Goal: Task Accomplishment & Management: Complete application form

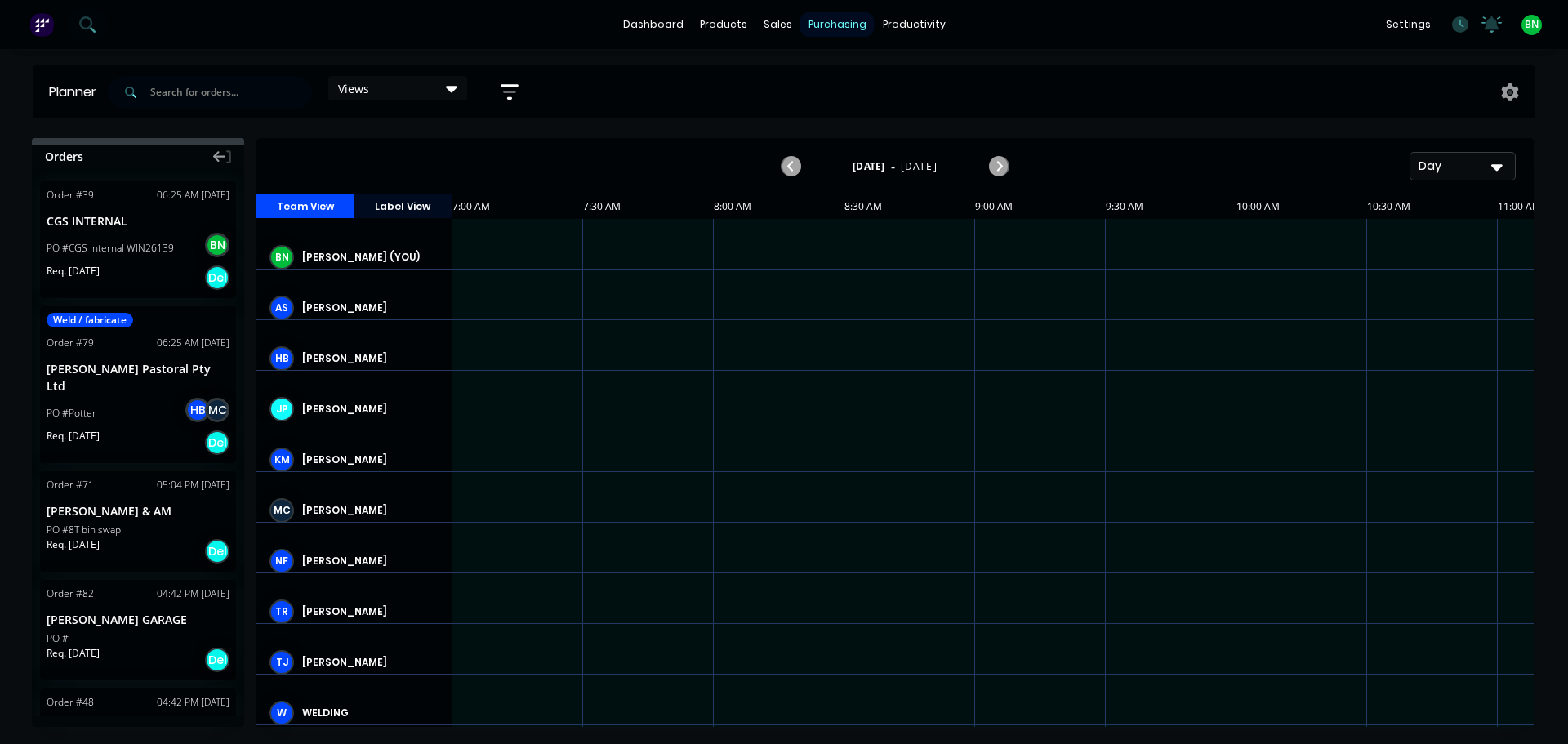
scroll to position [0, 1]
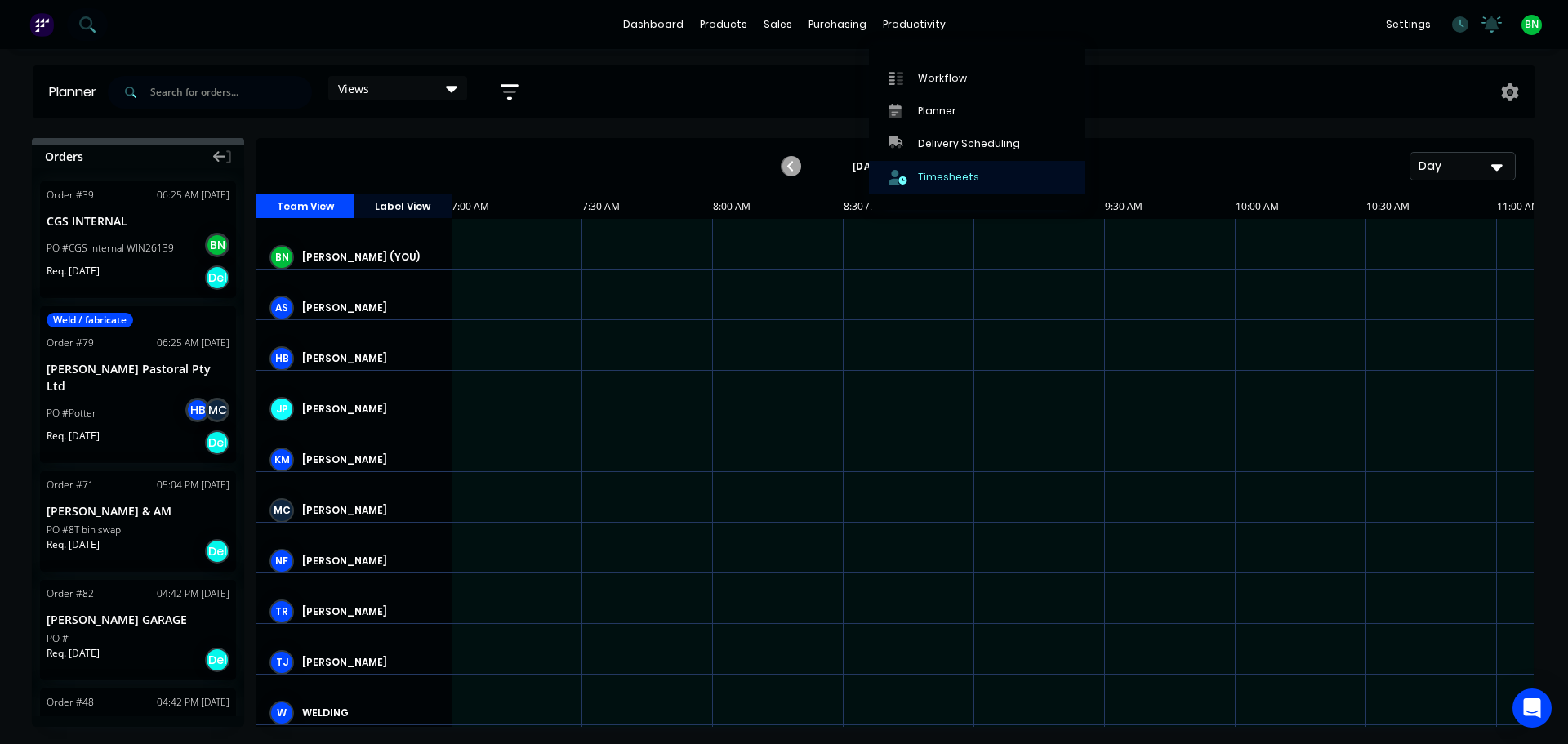
click at [944, 185] on link "Timesheets" at bounding box center [977, 177] width 217 height 33
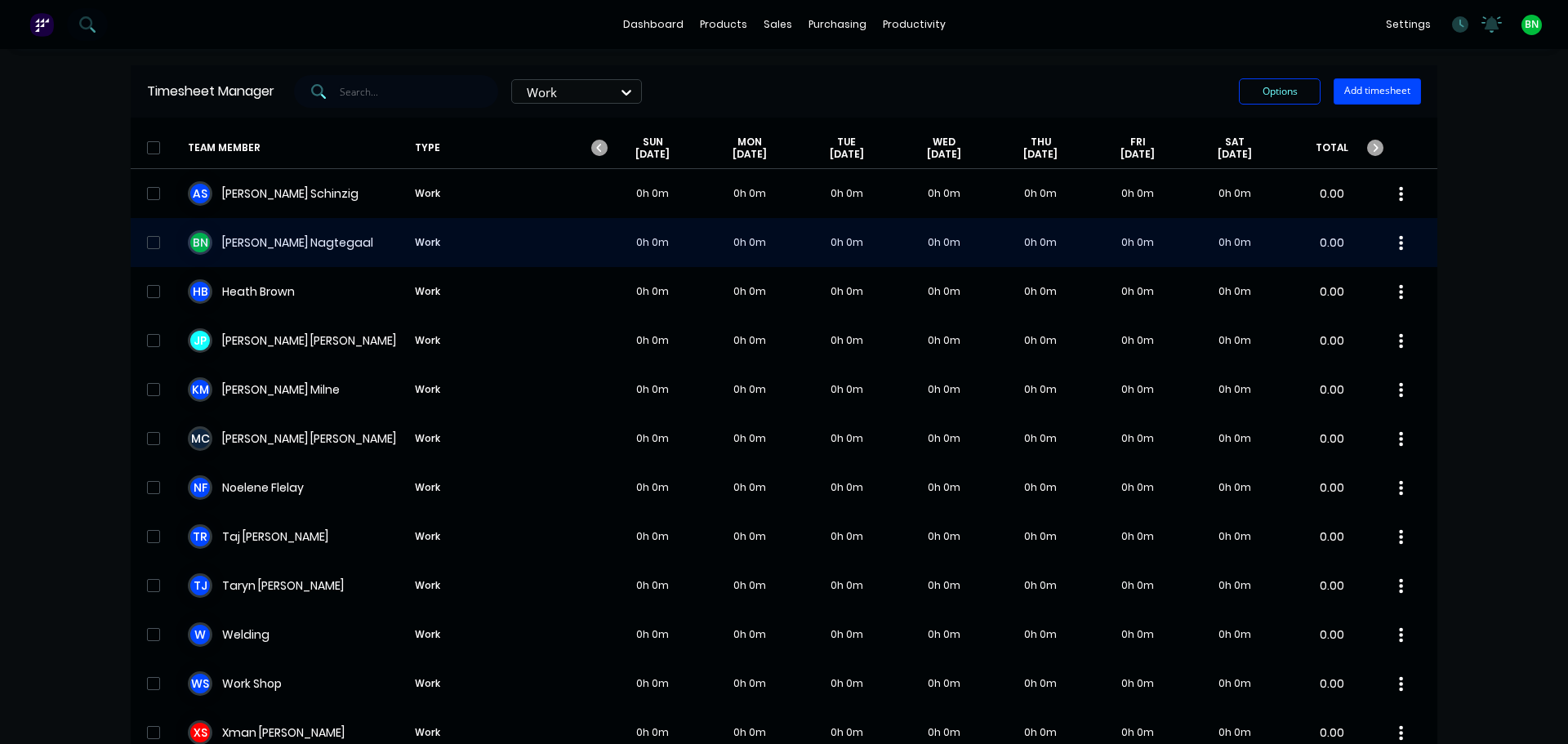
click at [360, 249] on div "B N [PERSON_NAME] Work 0h 0m 0h 0m 0h 0m 0h 0m 0h 0m 0h 0m 0h 0m 0.00" at bounding box center [783, 242] width 1306 height 49
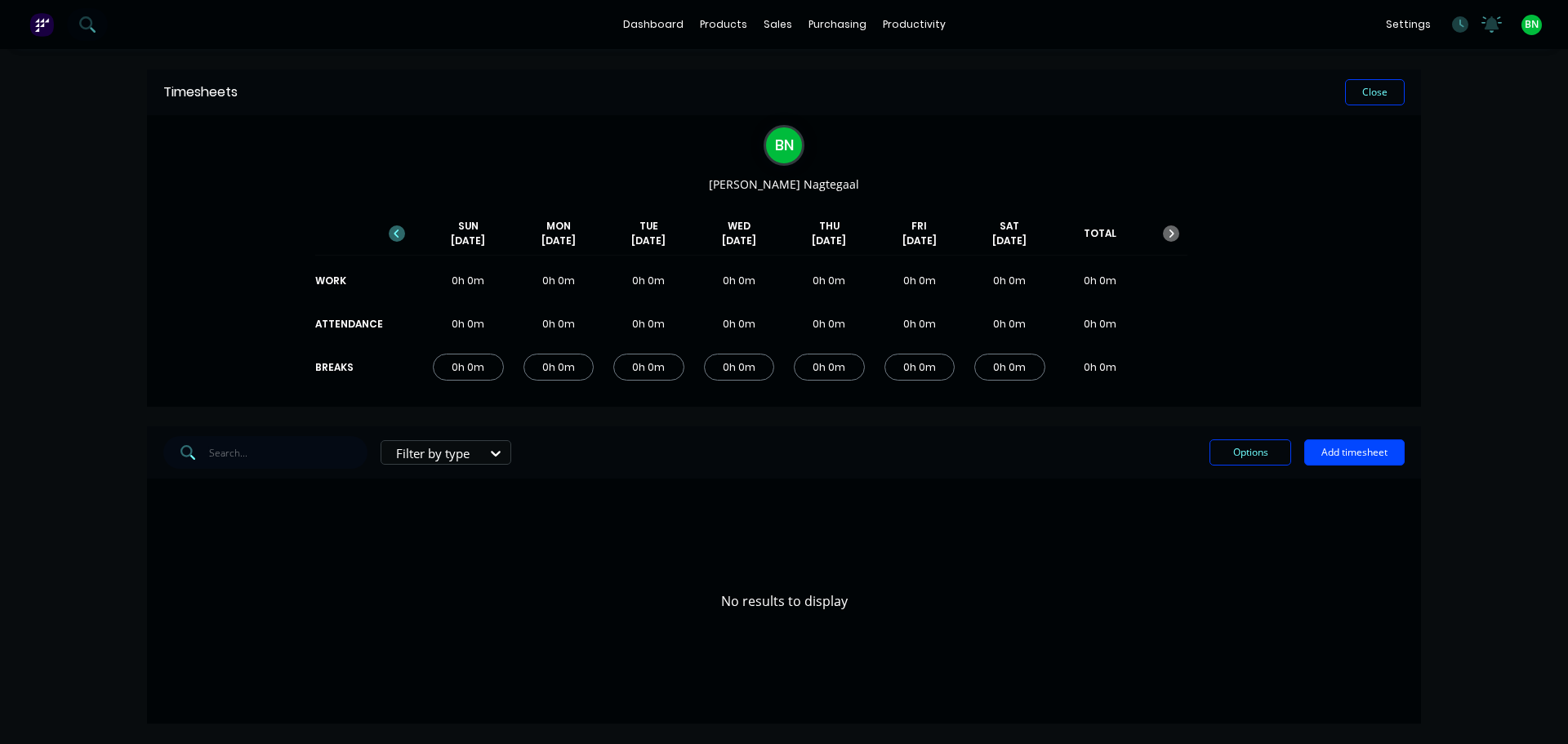
click at [400, 230] on icon "button" at bounding box center [397, 233] width 17 height 17
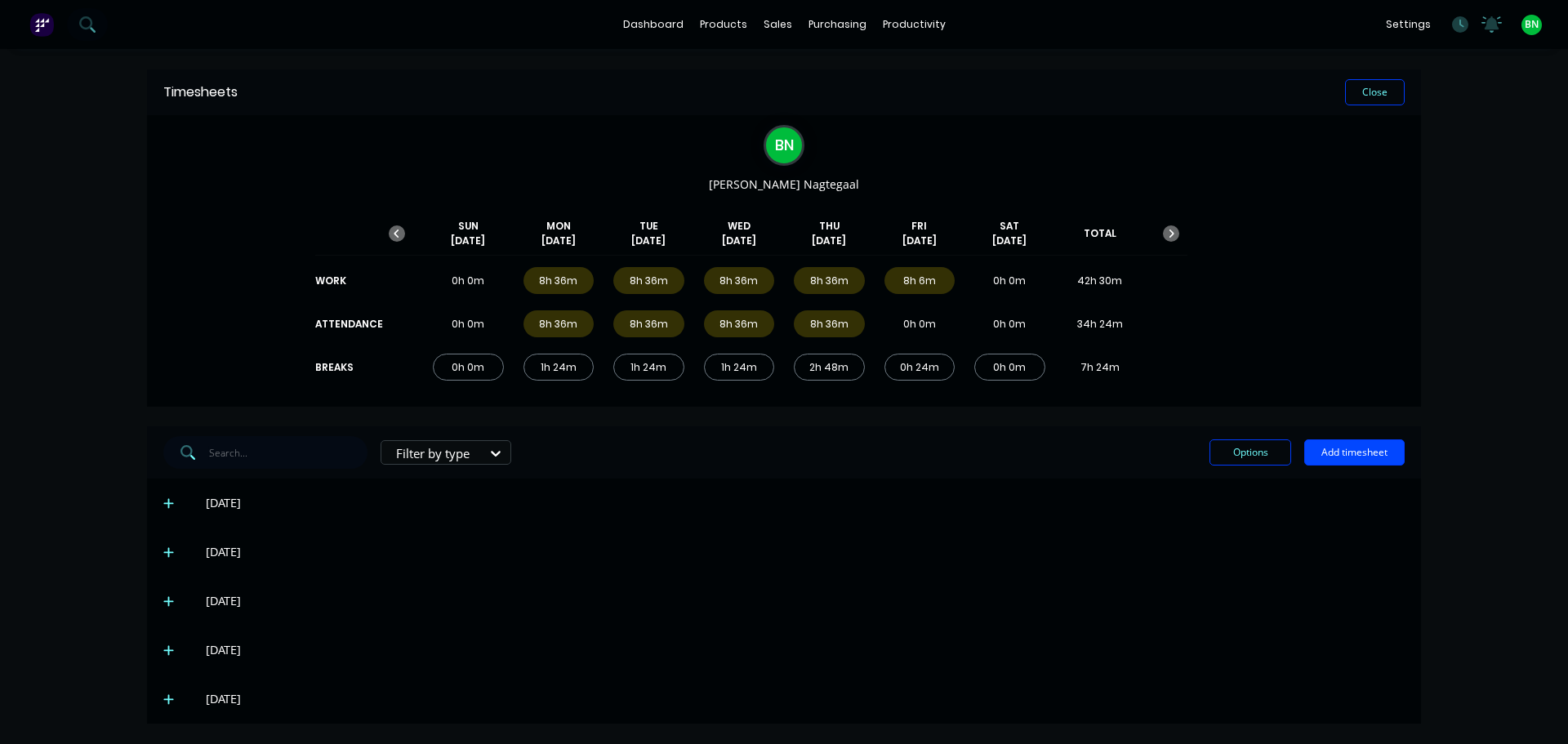
click at [166, 701] on icon at bounding box center [168, 699] width 11 height 12
click at [1383, 101] on button "Close" at bounding box center [1374, 91] width 59 height 26
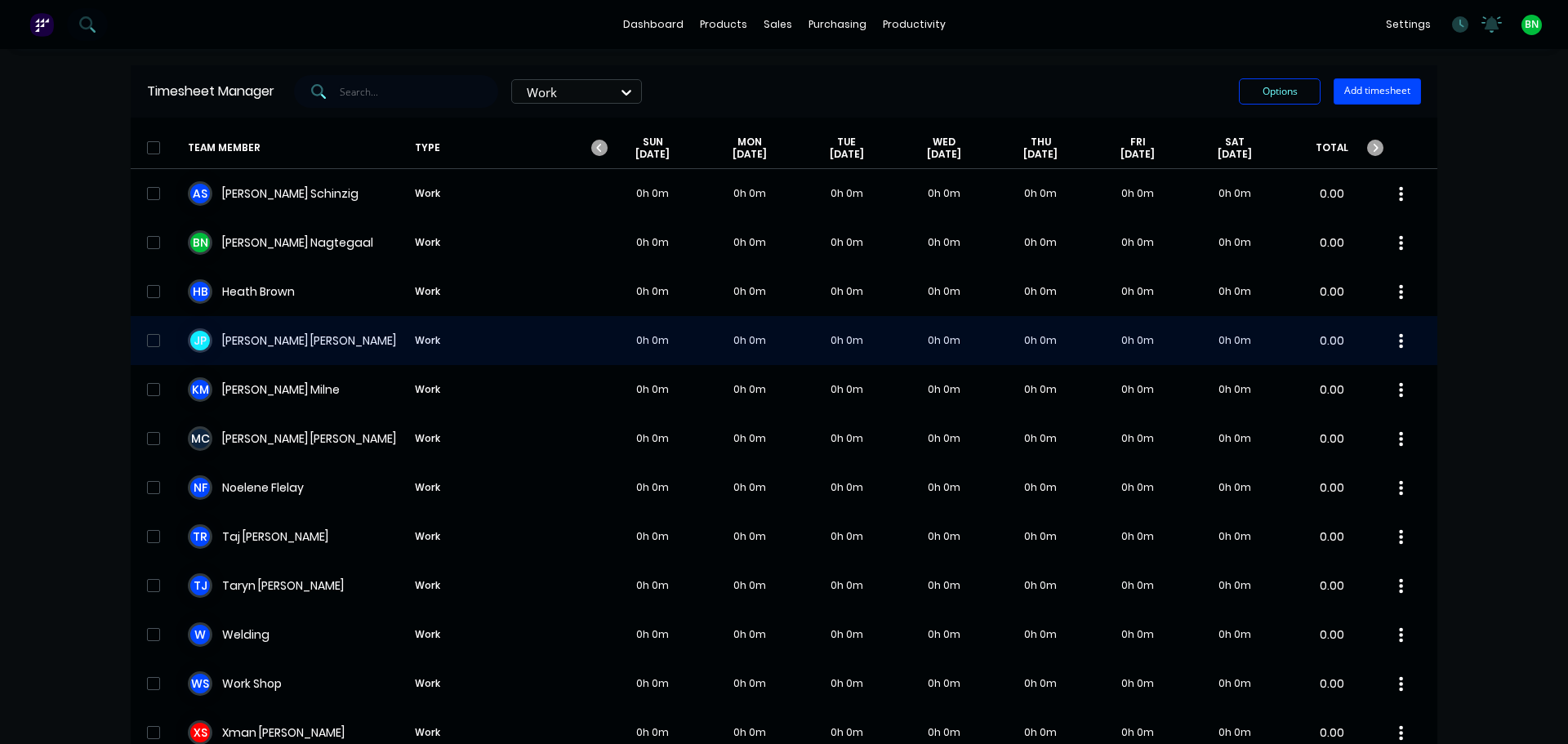
click at [264, 337] on div "[PERSON_NAME] Work 0h 0m 0h 0m 0h 0m 0h 0m 0h 0m 0h 0m 0h 0m 0.00" at bounding box center [783, 340] width 1306 height 49
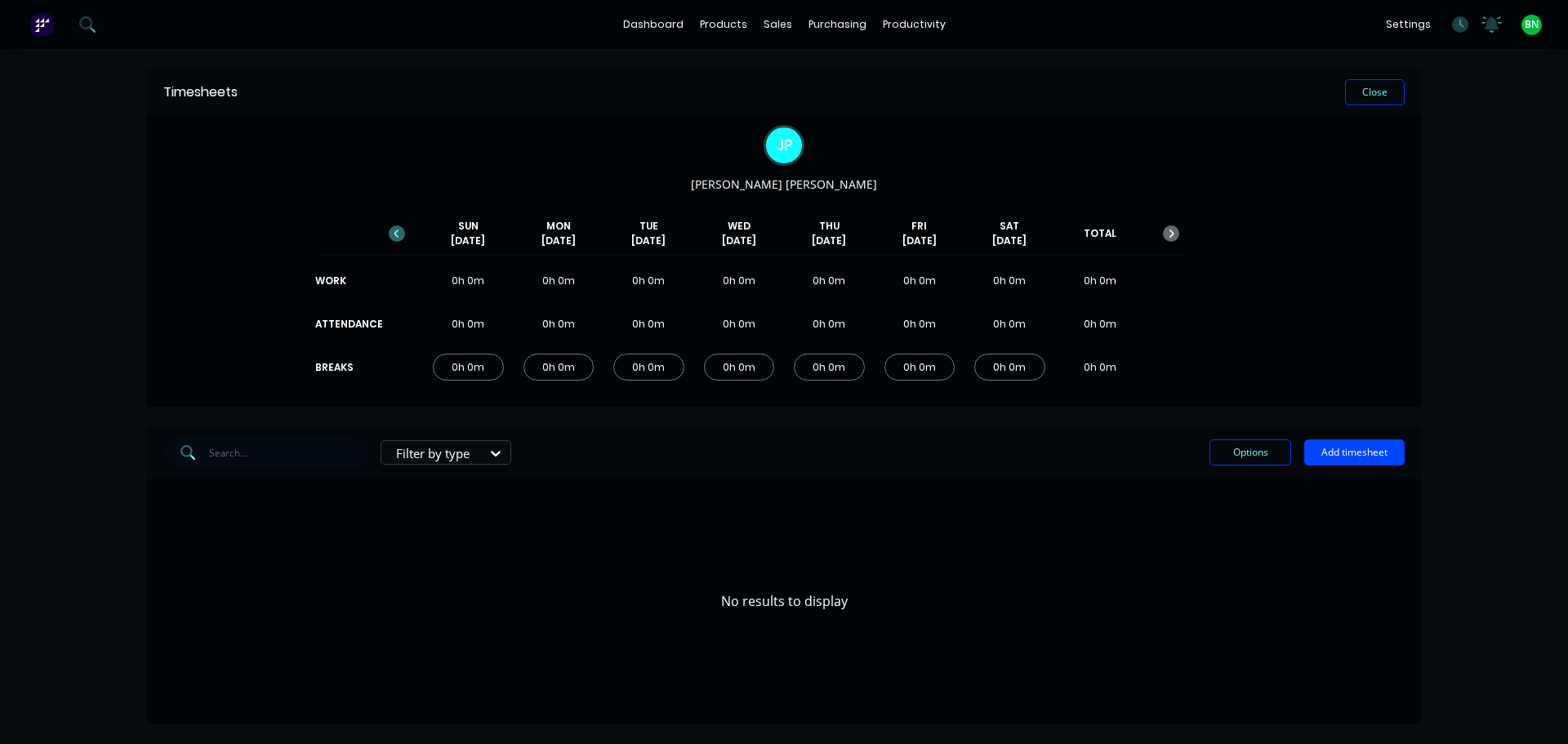
click at [389, 232] on icon "button" at bounding box center [397, 233] width 17 height 17
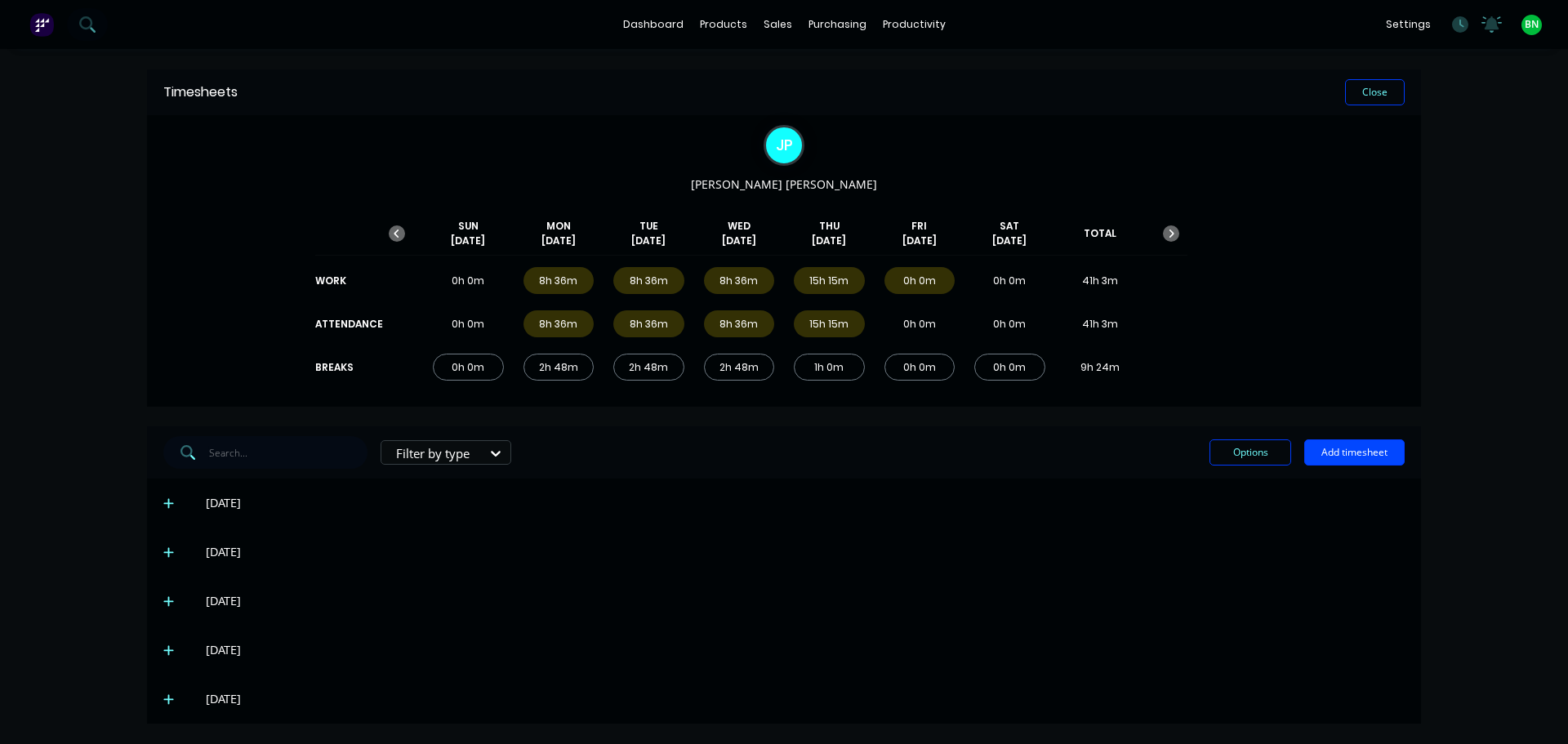
click at [944, 280] on div "0h 0m" at bounding box center [919, 281] width 71 height 27
click at [160, 701] on div "[DATE]" at bounding box center [784, 699] width 1274 height 49
click at [167, 702] on icon at bounding box center [168, 699] width 11 height 12
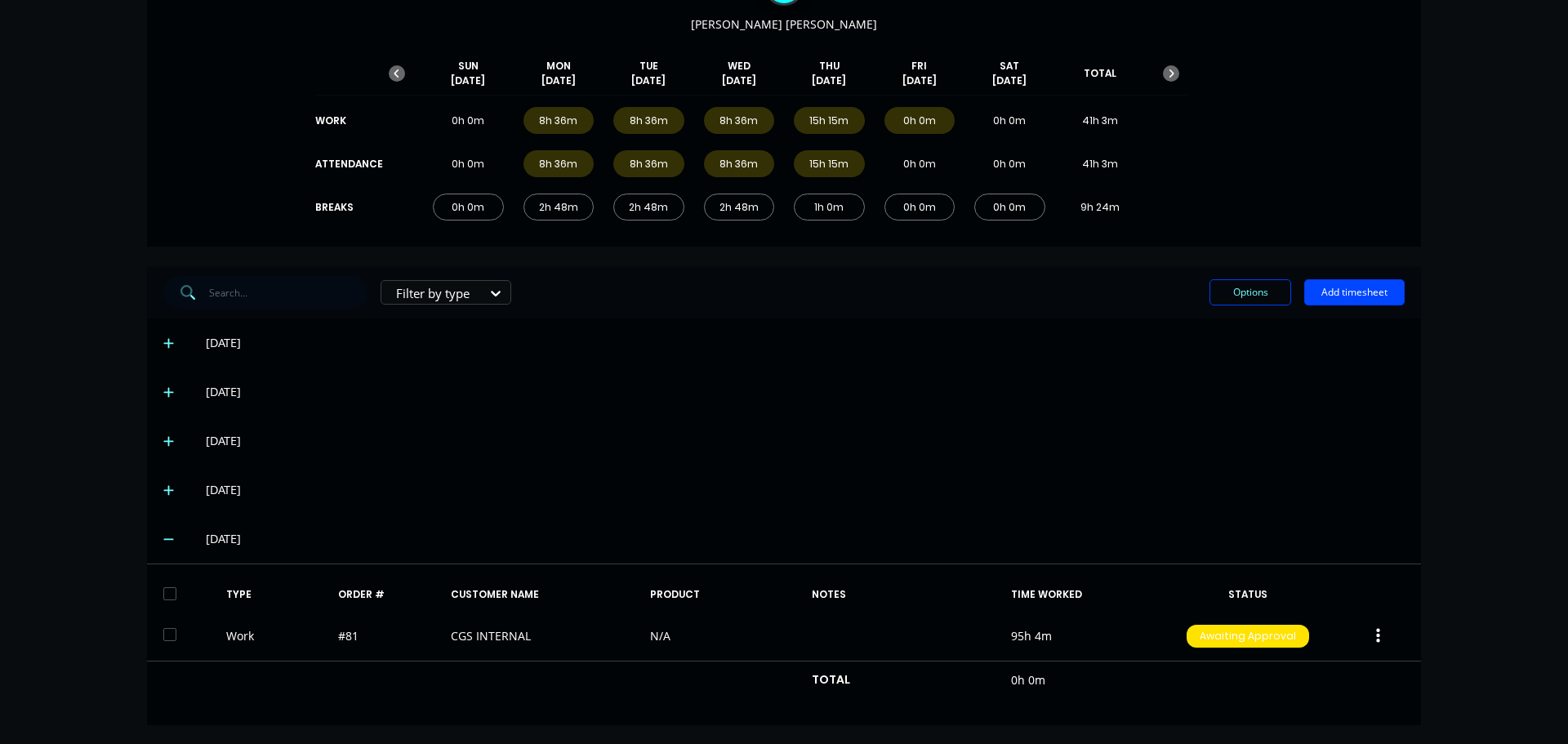
scroll to position [161, 0]
click at [1108, 372] on div "[DATE]" at bounding box center [784, 390] width 1274 height 49
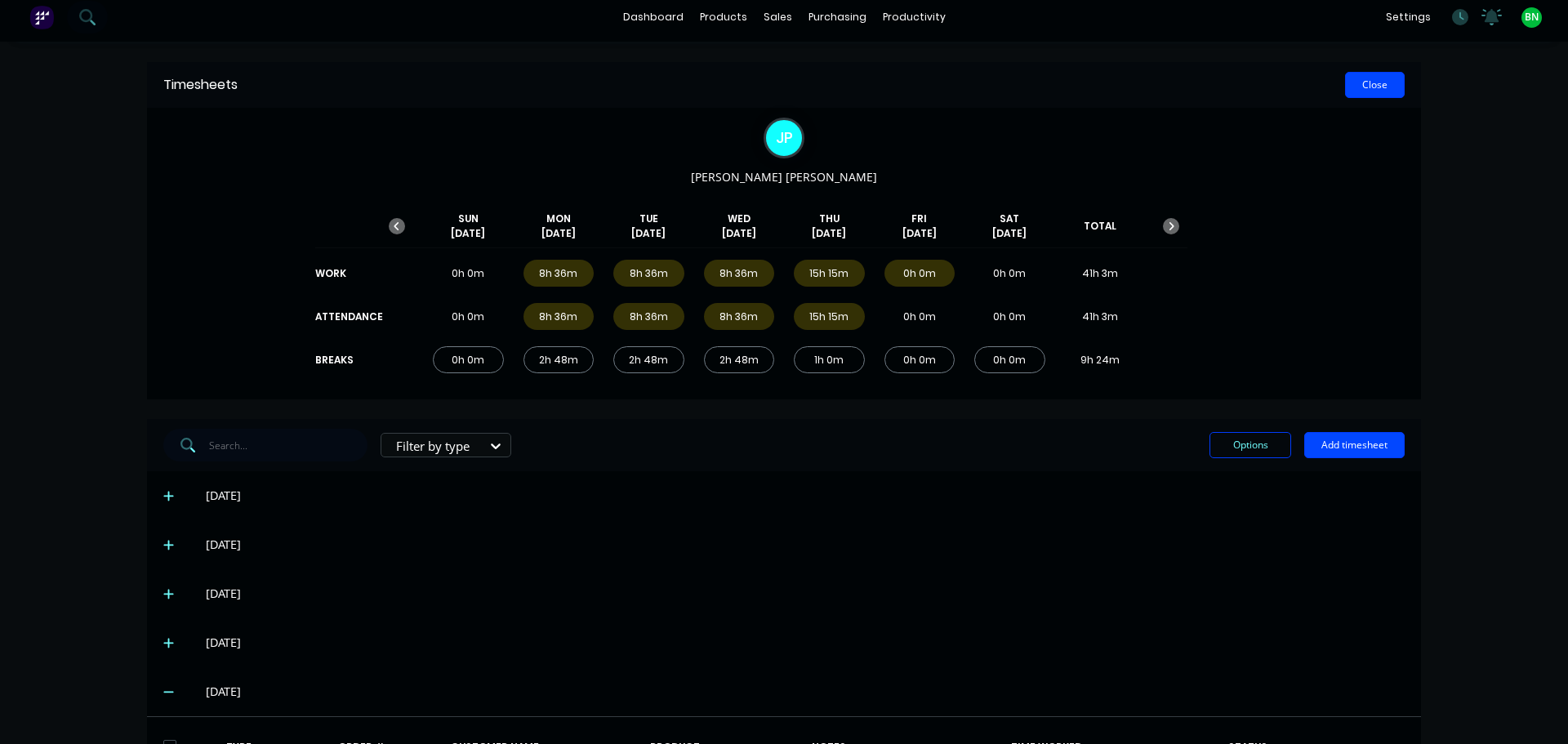
scroll to position [0, 0]
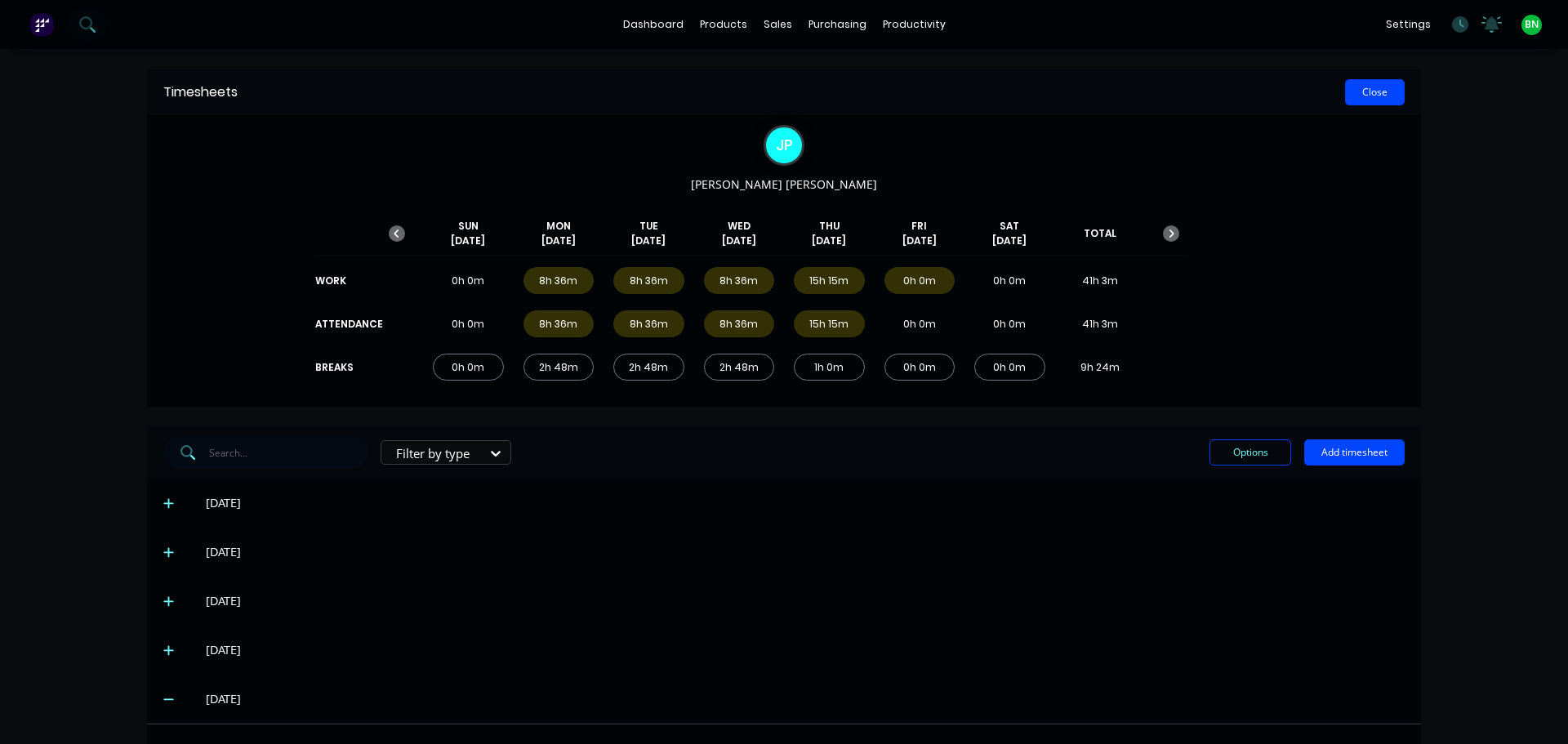
click at [1370, 94] on button "Close" at bounding box center [1374, 91] width 59 height 26
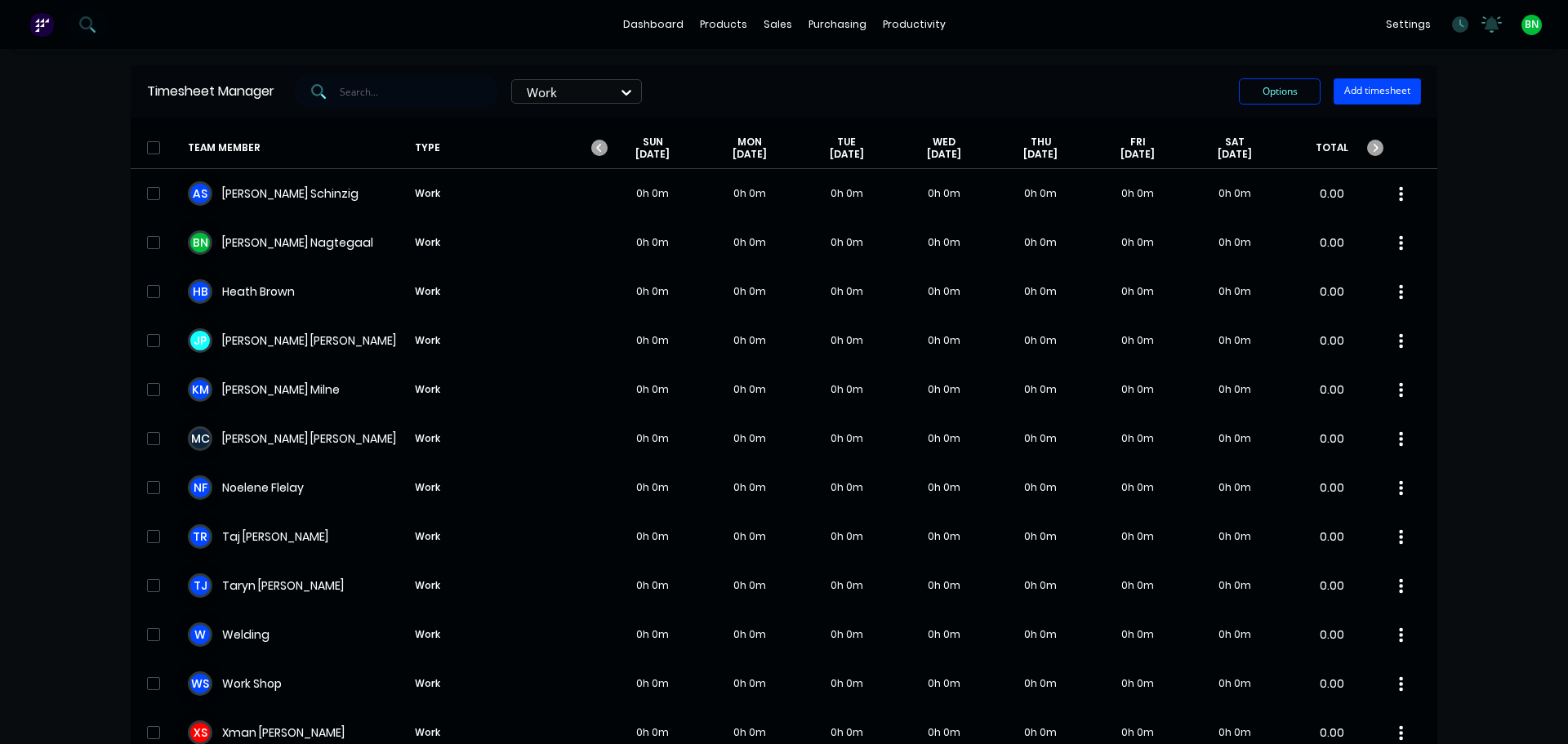
click at [1534, 239] on div "dashboard products sales purchasing productivity dashboard products Product Cat…" at bounding box center [784, 372] width 1568 height 744
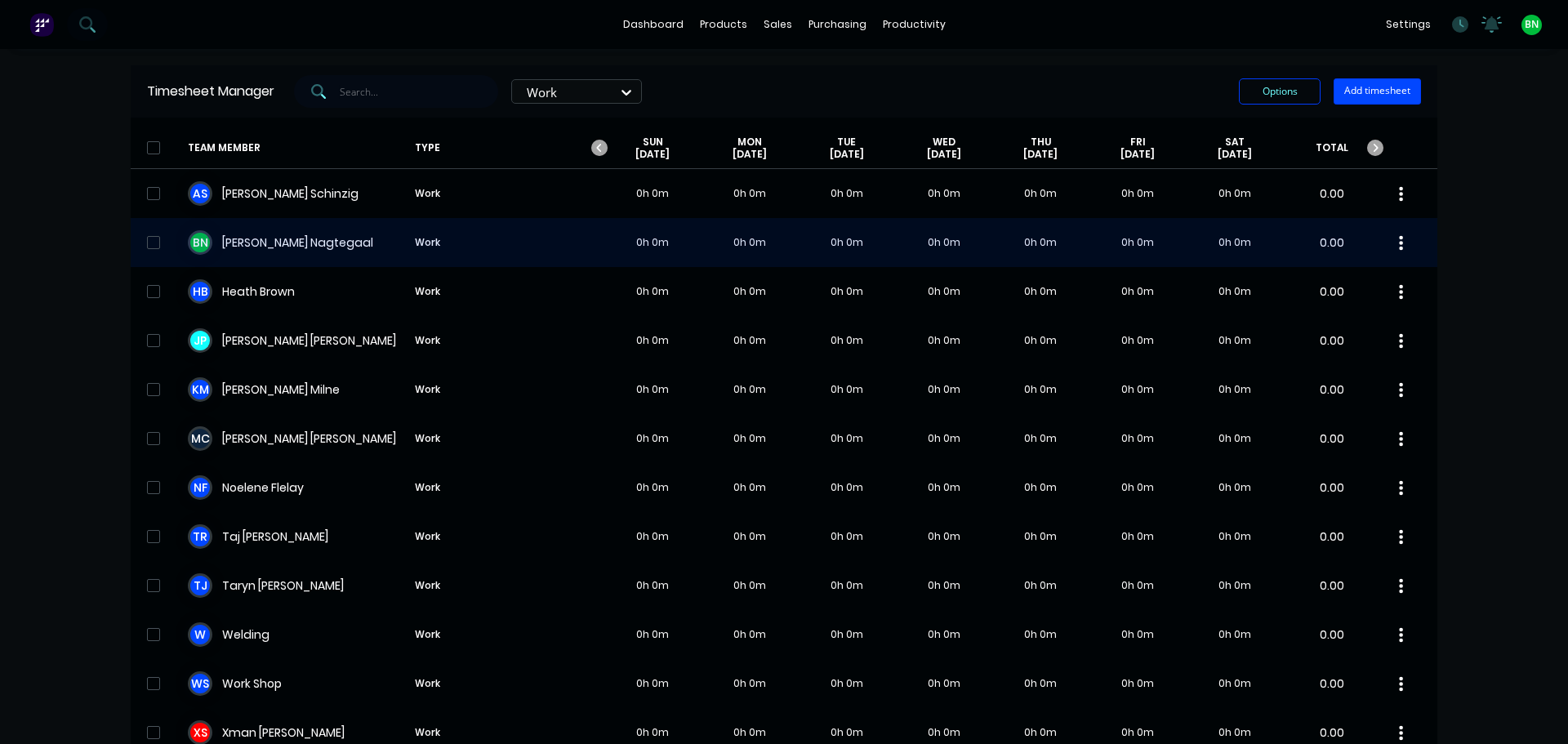
click at [272, 240] on div "B N [PERSON_NAME] Work 0h 0m 0h 0m 0h 0m 0h 0m 0h 0m 0h 0m 0h 0m 0.00" at bounding box center [783, 242] width 1306 height 49
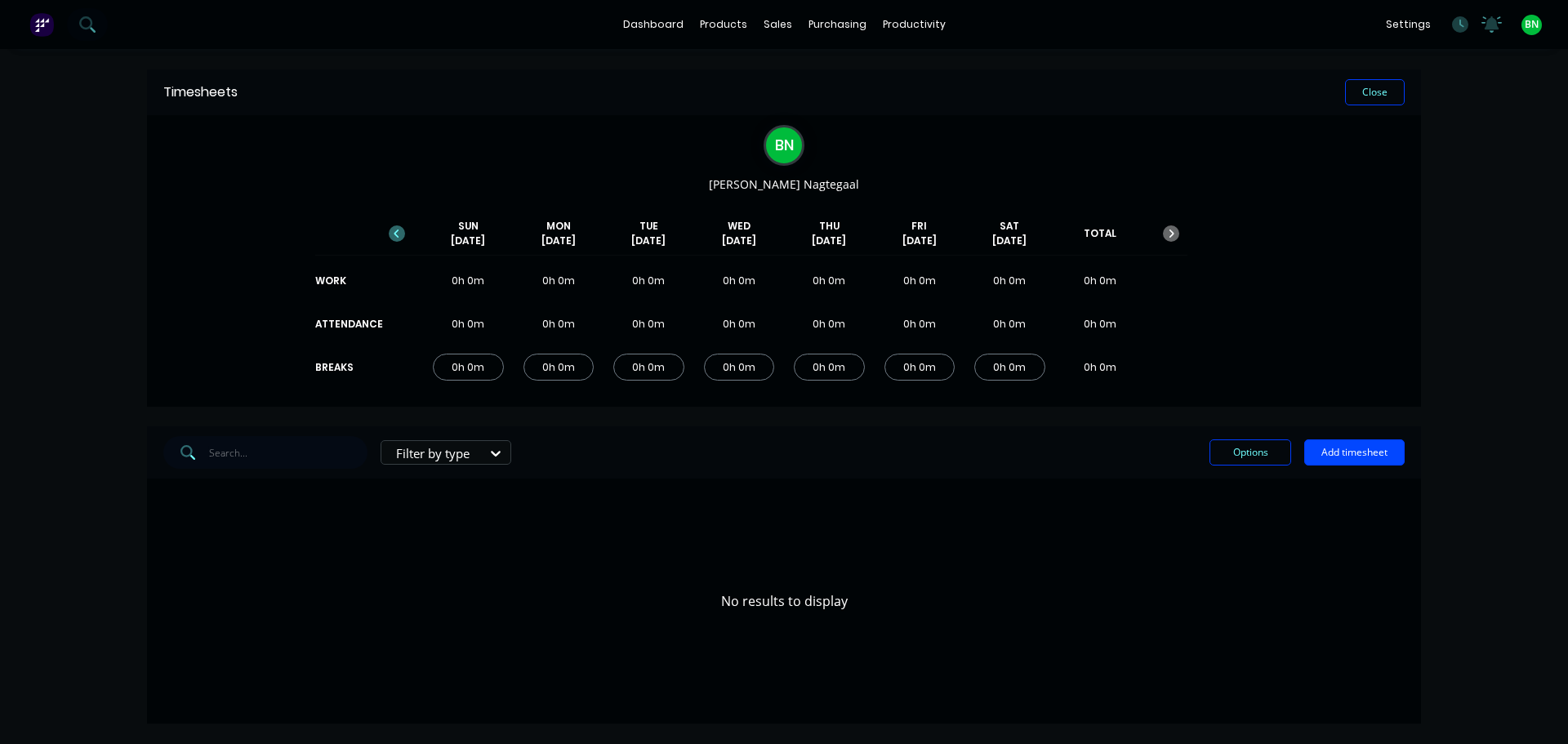
click at [400, 233] on icon "button" at bounding box center [397, 233] width 17 height 17
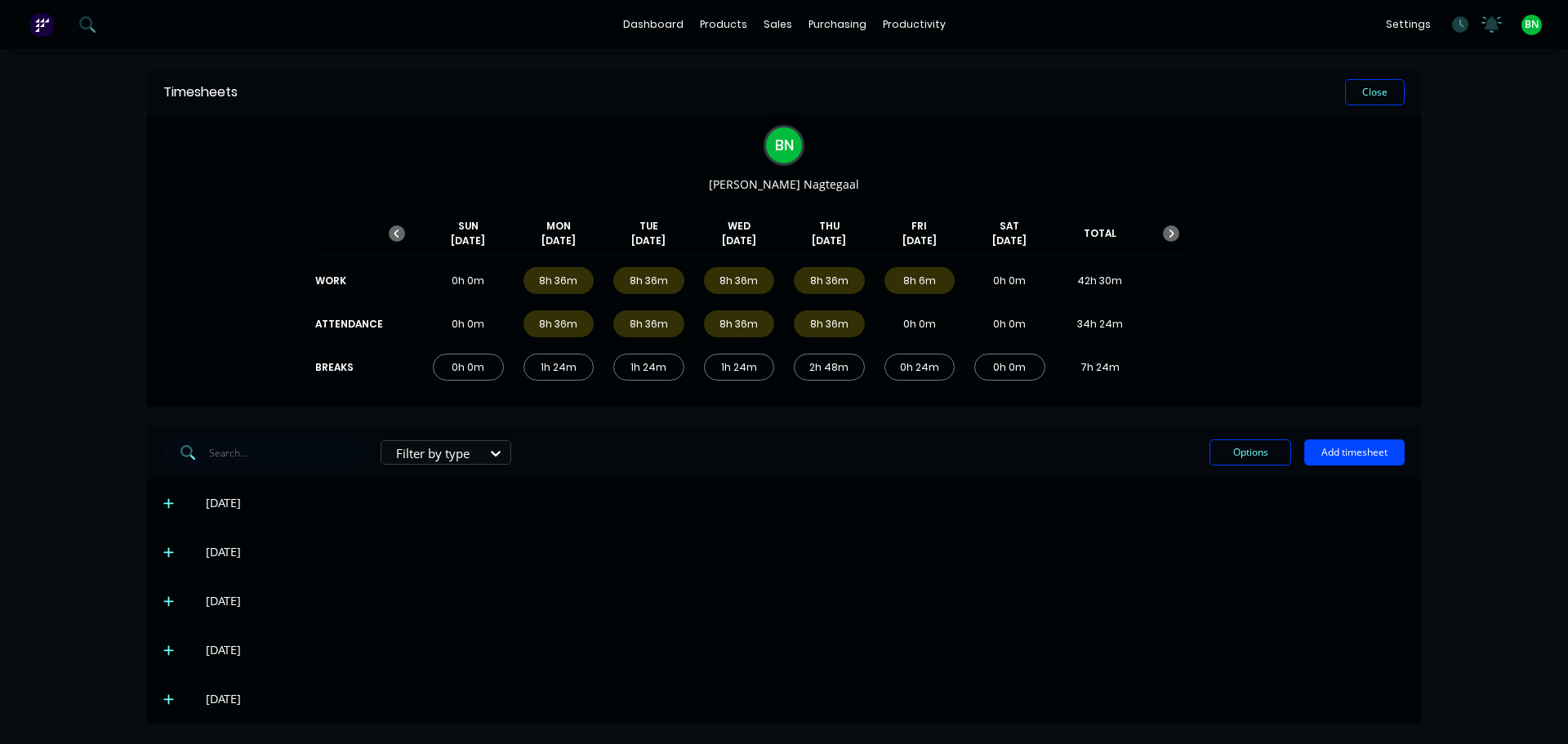
click at [169, 703] on icon at bounding box center [168, 700] width 10 height 10
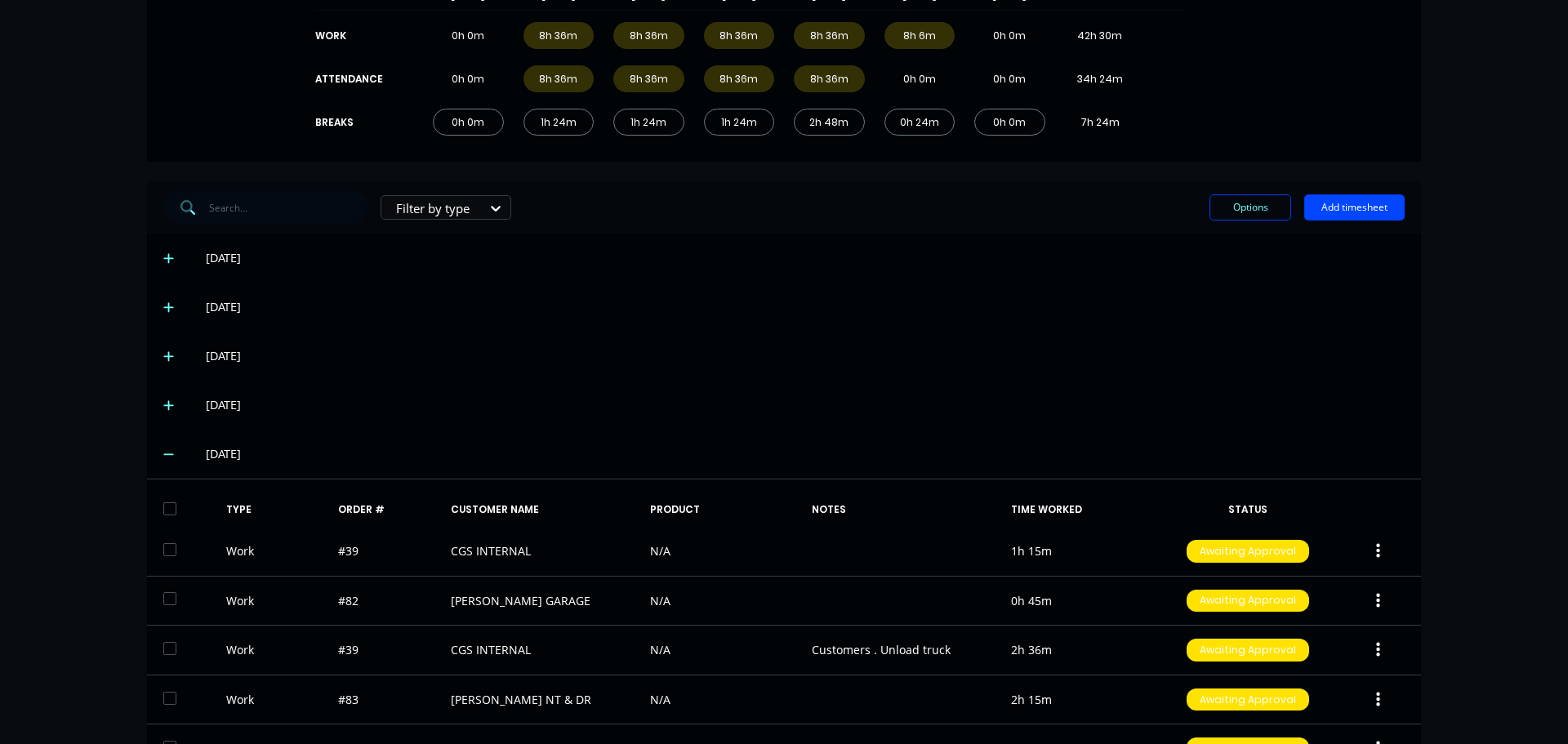
scroll to position [495, 0]
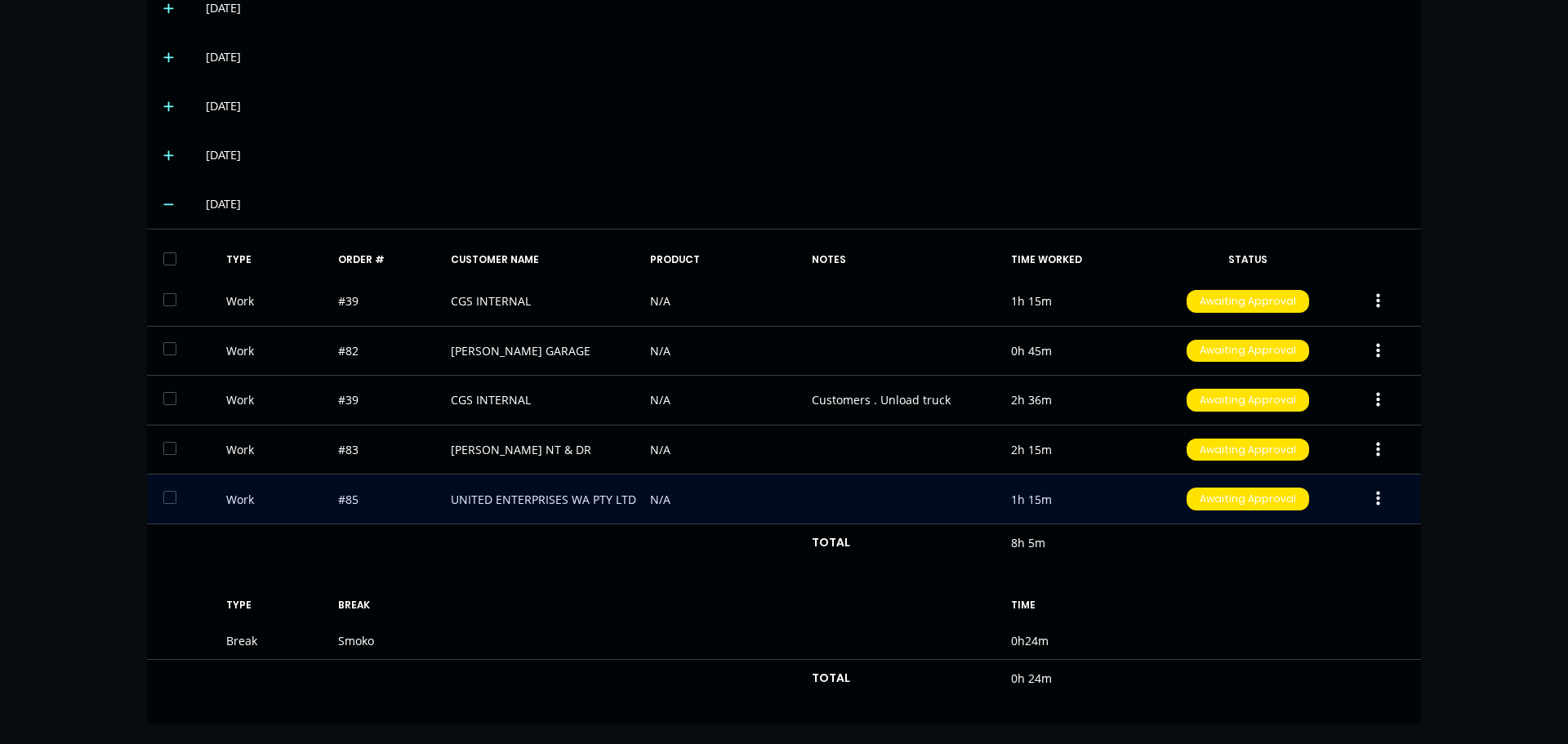
click at [1369, 507] on button "button" at bounding box center [1377, 499] width 38 height 29
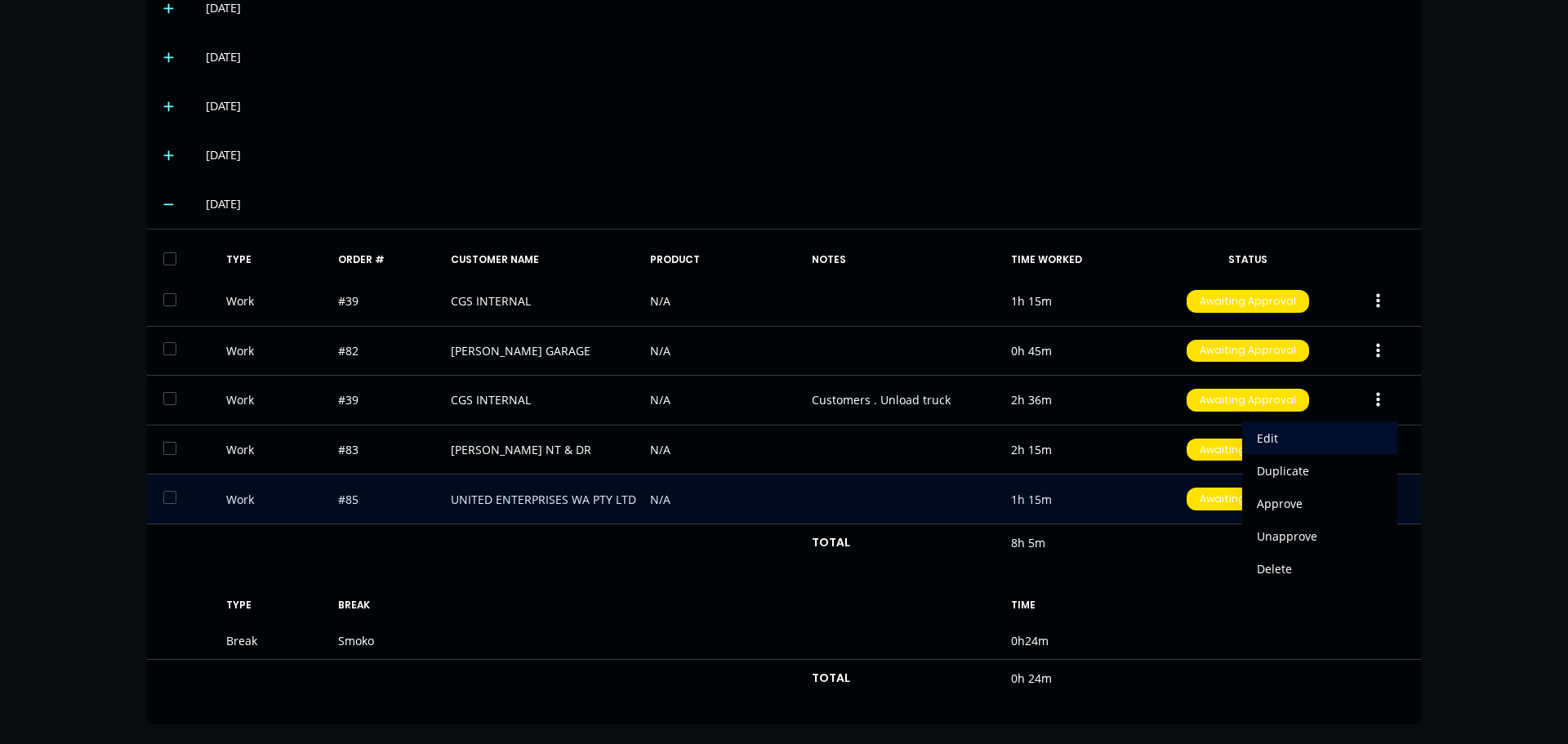
click at [1302, 444] on div "Edit" at bounding box center [1319, 438] width 125 height 23
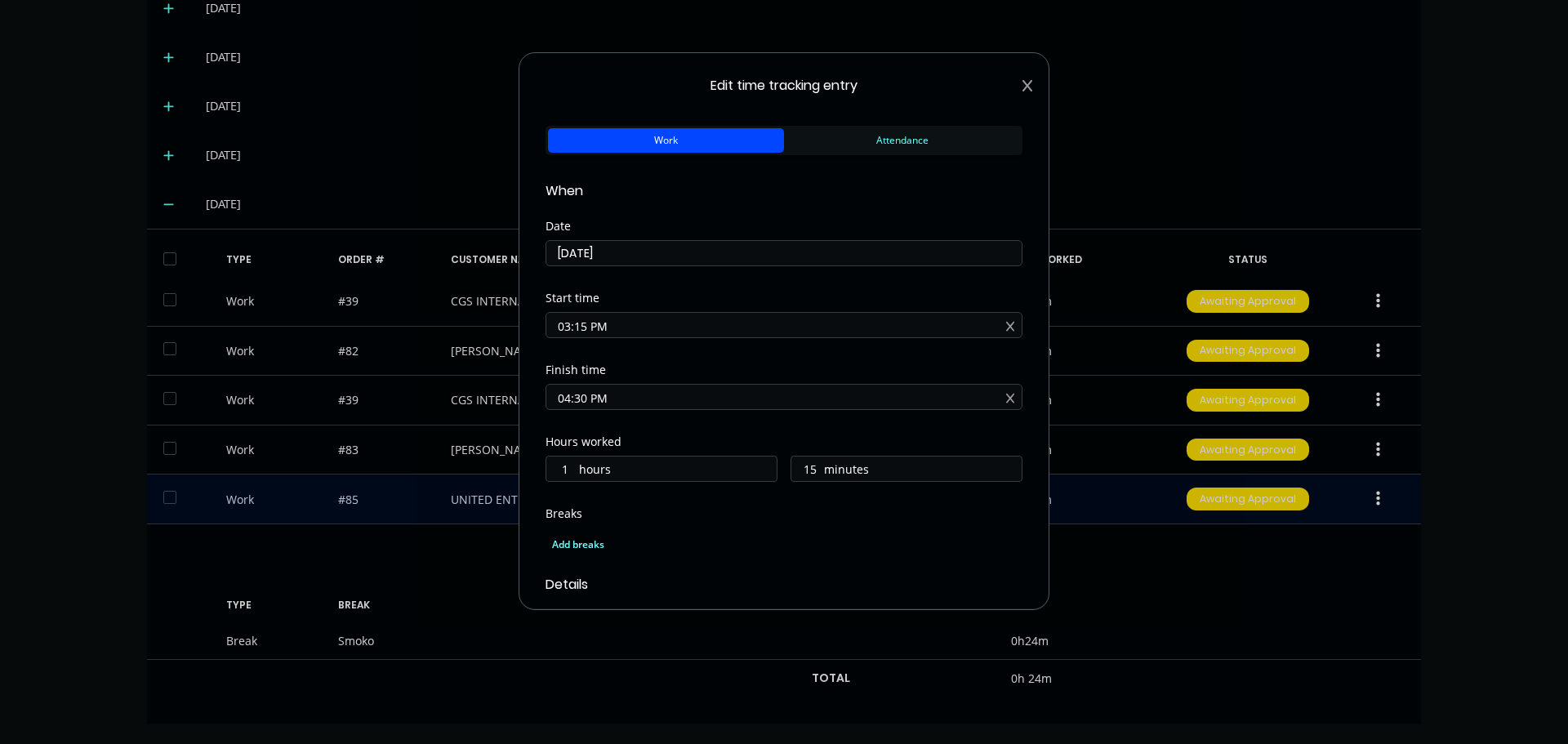
click at [1022, 87] on icon at bounding box center [1027, 85] width 10 height 13
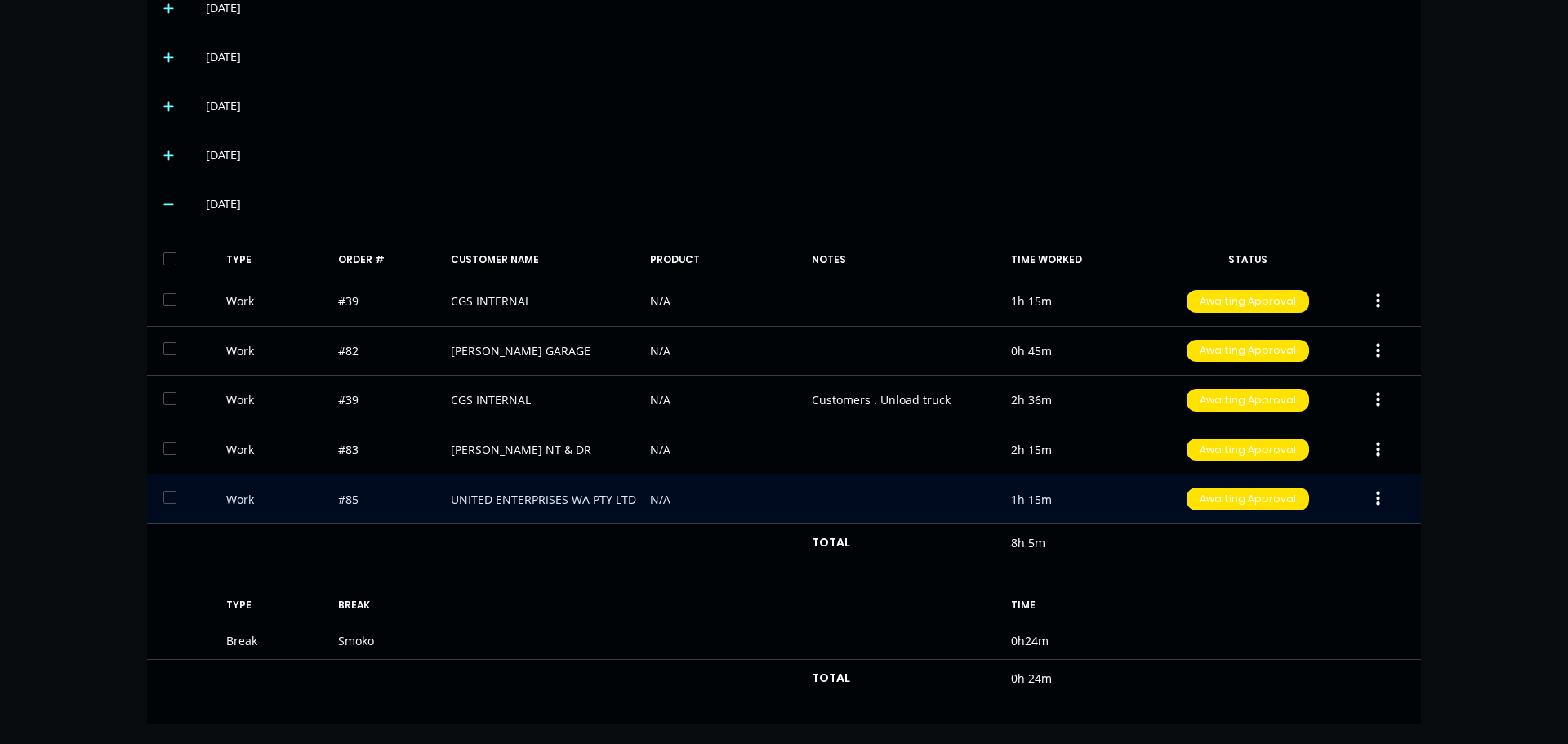
click at [1307, 569] on div "TYPE ORDER # CUSTOMER NAME PRODUCT NOTES TIME WORKED STATUS Work #39 CGS INTERN…" at bounding box center [784, 476] width 1274 height 468
click at [1303, 579] on div "TYPE ORDER # CUSTOMER NAME PRODUCT NOTES TIME WORKED STATUS Work #39 CGS INTERN…" at bounding box center [784, 476] width 1274 height 468
click at [575, 493] on div "Work #85 UNITED ENTERPRISES WA PTY LTD N/A 1h 15m Awaiting Approval" at bounding box center [784, 499] width 1274 height 50
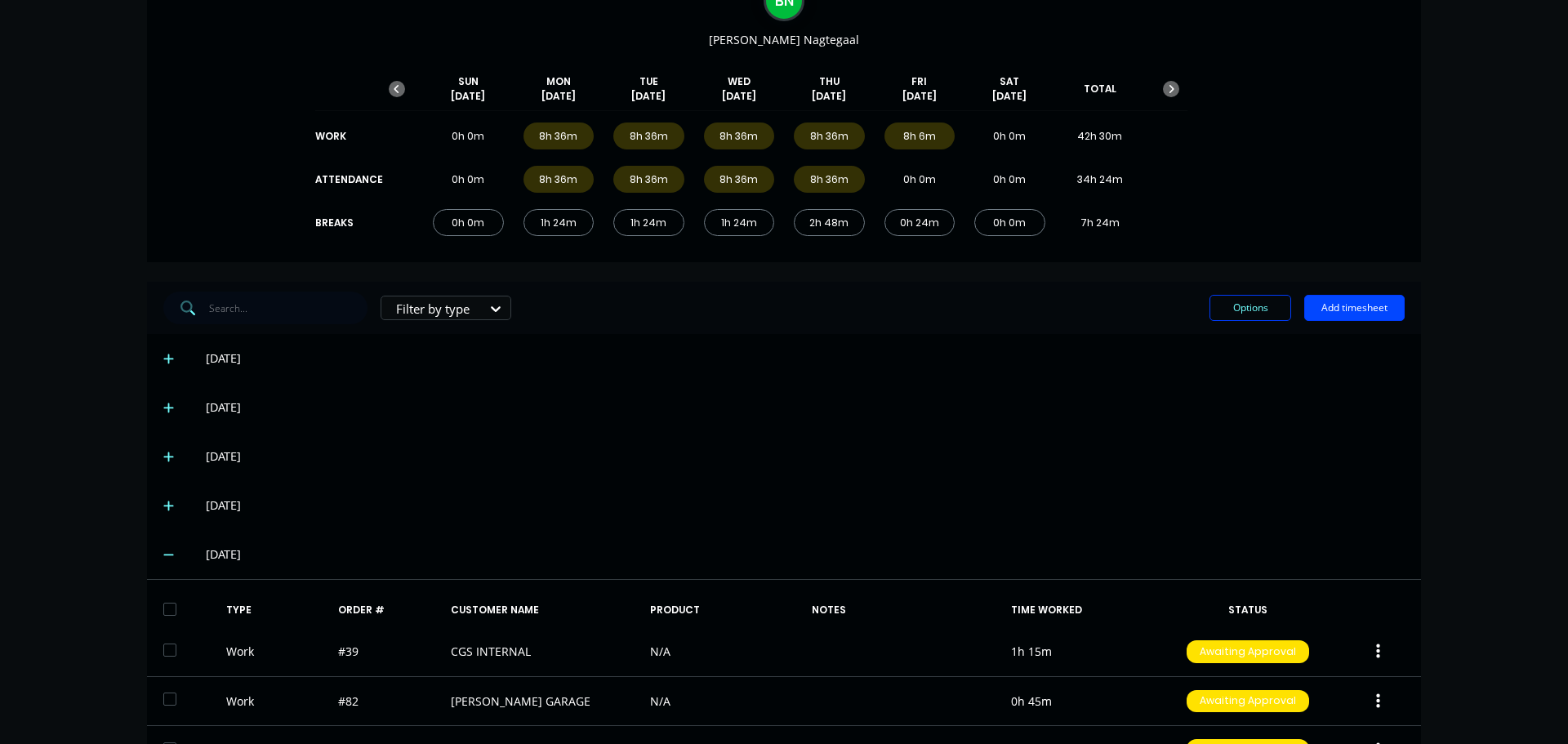
scroll to position [0, 0]
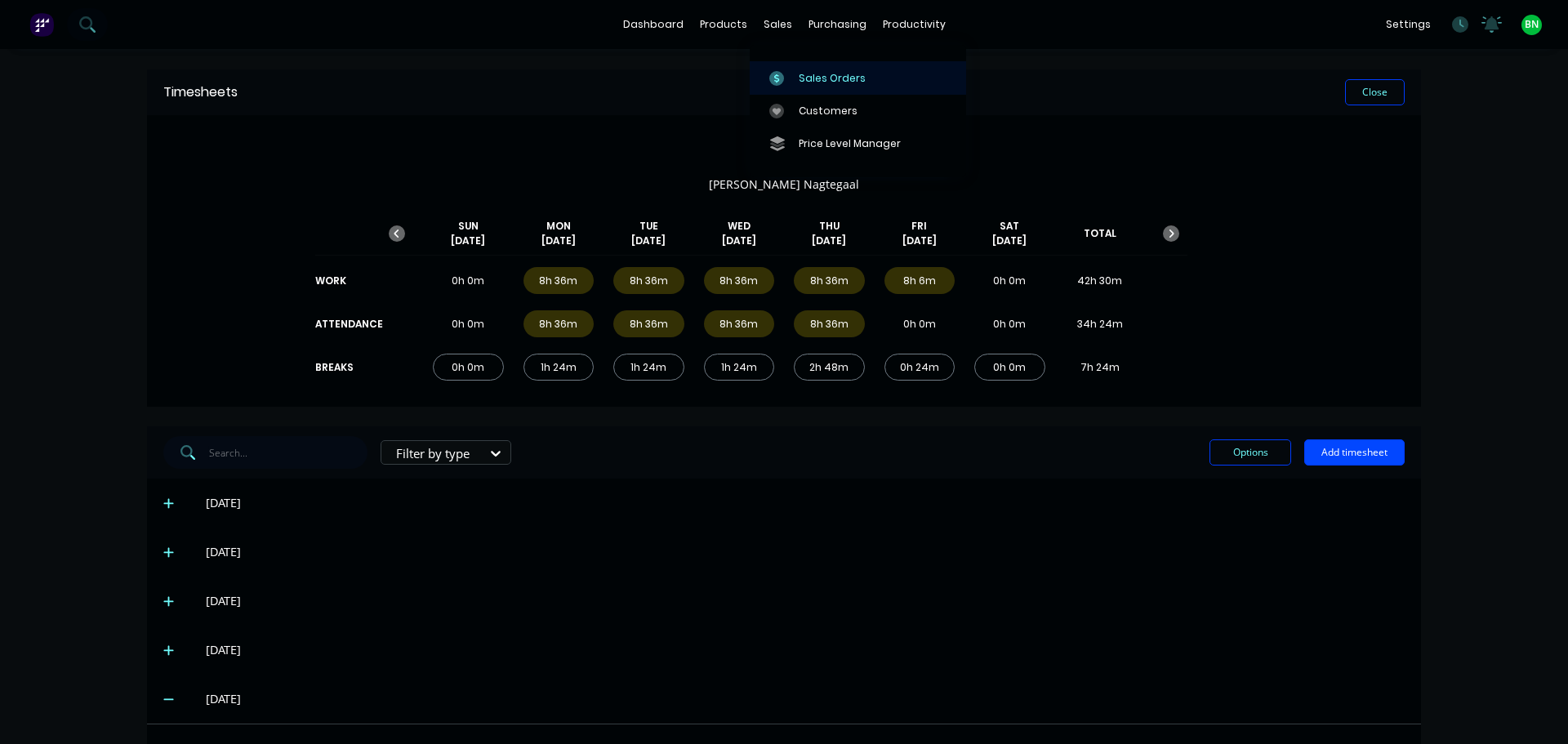
click at [814, 75] on div "Sales Orders" at bounding box center [832, 78] width 67 height 15
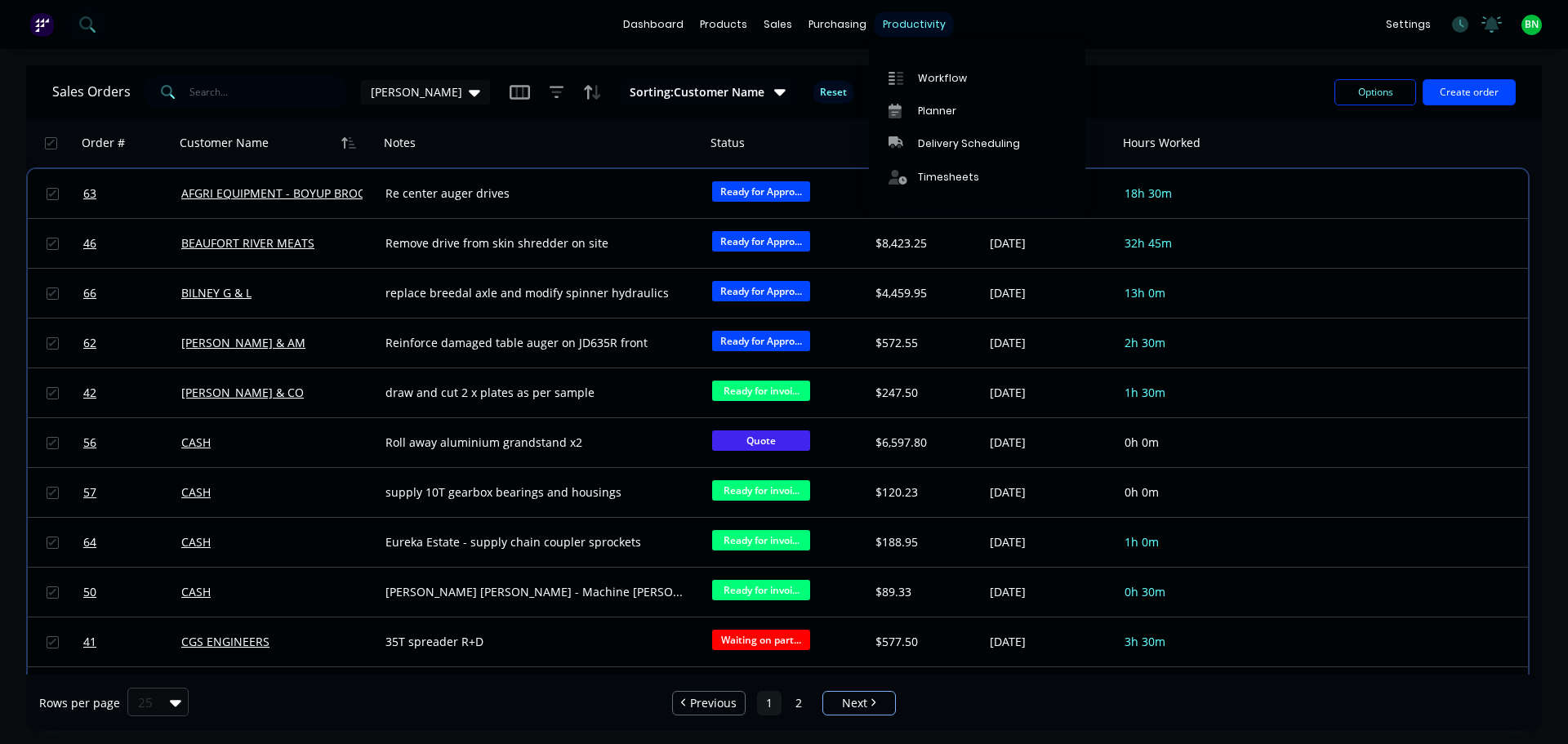
click at [906, 18] on div "productivity" at bounding box center [913, 24] width 79 height 24
click at [930, 74] on div "Workflow" at bounding box center [943, 78] width 49 height 15
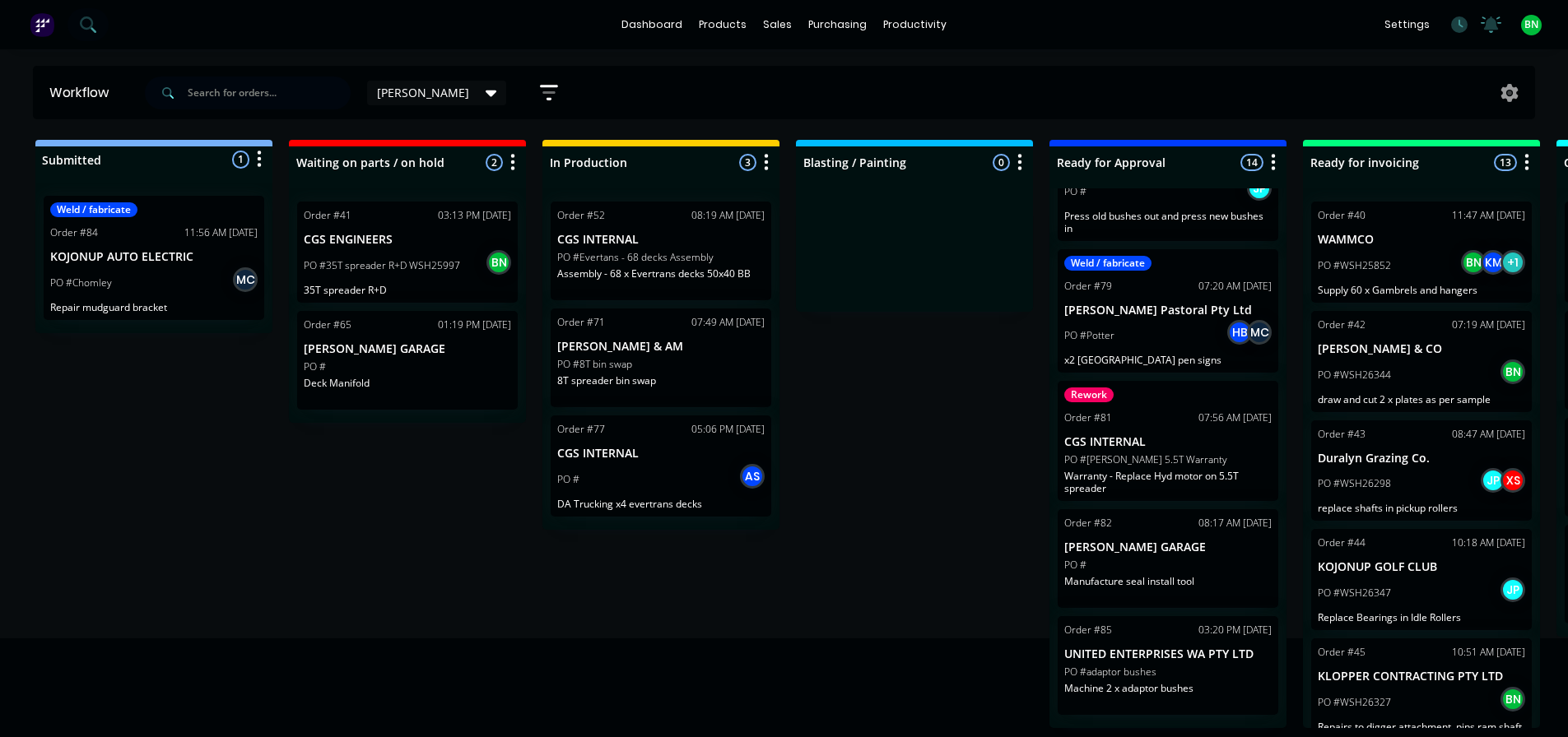
scroll to position [3, 0]
click at [1180, 680] on div "PO #adaptor bushes" at bounding box center [1168, 671] width 208 height 15
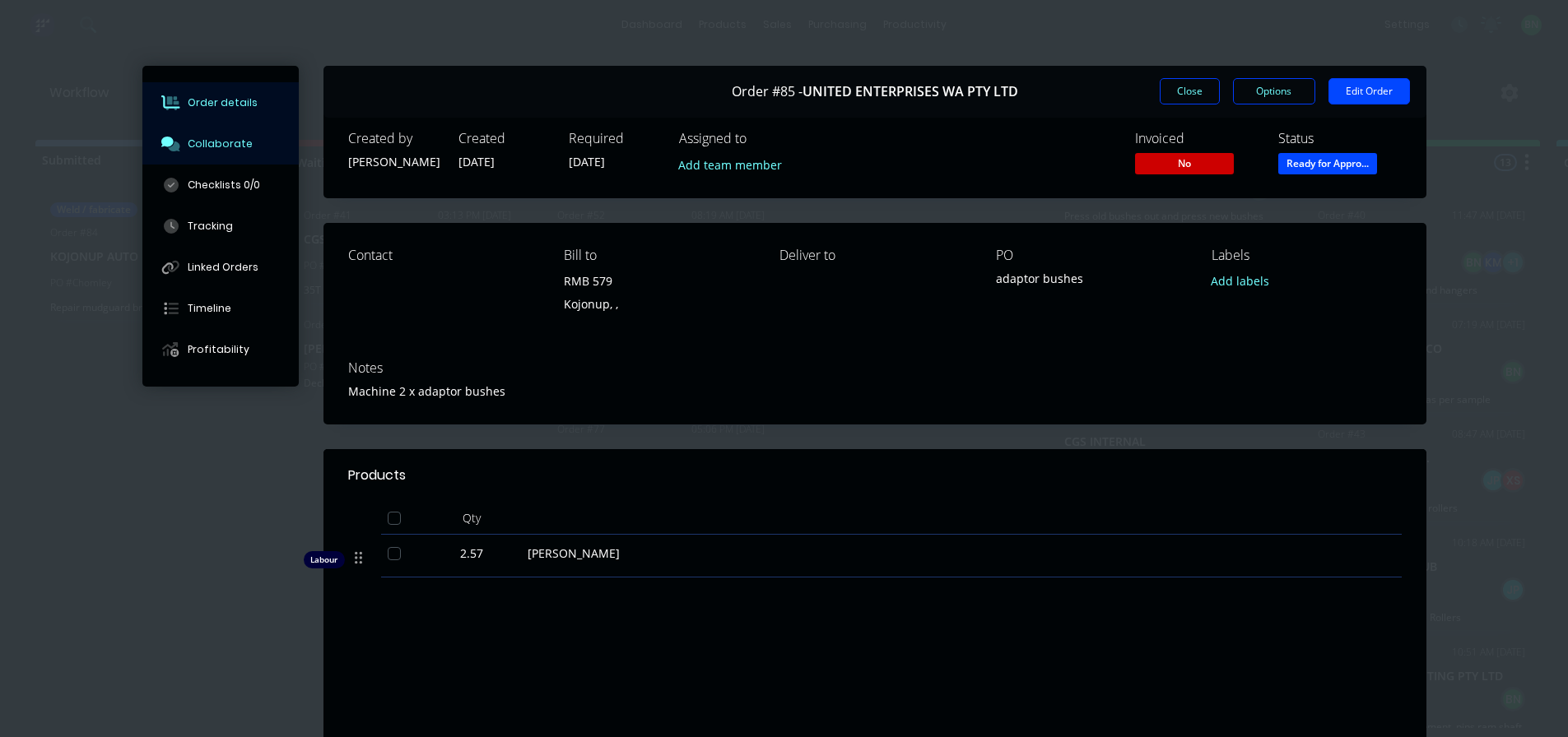
click at [187, 136] on div "Collaborate" at bounding box center [220, 143] width 65 height 15
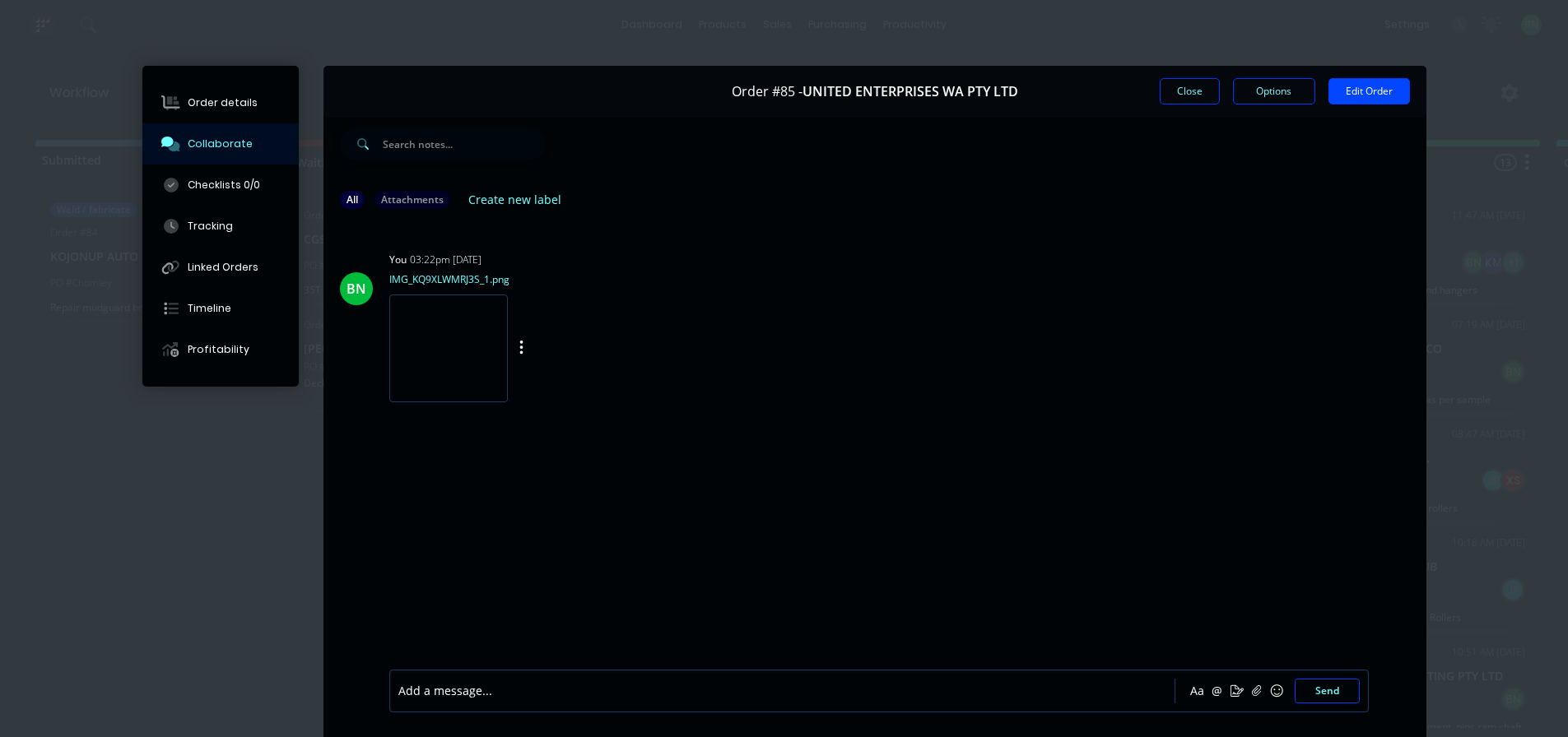
click at [448, 351] on img at bounding box center [448, 349] width 119 height 108
click at [1183, 93] on button "Close" at bounding box center [1189, 91] width 60 height 26
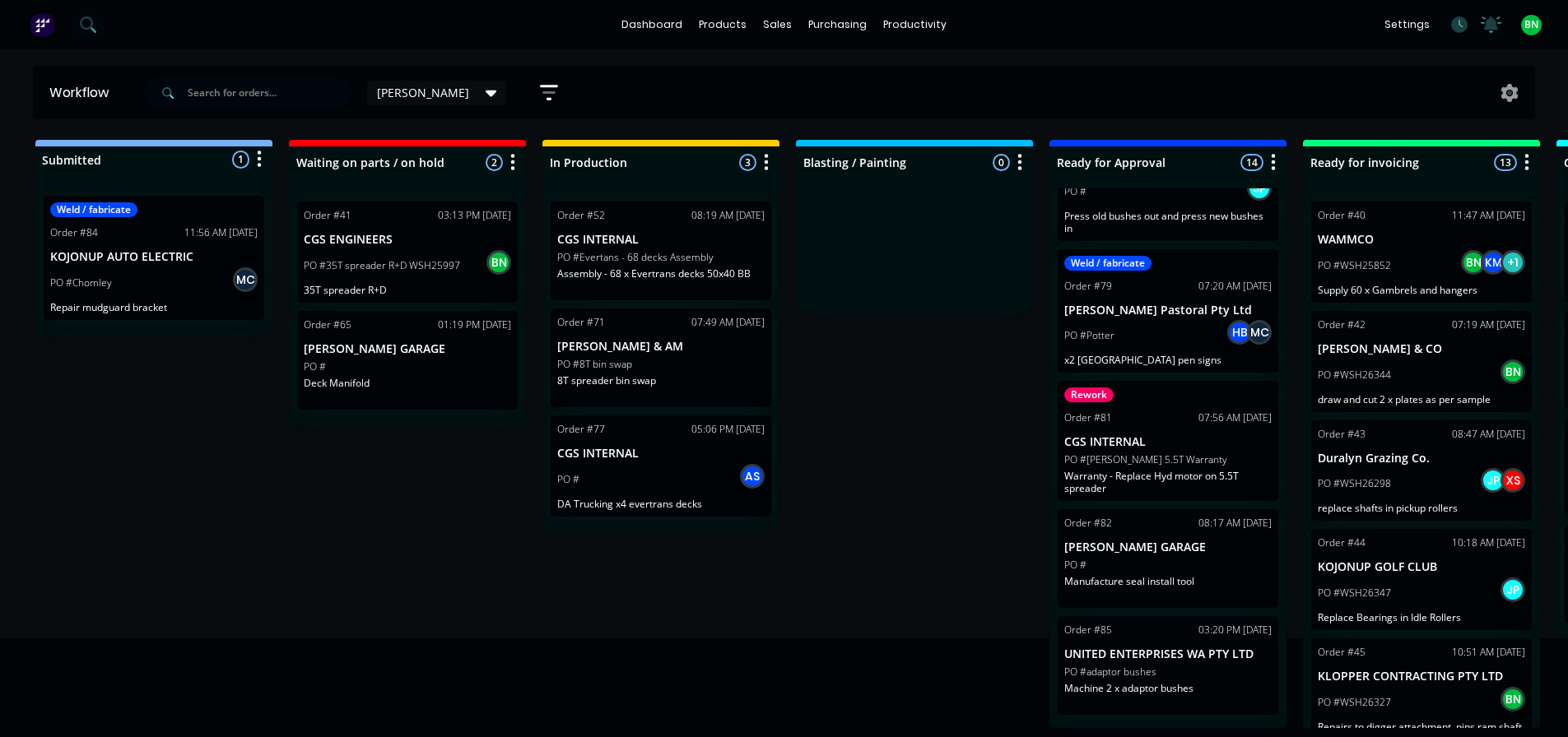
click at [874, 495] on div "Submitted 1 Status colour #273444 hex #273444 Save Cancel Summaries Total order…" at bounding box center [1120, 434] width 2267 height 588
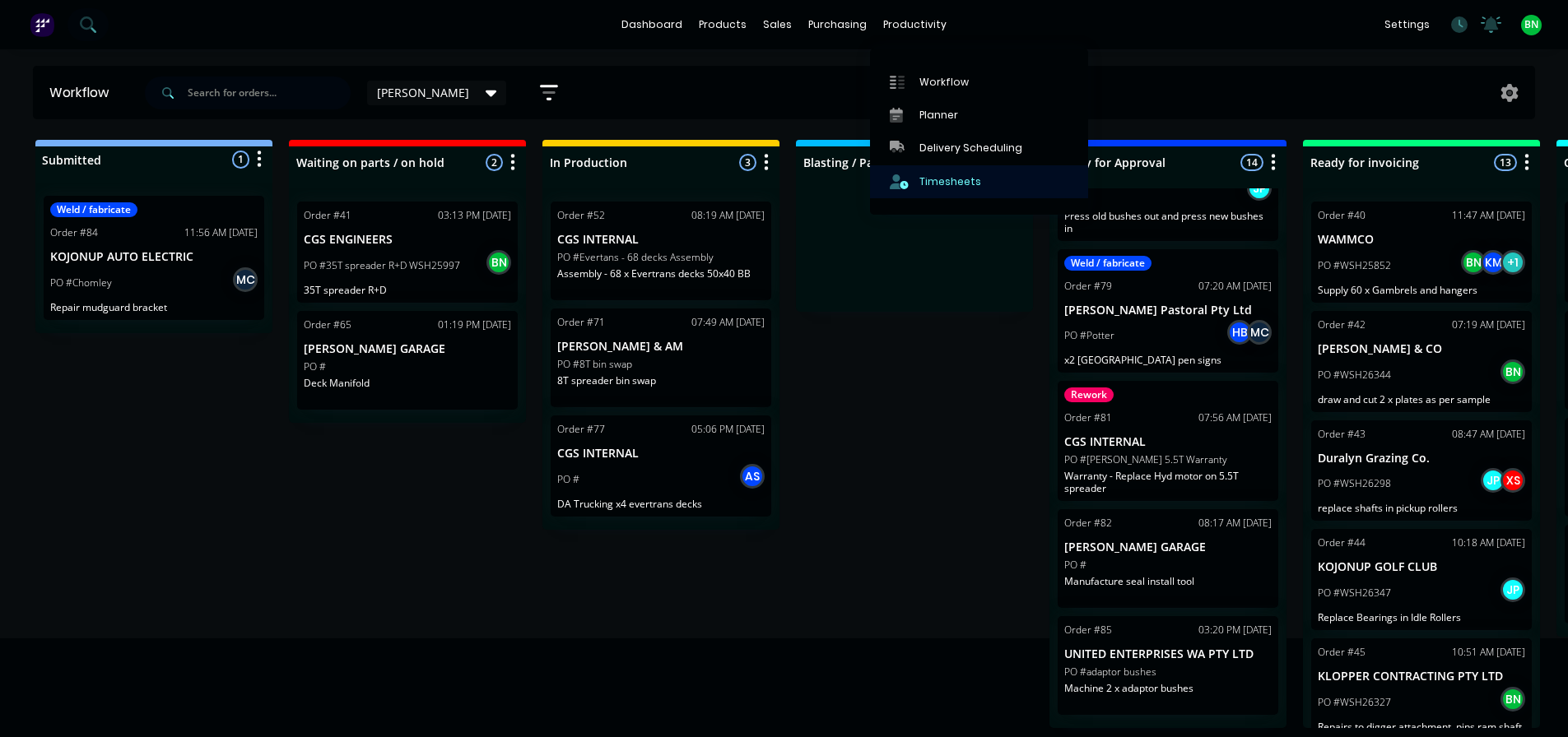
click at [947, 181] on div "Timesheets" at bounding box center [950, 181] width 62 height 15
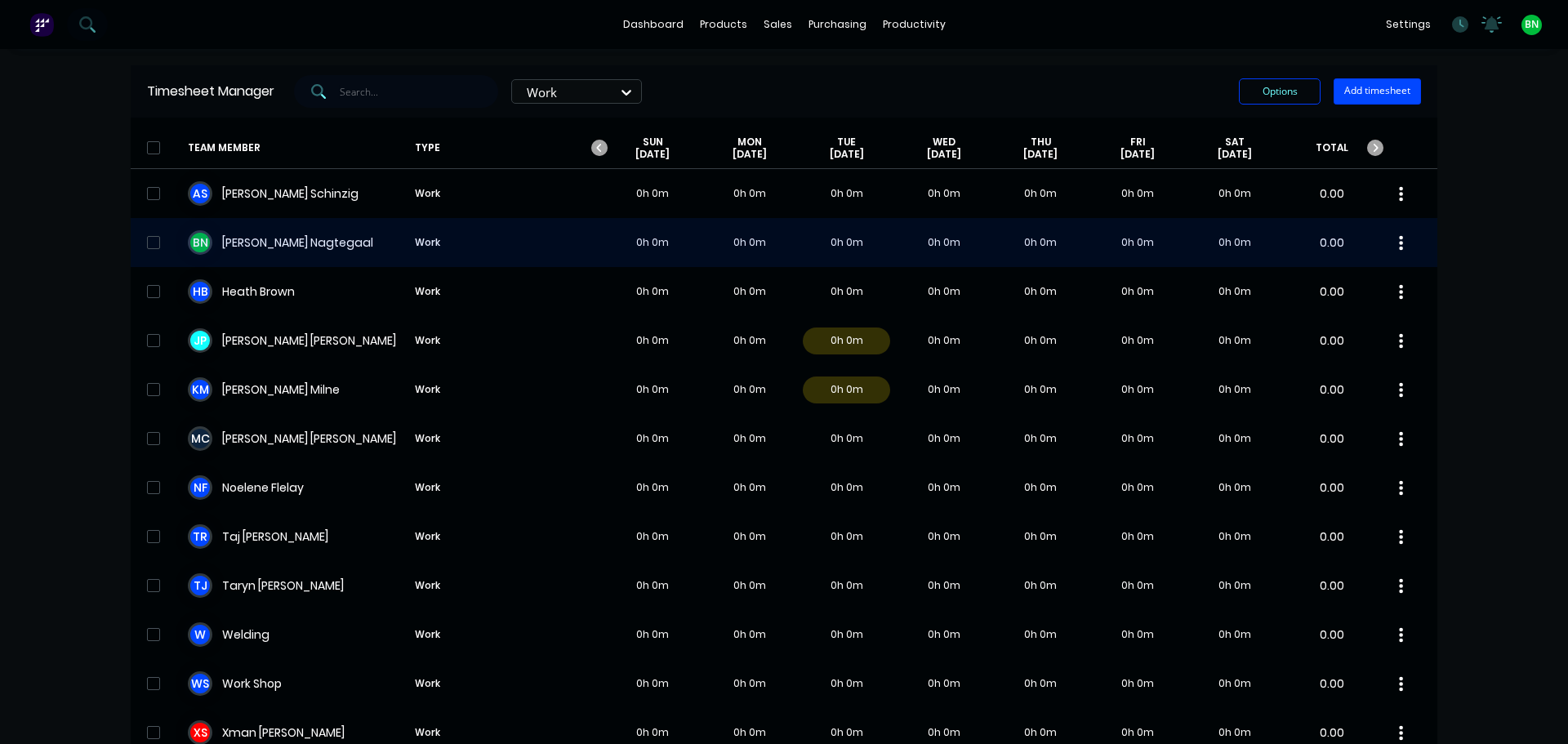
click at [262, 231] on div "B N [PERSON_NAME] Work 0h 0m 0h 0m 0h 0m 0h 0m 0h 0m 0h 0m 0h 0m 0.00" at bounding box center [783, 242] width 1306 height 49
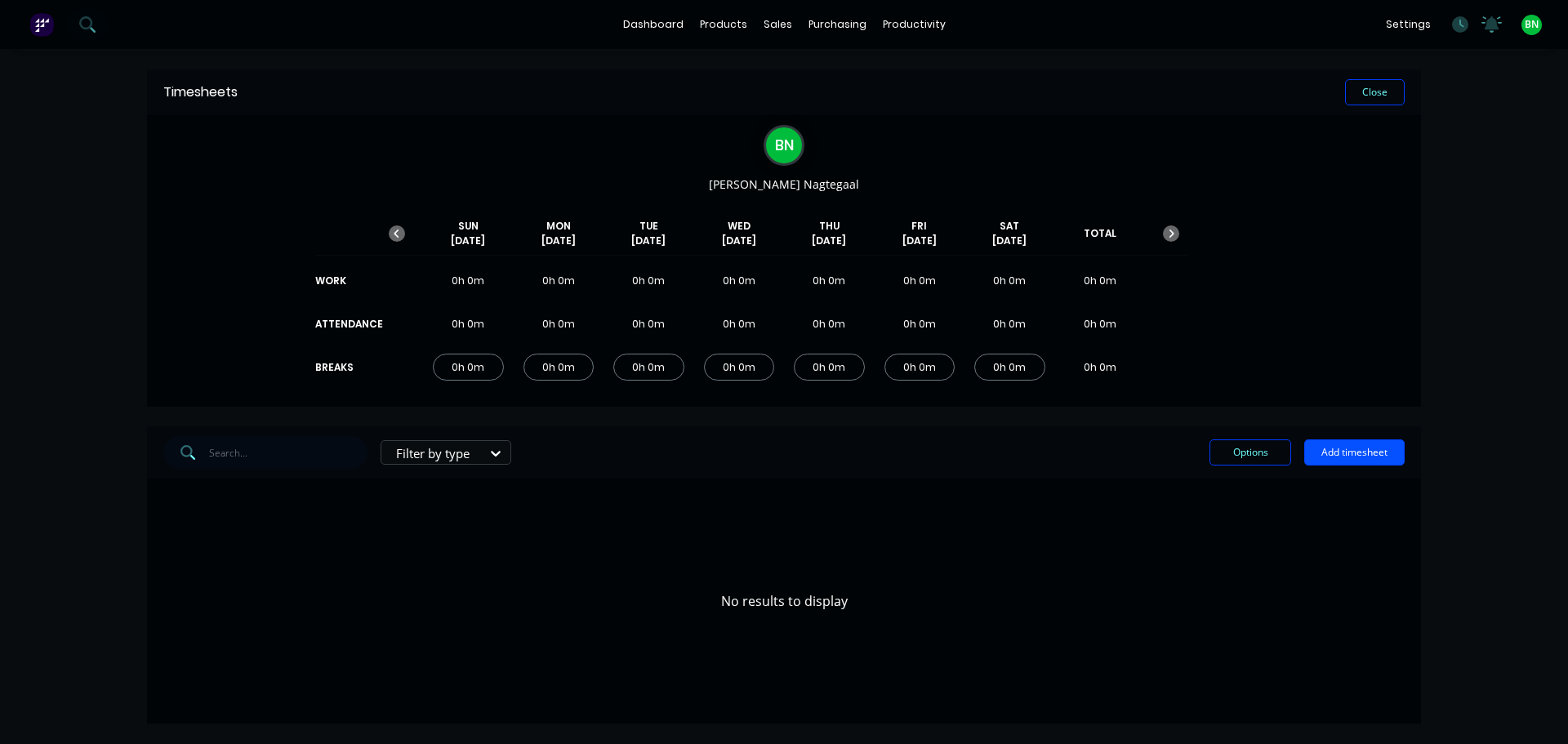
click at [1370, 447] on button "Add timesheet" at bounding box center [1354, 452] width 100 height 26
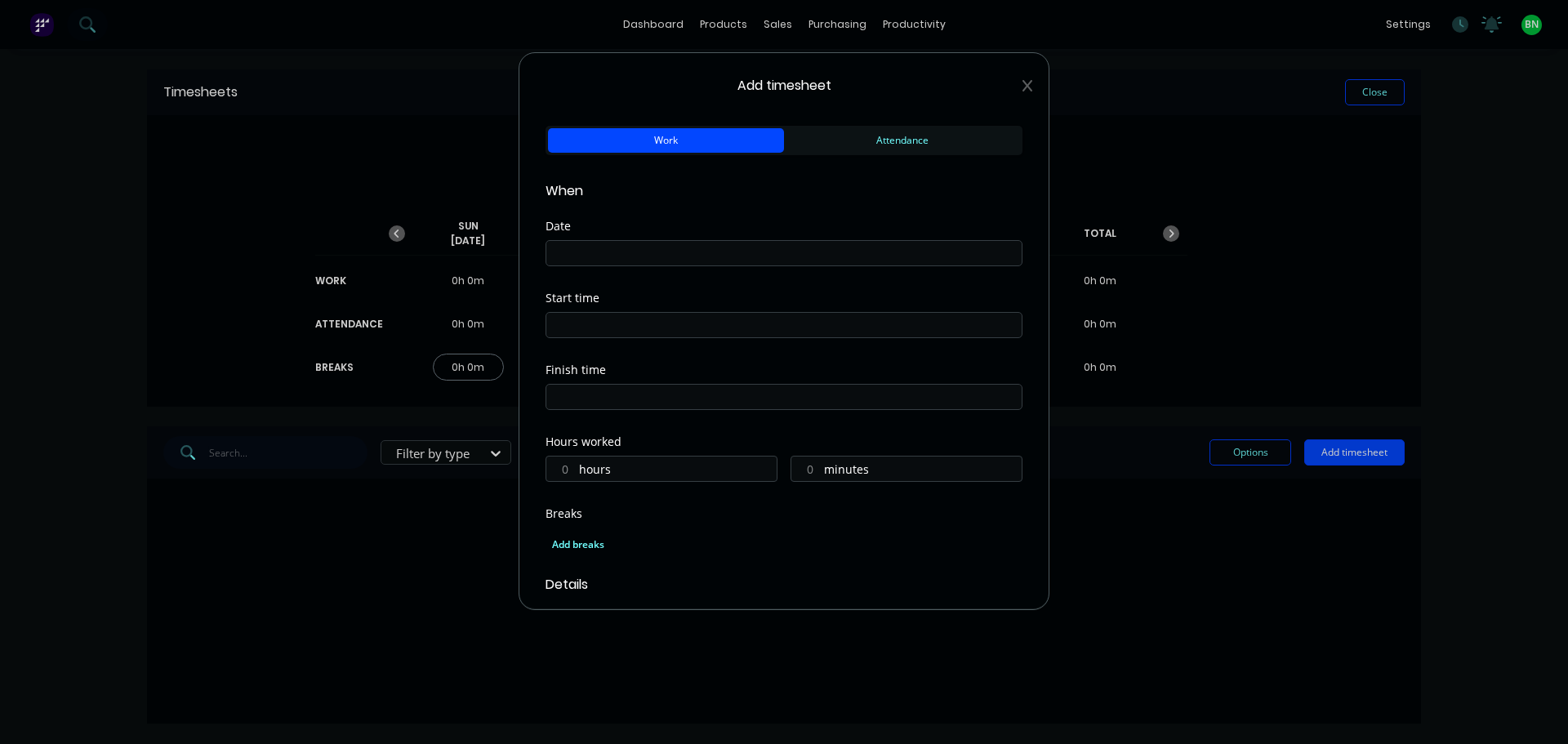
click at [728, 142] on button "Work" at bounding box center [665, 140] width 236 height 24
click at [666, 252] on input at bounding box center [784, 253] width 476 height 24
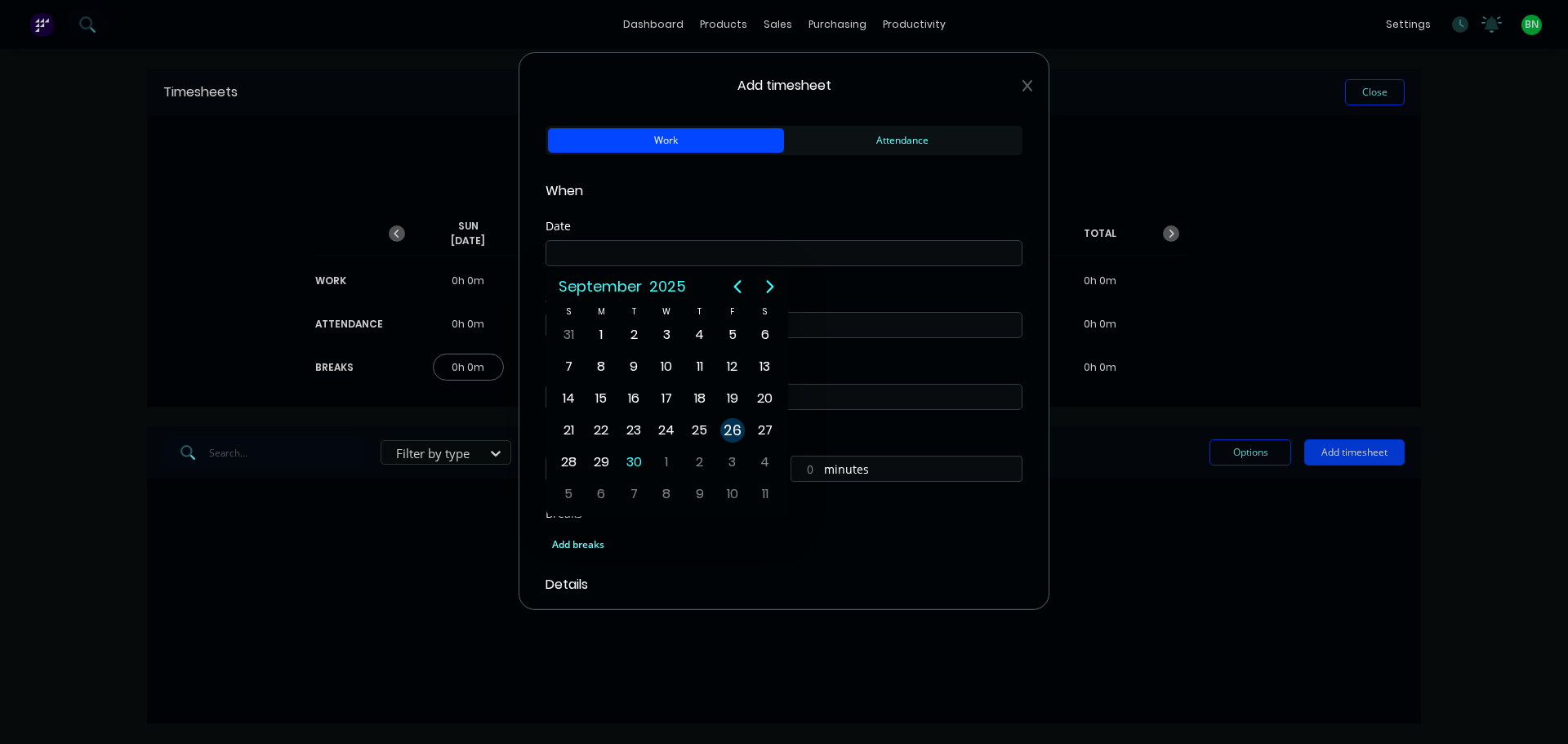
click at [731, 432] on div "26" at bounding box center [732, 430] width 24 height 24
type input "[DATE]"
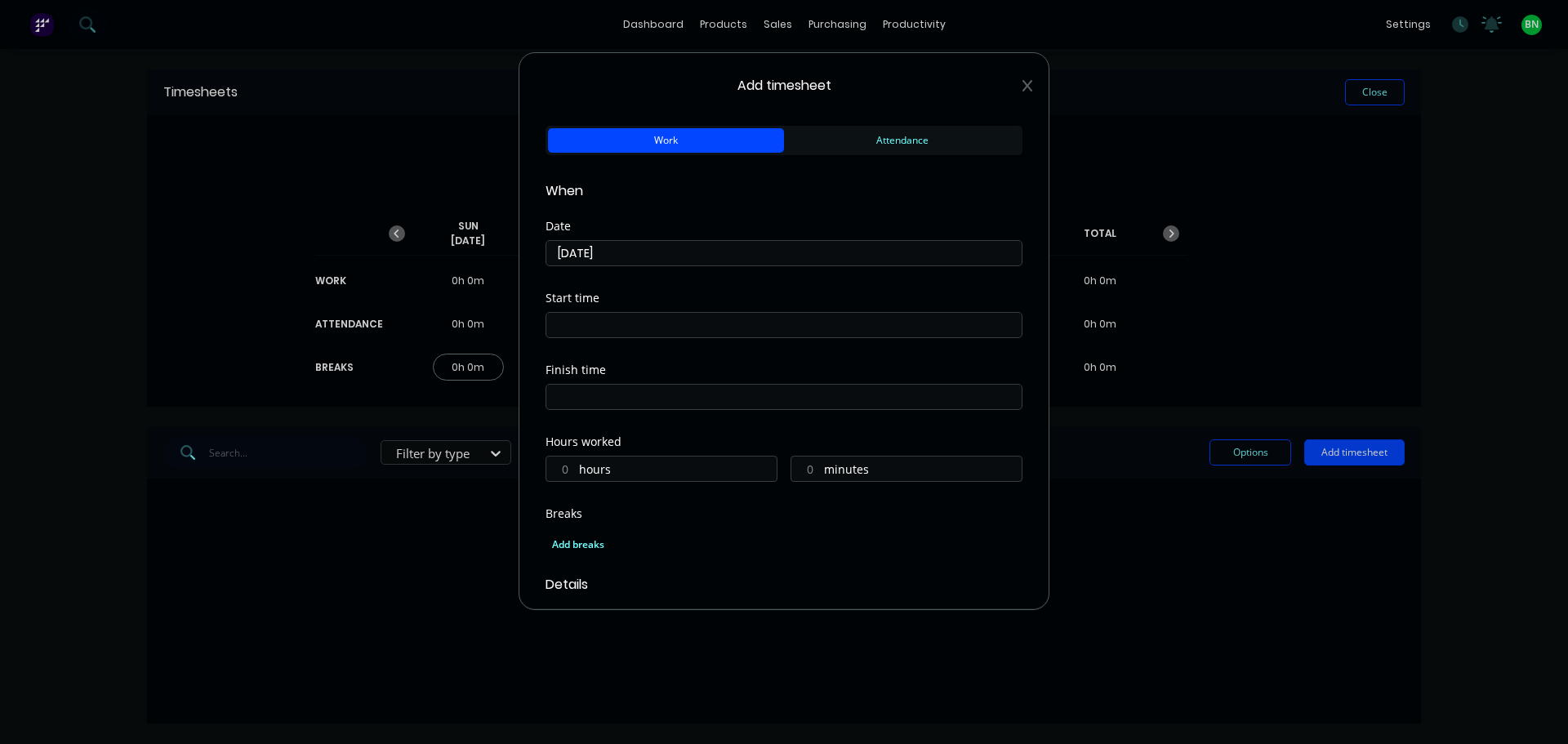
click at [622, 324] on input at bounding box center [784, 325] width 476 height 24
click at [584, 354] on div "04" at bounding box center [580, 357] width 40 height 28
click at [618, 418] on div "29" at bounding box center [624, 412] width 40 height 28
click at [672, 473] on div "PM" at bounding box center [669, 468] width 40 height 28
type input "04:29 PM"
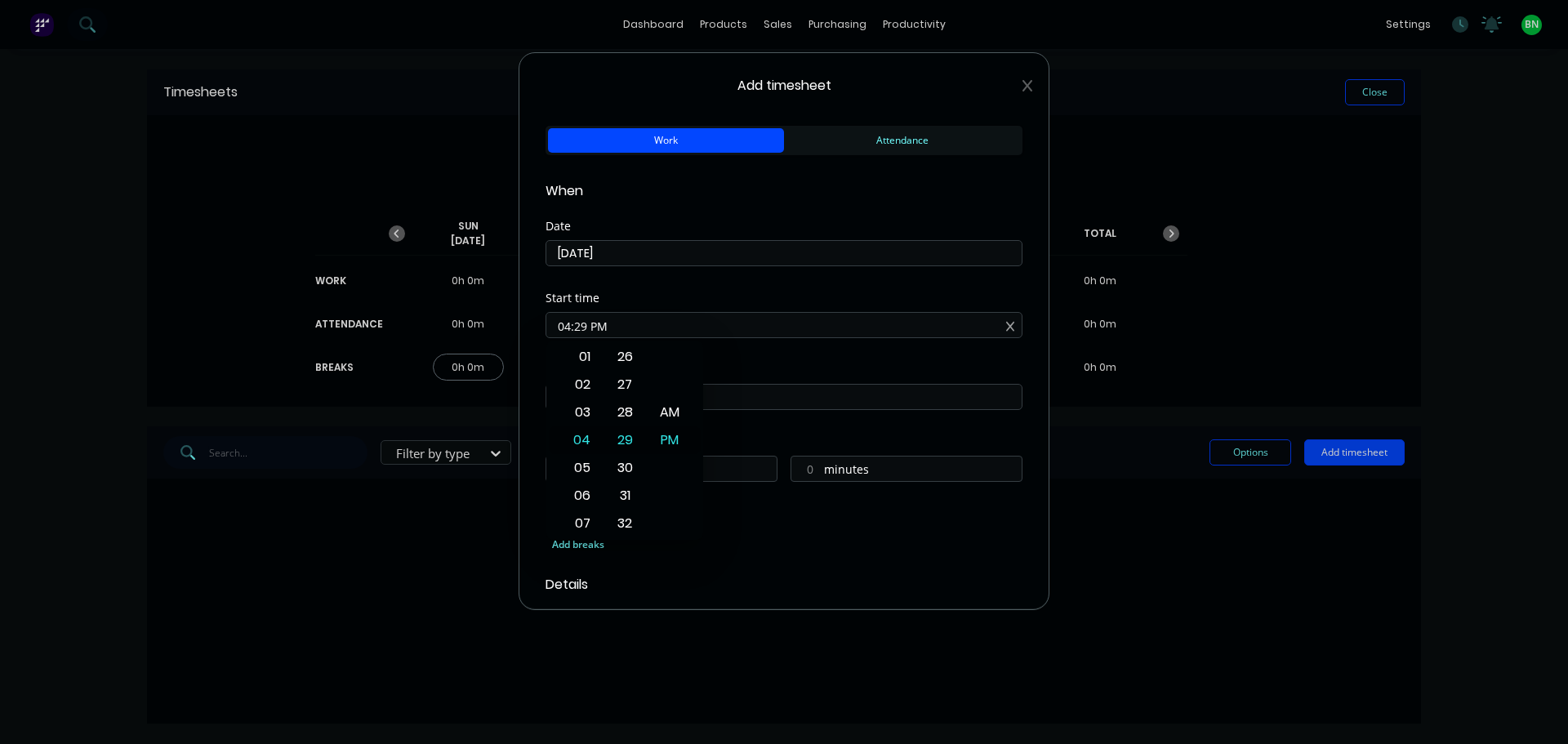
click at [734, 395] on input at bounding box center [784, 396] width 476 height 24
type input "07:20 AM"
type input "14"
type input "51"
click at [586, 458] on div "05" at bounding box center [580, 456] width 40 height 28
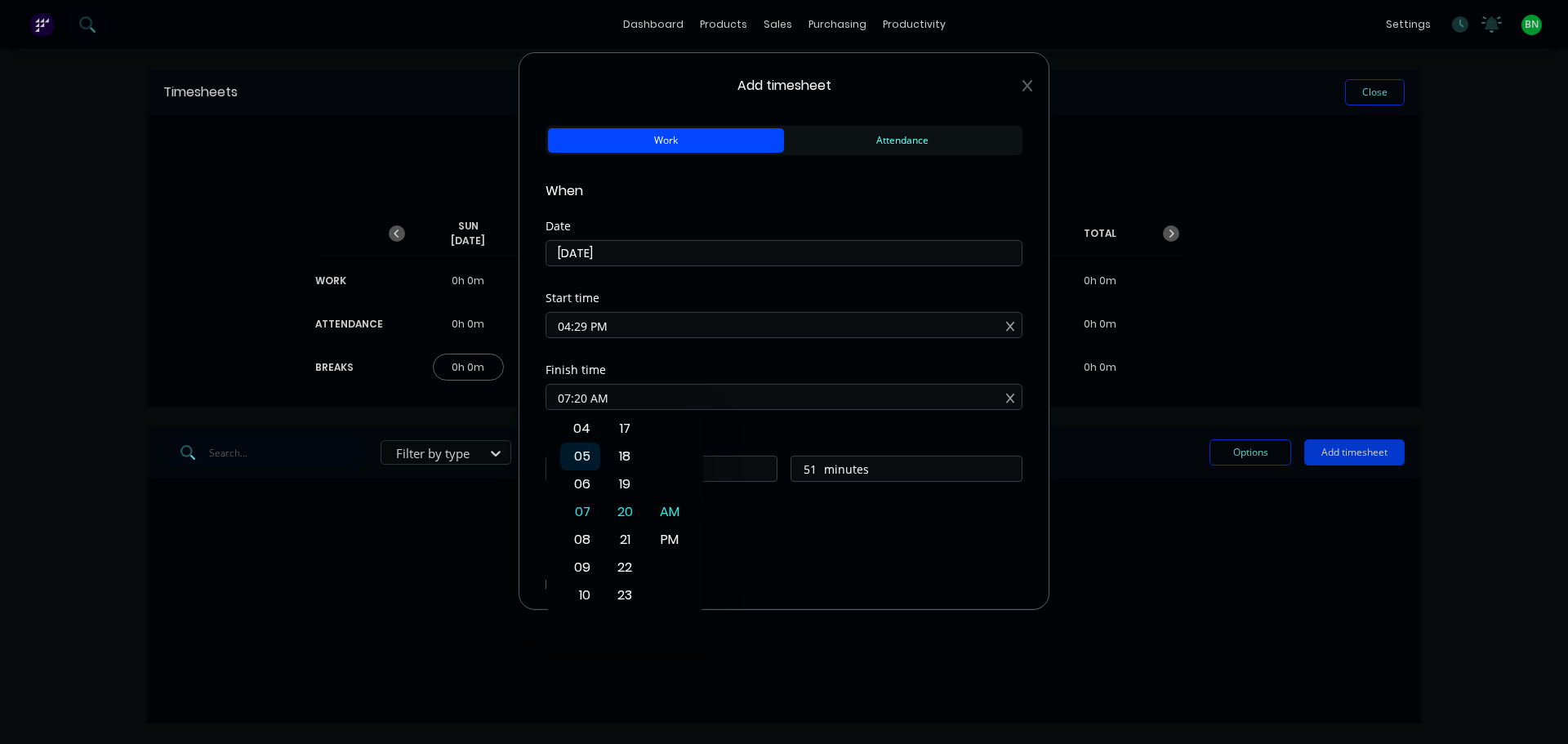
type input "05:20 AM"
type input "12"
click at [670, 536] on div "PM" at bounding box center [669, 540] width 40 height 28
type input "05:20 PM"
type input "0"
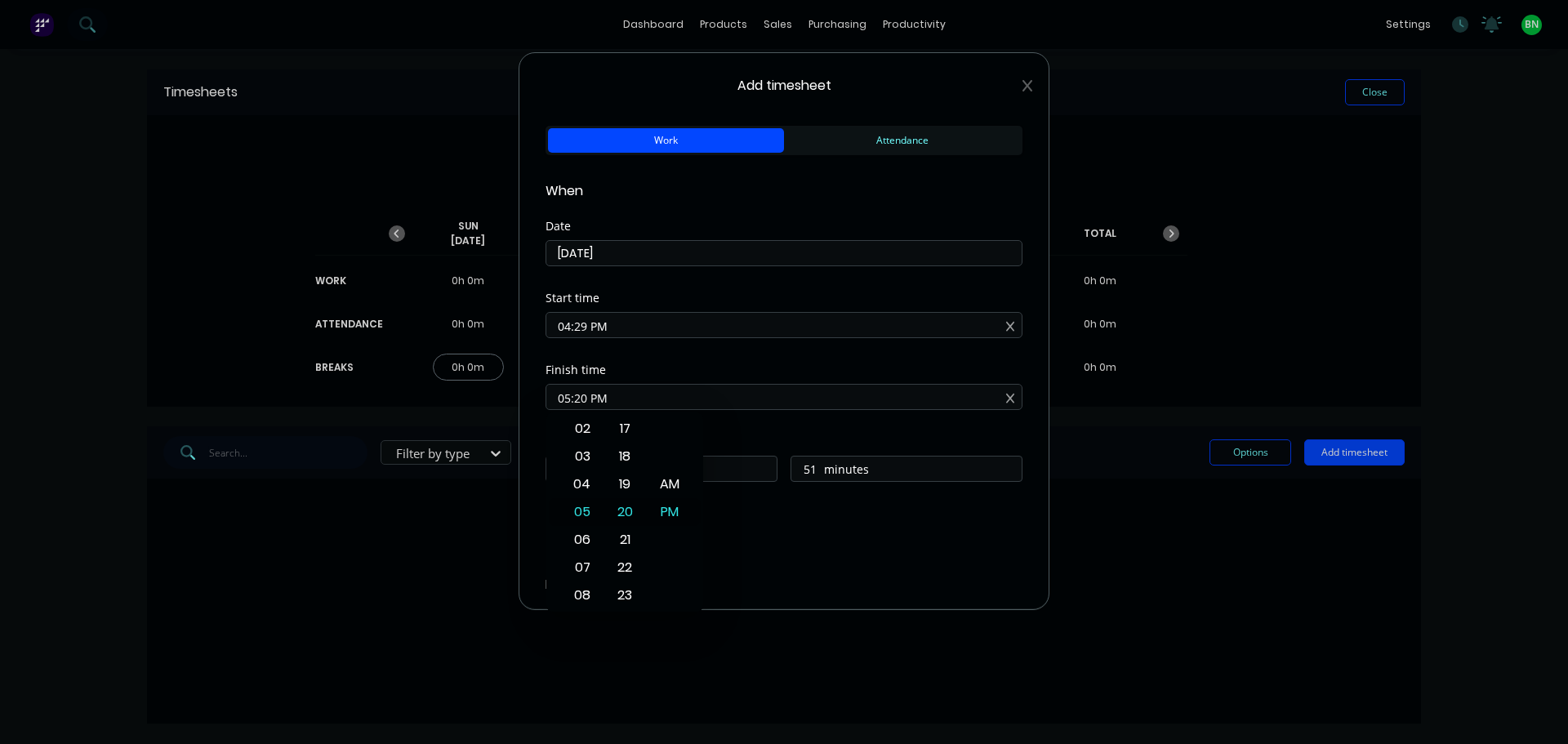
click at [731, 406] on input "05:20 PM" at bounding box center [784, 396] width 476 height 24
click at [774, 432] on div "Finish time 05:20 PM" at bounding box center [784, 400] width 477 height 72
click at [596, 392] on input "05:20 PM" at bounding box center [784, 396] width 476 height 24
type input "05:13 PM"
type input "44"
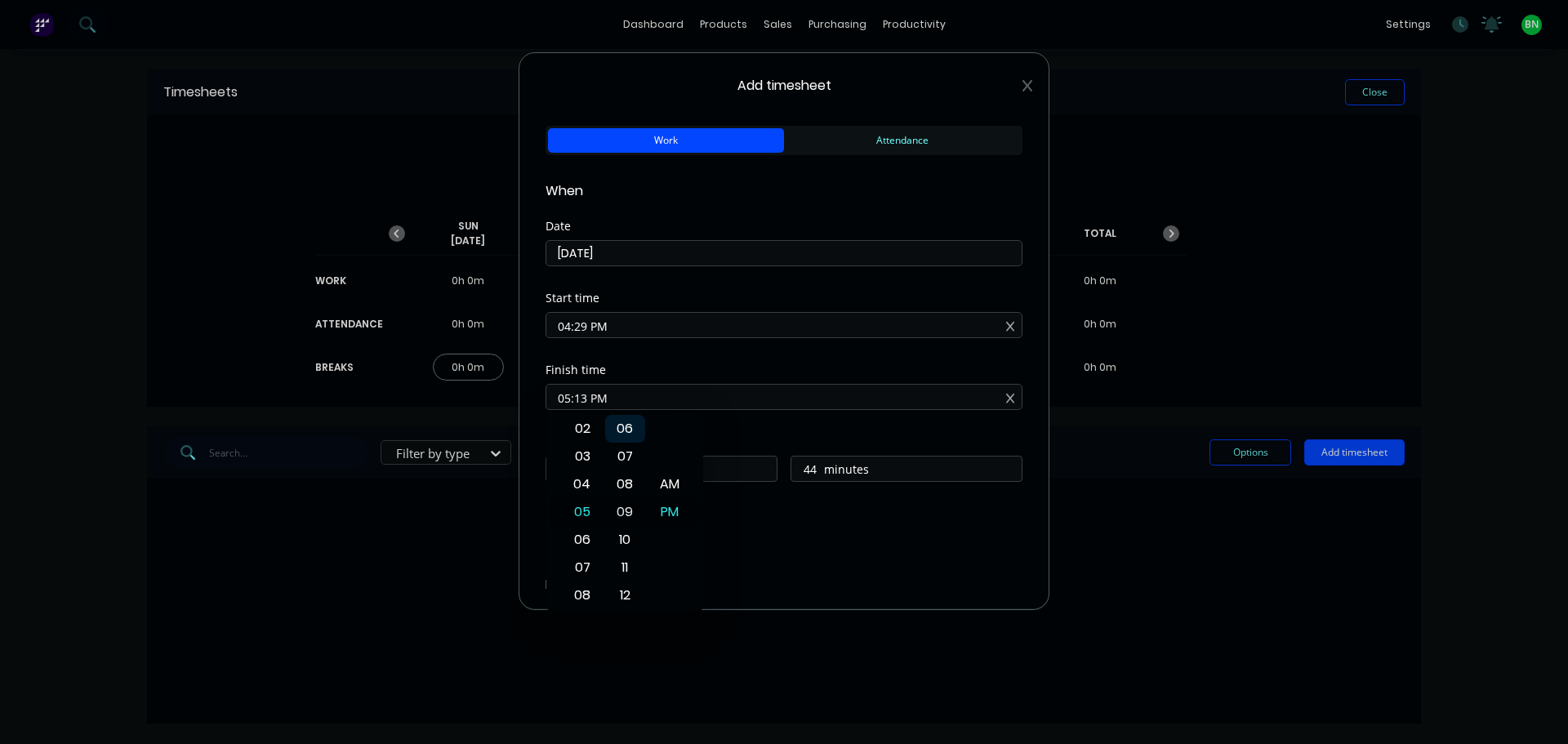
type input "05:09 PM"
type input "40"
type input "05:01 PM"
type input "32"
click at [628, 471] on div "00" at bounding box center [624, 484] width 40 height 28
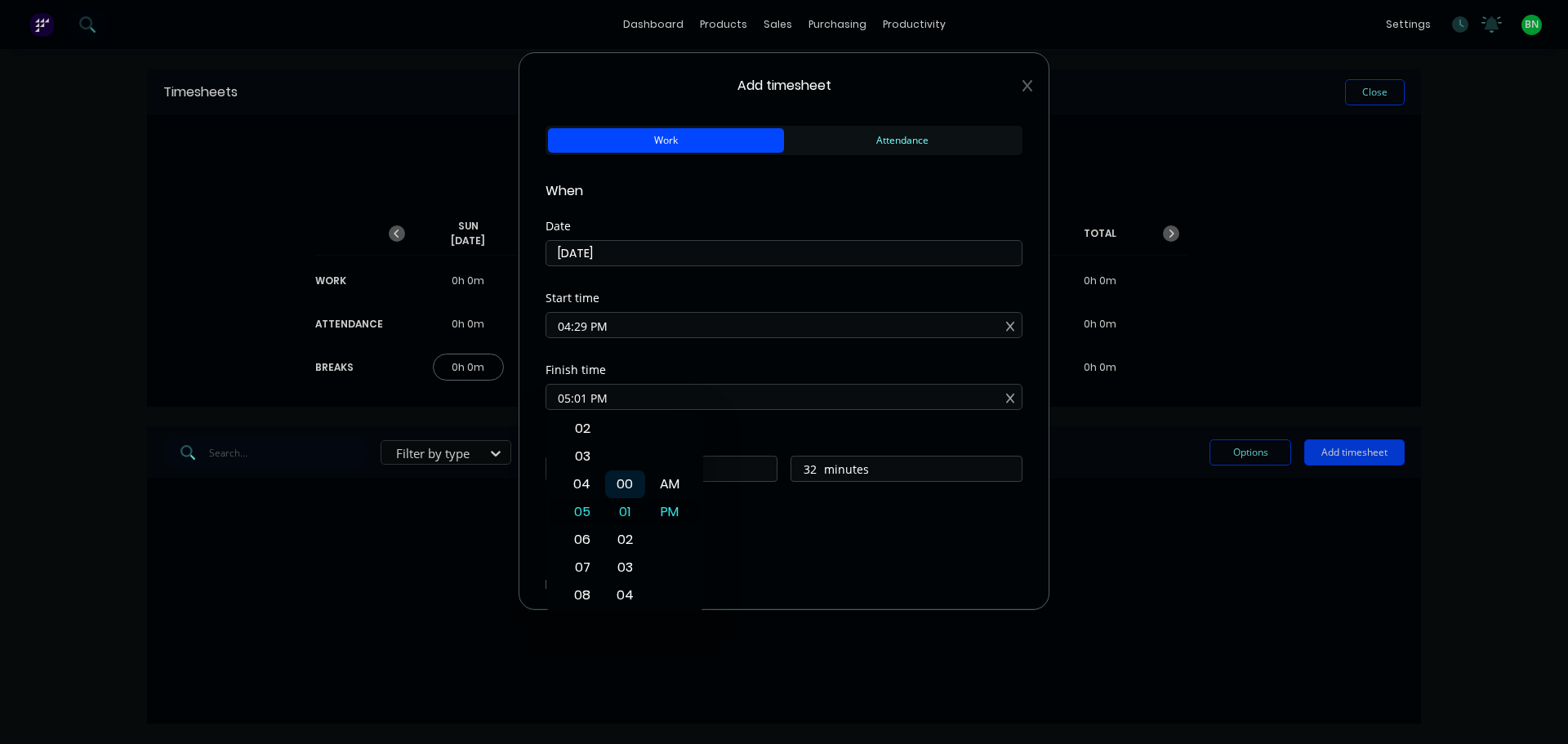
type input "05:00 PM"
type input "31"
click at [726, 421] on div "Finish time 05:00 PM" at bounding box center [784, 400] width 477 height 72
click at [642, 327] on input "04:29 PM" at bounding box center [784, 325] width 476 height 24
click at [633, 466] on div "30" at bounding box center [624, 468] width 40 height 28
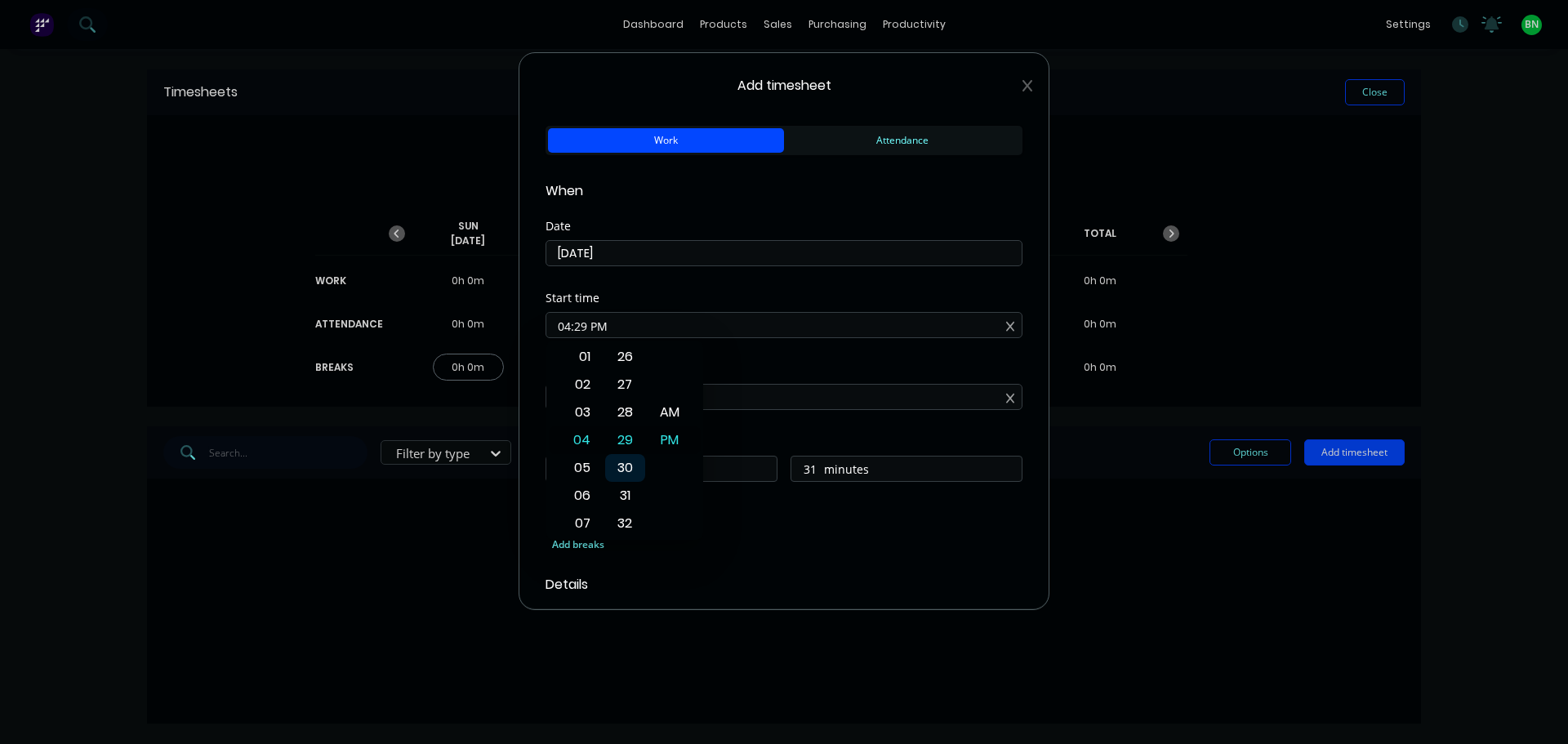
type input "04:30 PM"
type input "30"
click at [762, 364] on div "Finish time" at bounding box center [784, 370] width 477 height 12
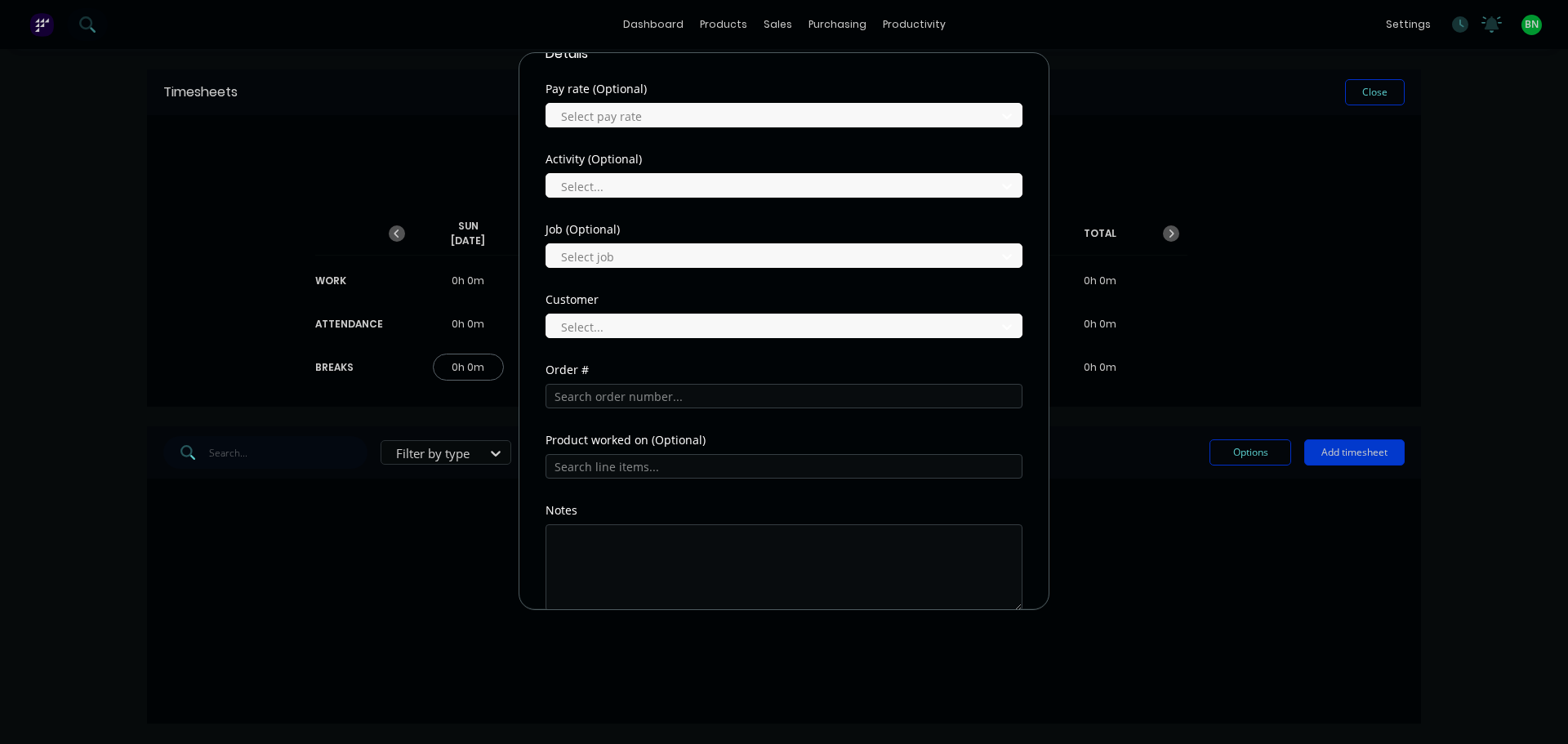
scroll to position [572, 0]
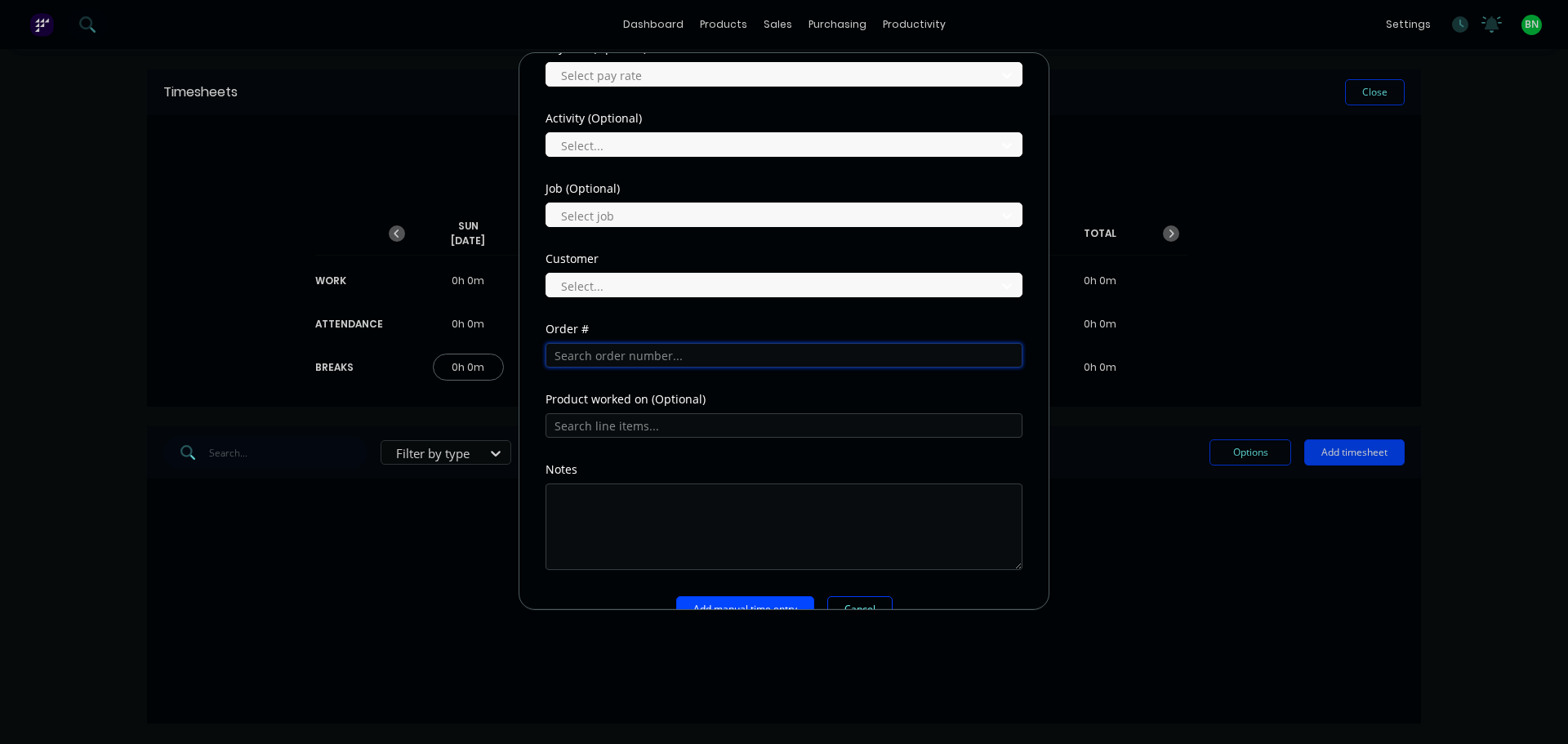
click at [625, 349] on input "text" at bounding box center [784, 355] width 477 height 24
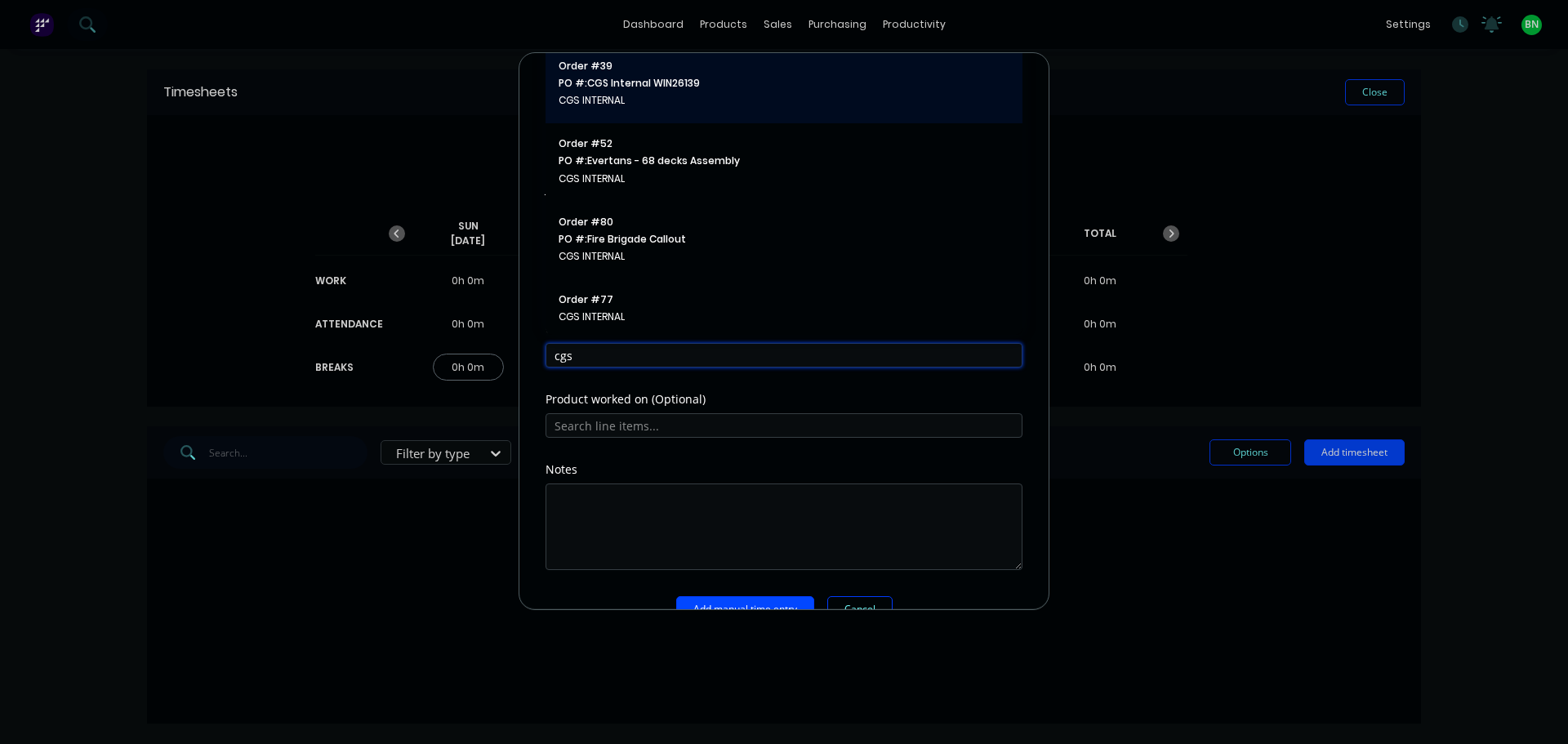
type input "cgs"
click at [657, 104] on span "CGS INTERNAL" at bounding box center [783, 100] width 450 height 15
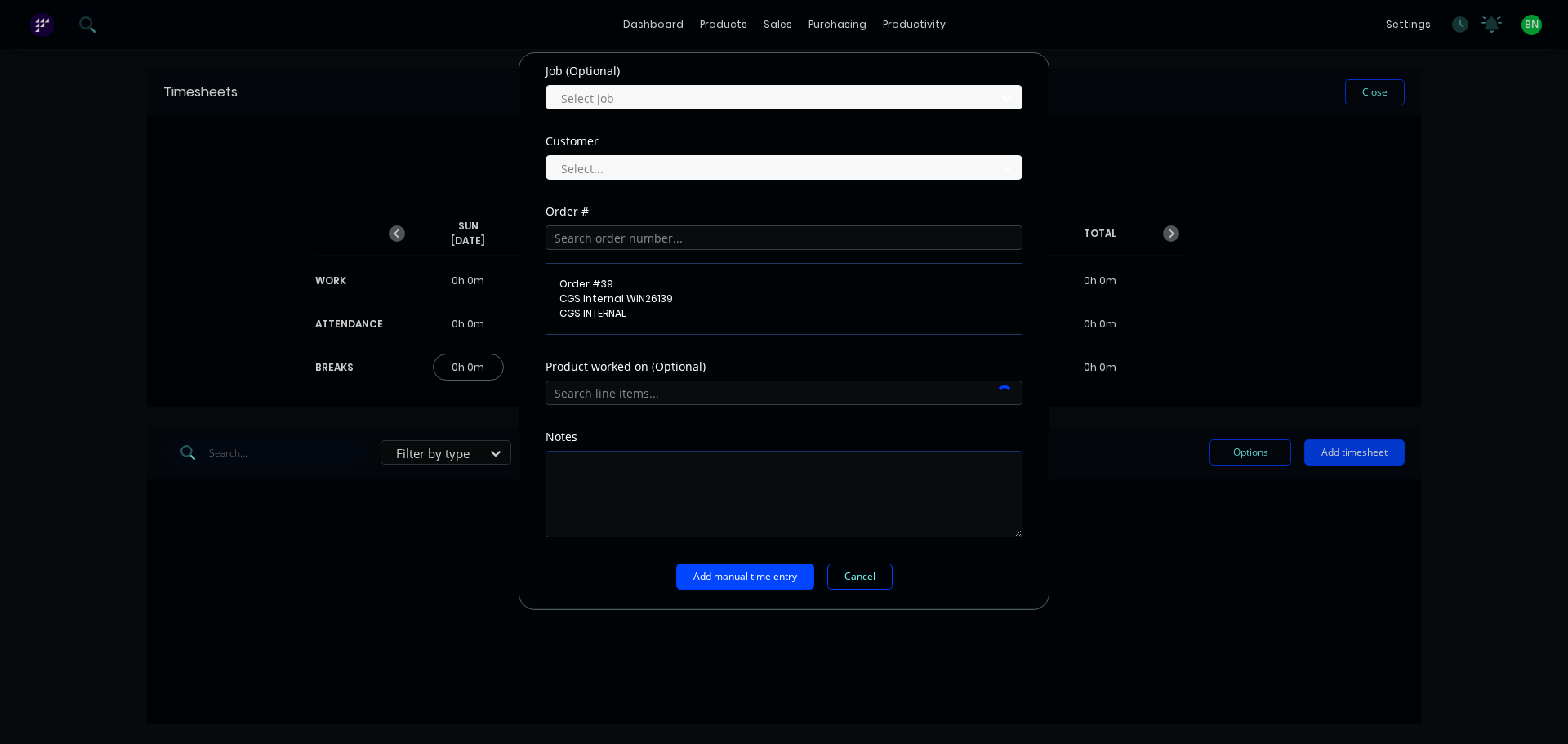
scroll to position [692, 0]
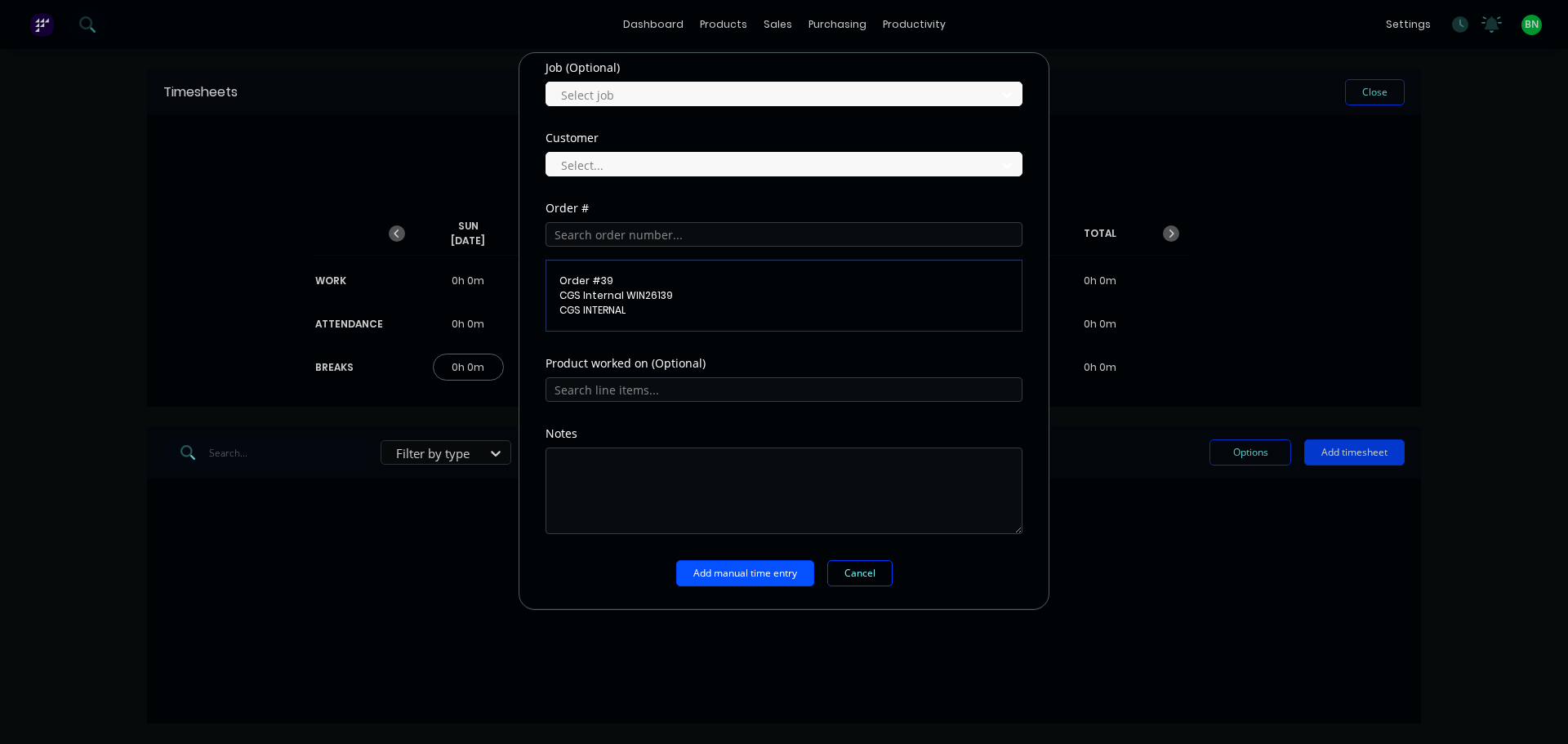
click at [756, 573] on button "Add manual time entry" at bounding box center [745, 573] width 138 height 26
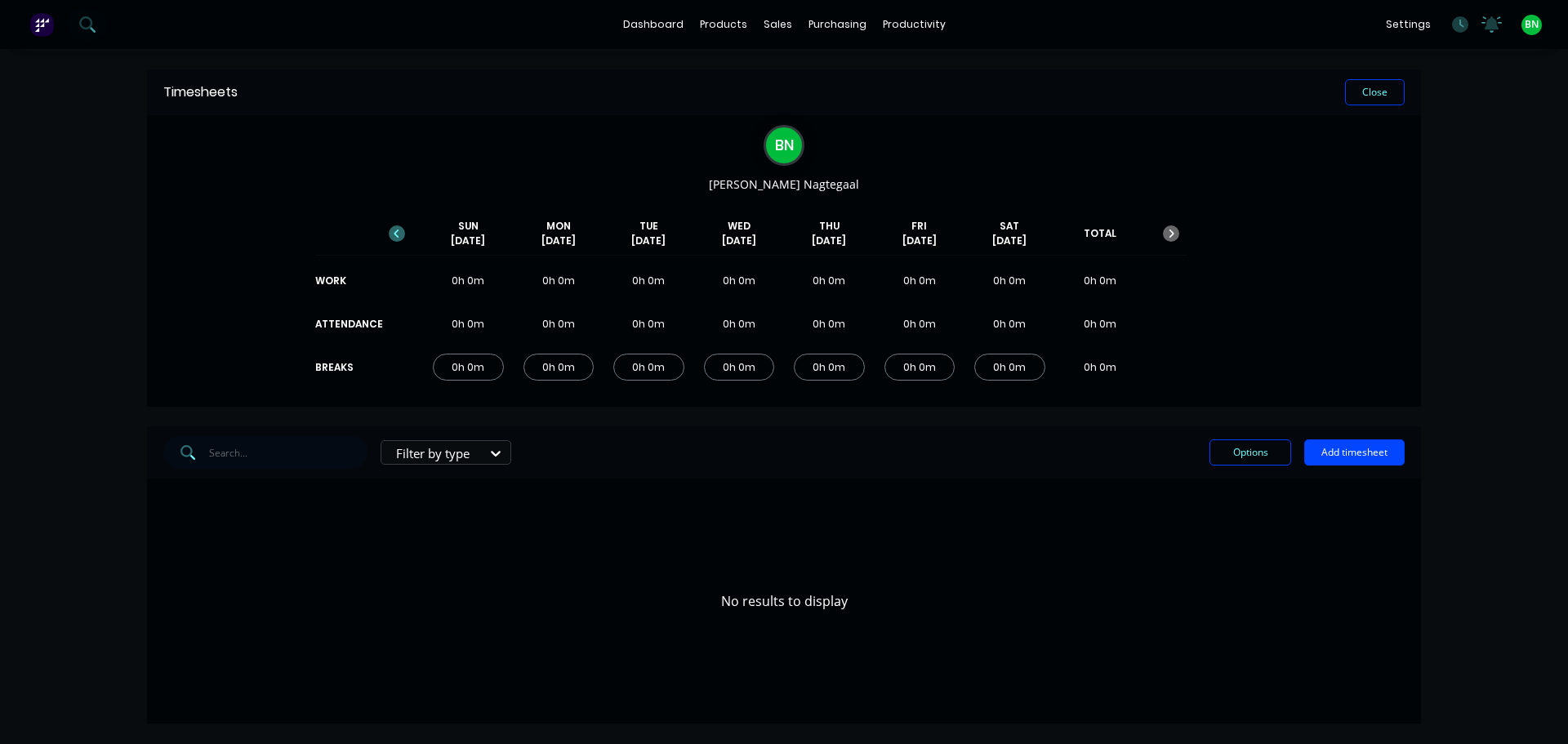
click at [399, 236] on icon "button" at bounding box center [397, 233] width 17 height 17
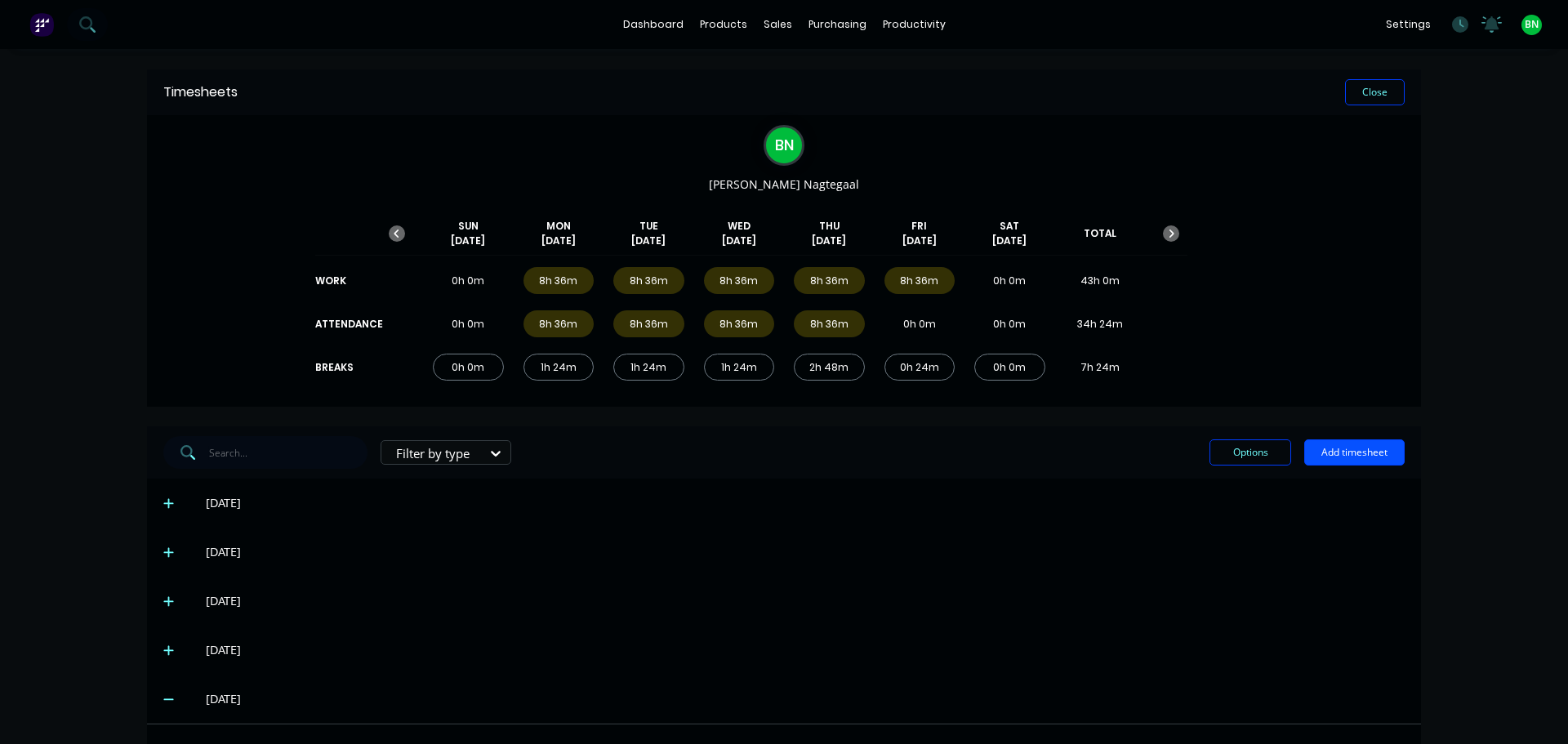
click at [1363, 450] on button "Add timesheet" at bounding box center [1354, 452] width 100 height 26
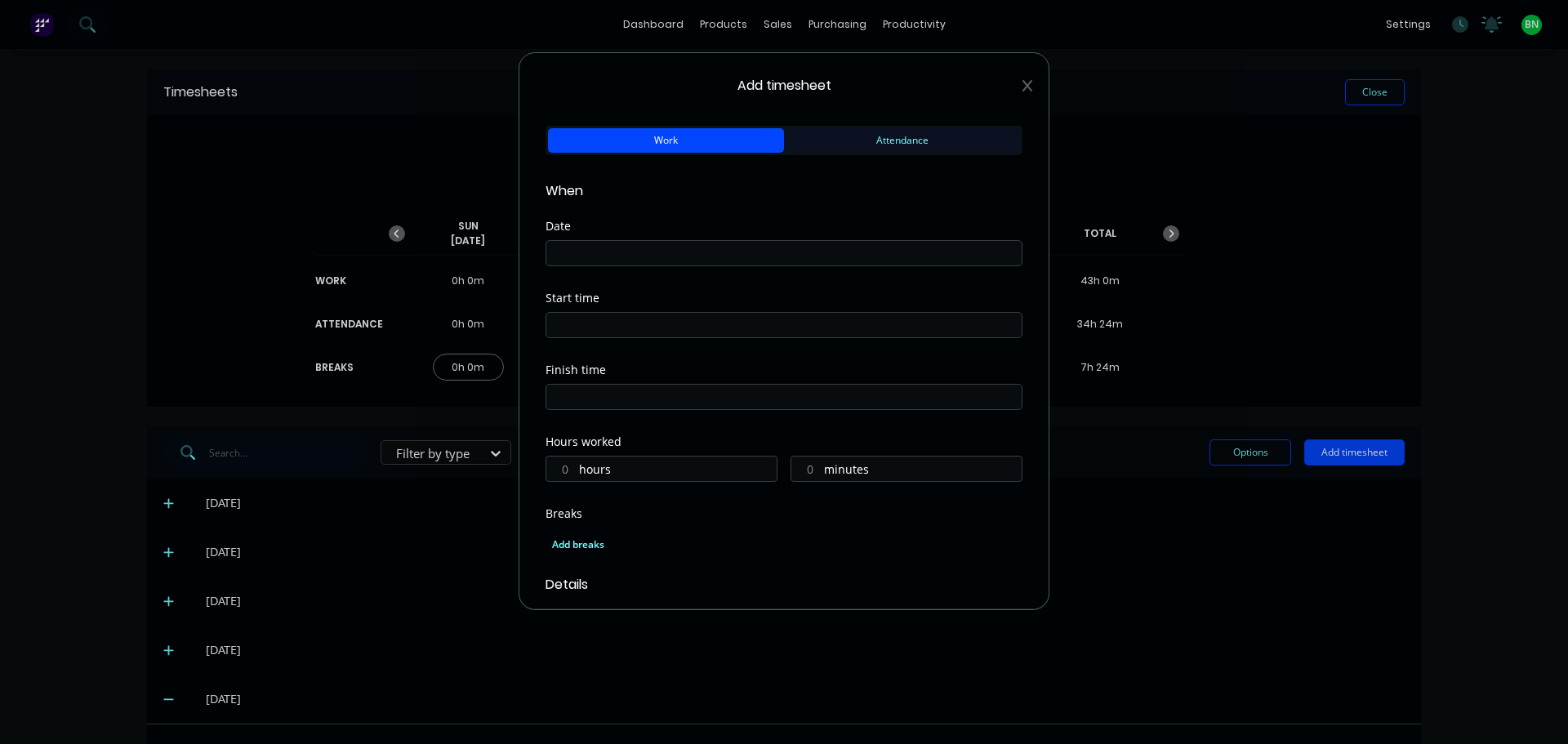
click at [832, 135] on button "Attendance" at bounding box center [902, 140] width 236 height 24
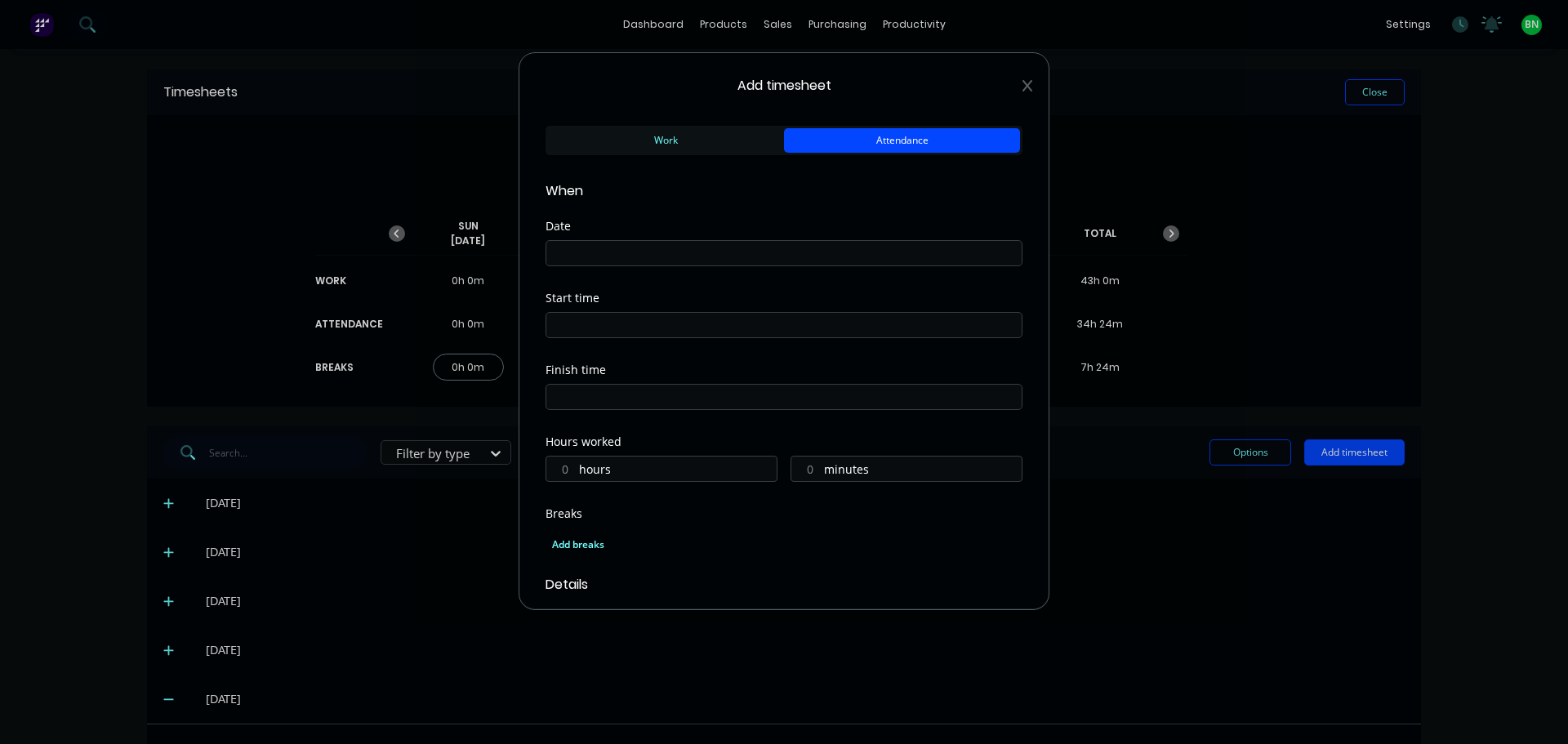
click at [682, 253] on input at bounding box center [784, 253] width 476 height 24
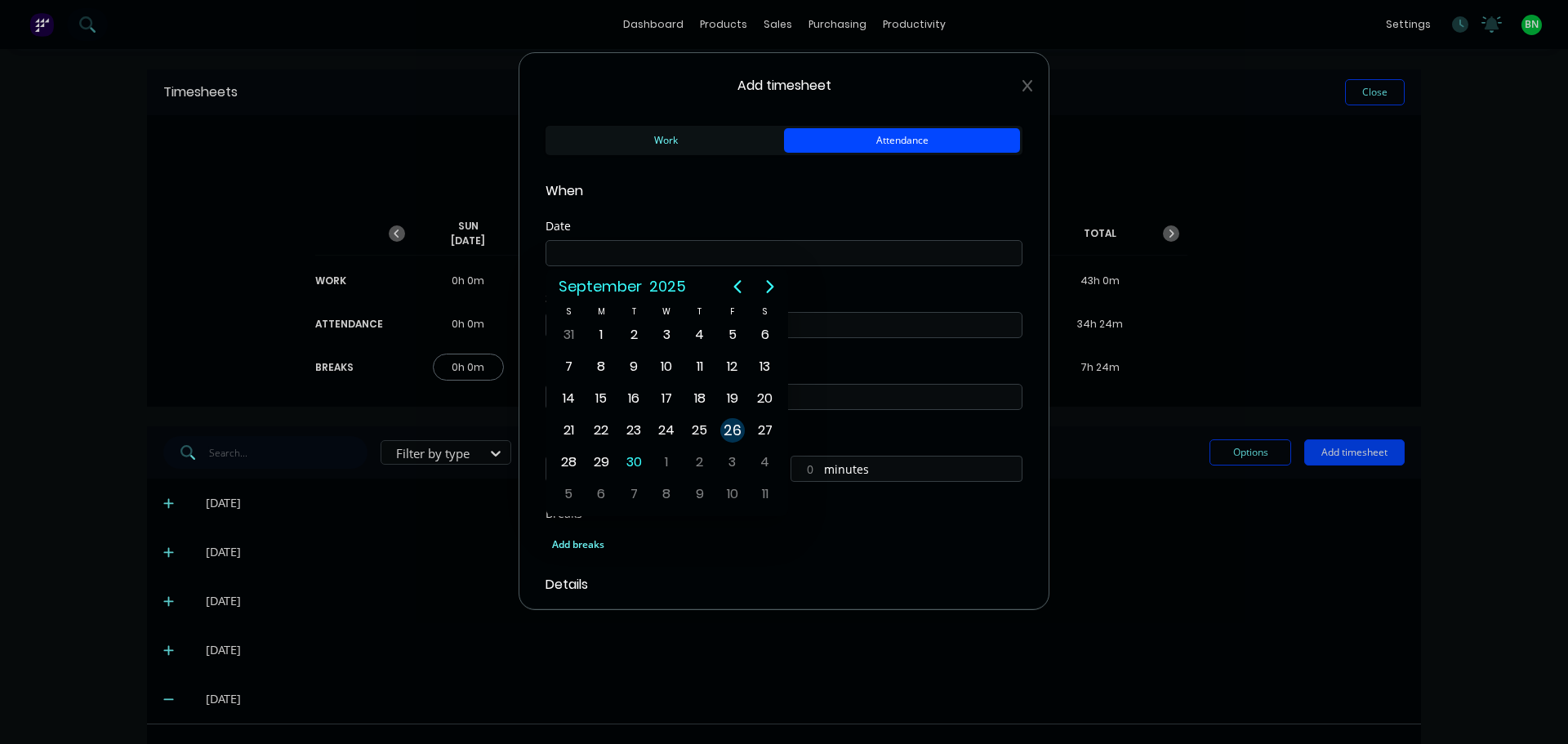
click at [731, 425] on div "26" at bounding box center [732, 430] width 24 height 24
type input "[DATE]"
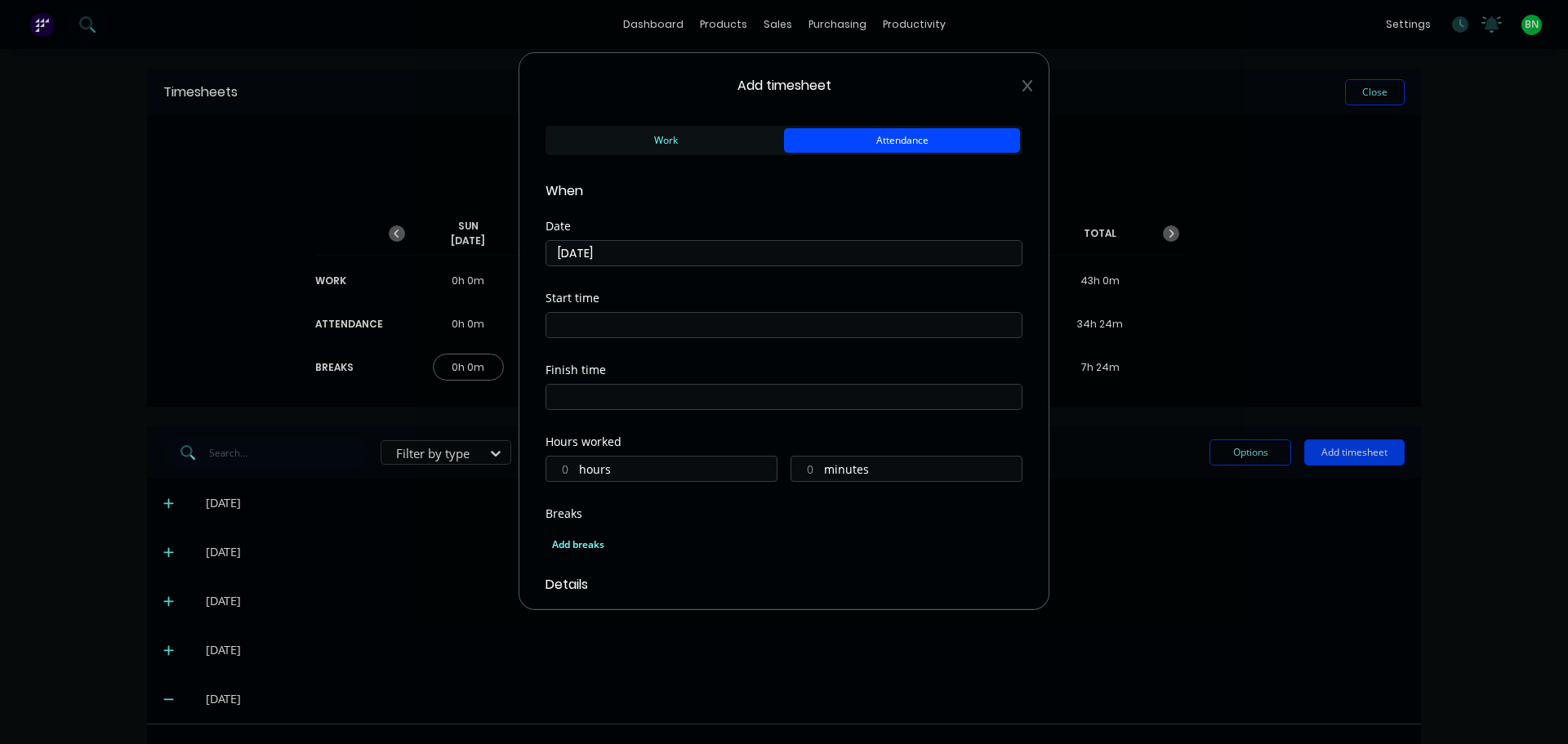
click at [667, 324] on input at bounding box center [784, 325] width 476 height 24
click at [584, 465] on div "07" at bounding box center [580, 468] width 40 height 28
click at [623, 414] on div "00" at bounding box center [624, 412] width 40 height 28
type input "07:00 AM"
click at [727, 435] on div "Finish time" at bounding box center [784, 400] width 477 height 72
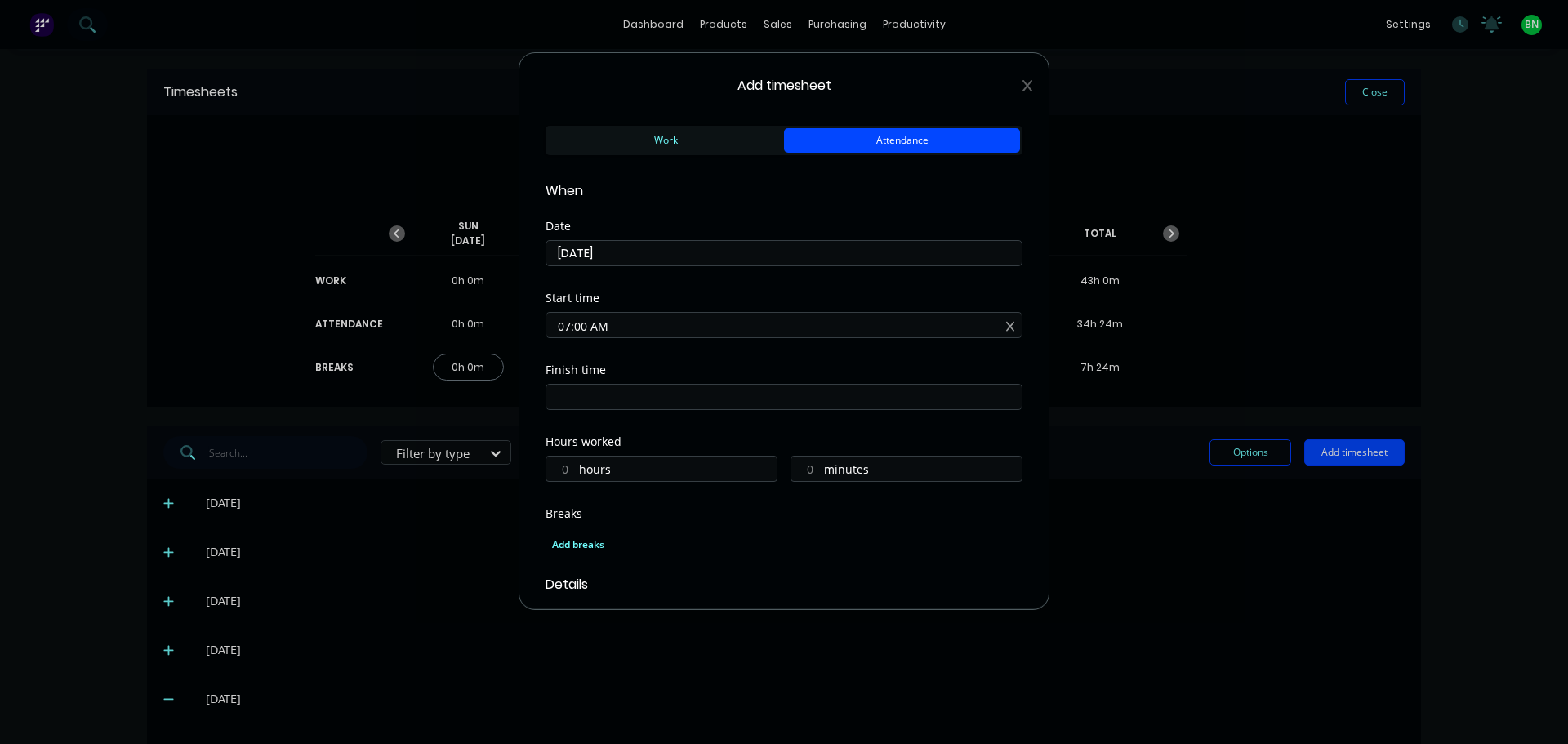
click at [718, 395] on input at bounding box center [784, 396] width 476 height 24
type input "07:20 AM"
type input "0"
type input "20"
click at [582, 455] on div "05" at bounding box center [580, 456] width 40 height 28
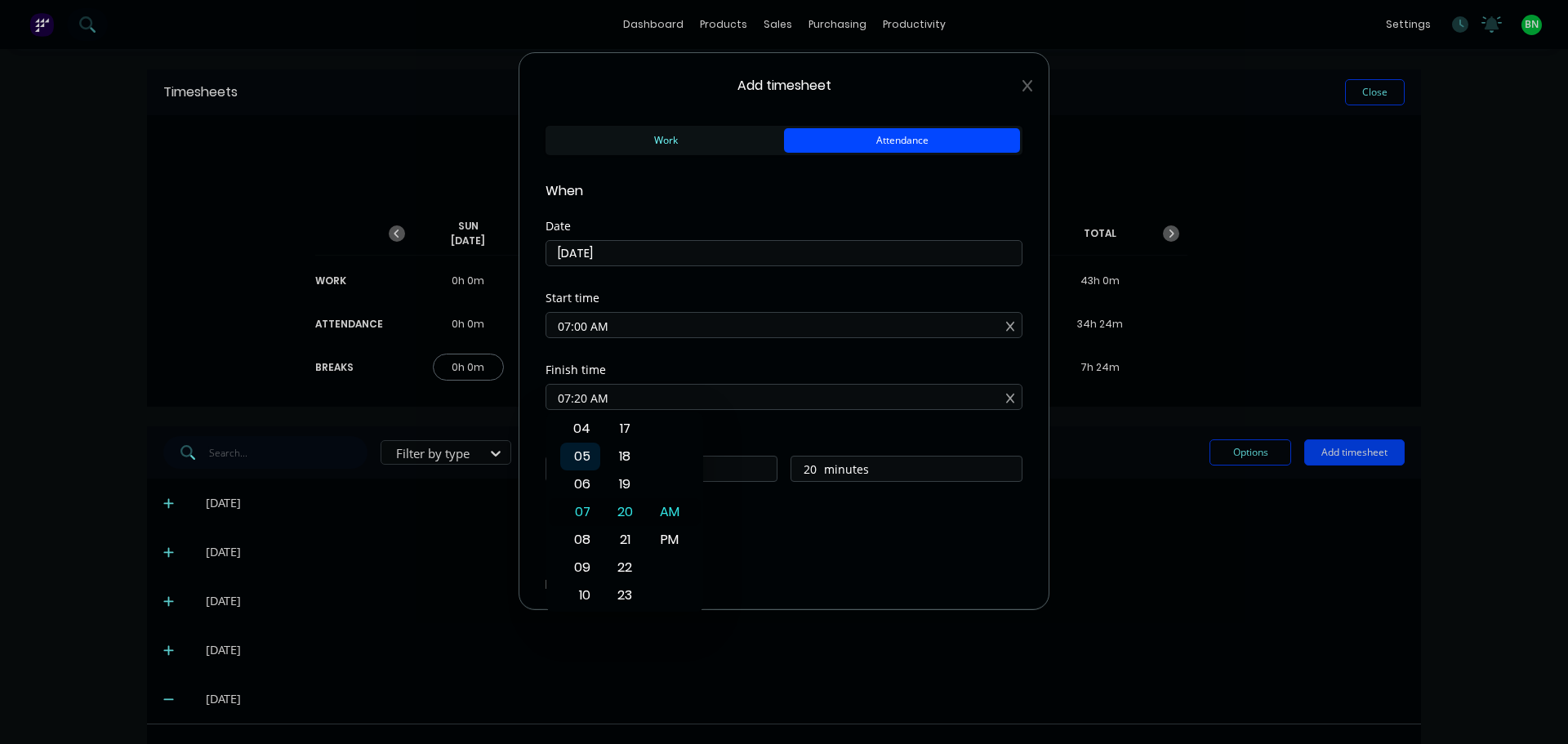
type input "05:20 AM"
type input "22"
type input "05:17 AM"
type input "17"
type input "05:10 AM"
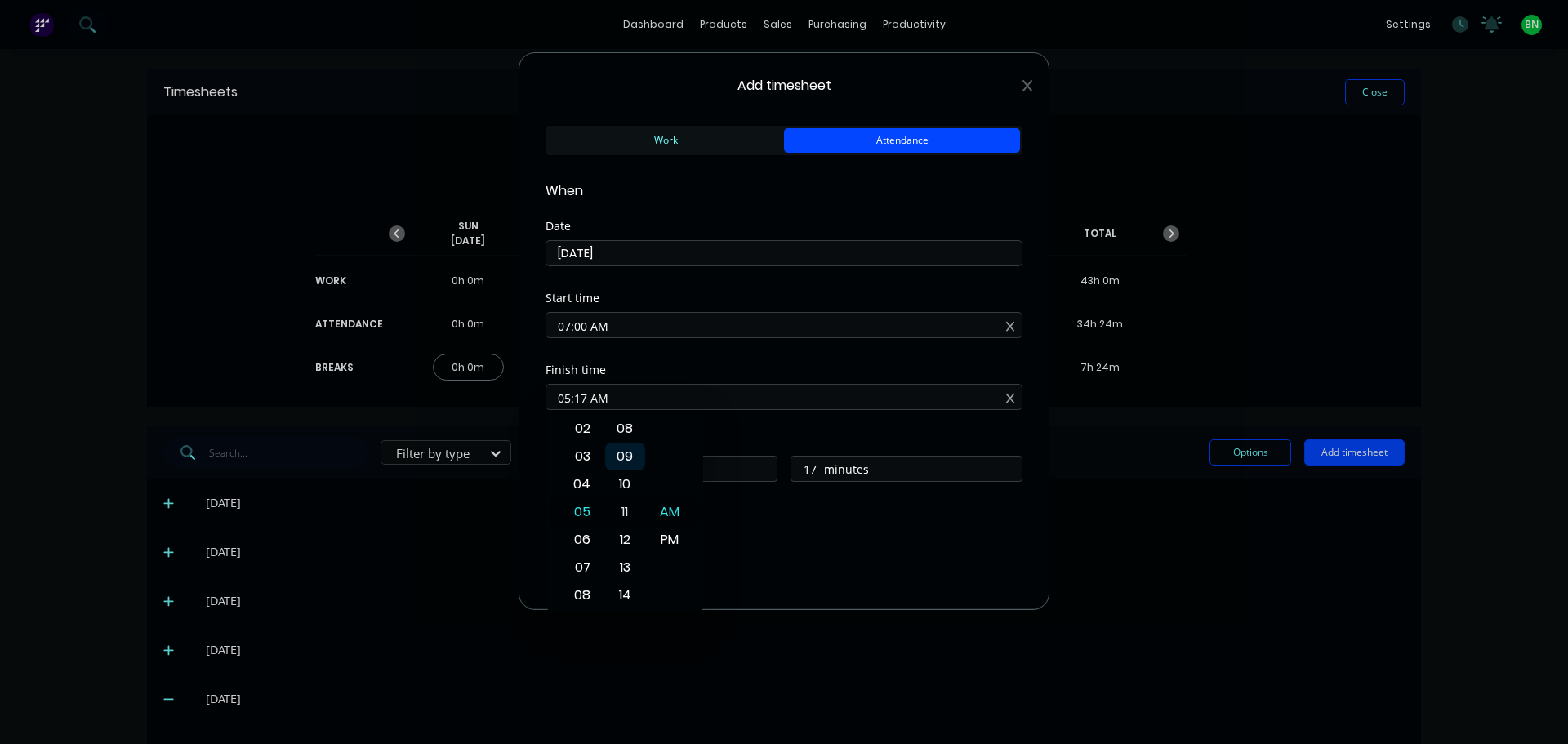
type input "10"
type input "05:02 AM"
type input "2"
type input "05:00 AM"
type input "0"
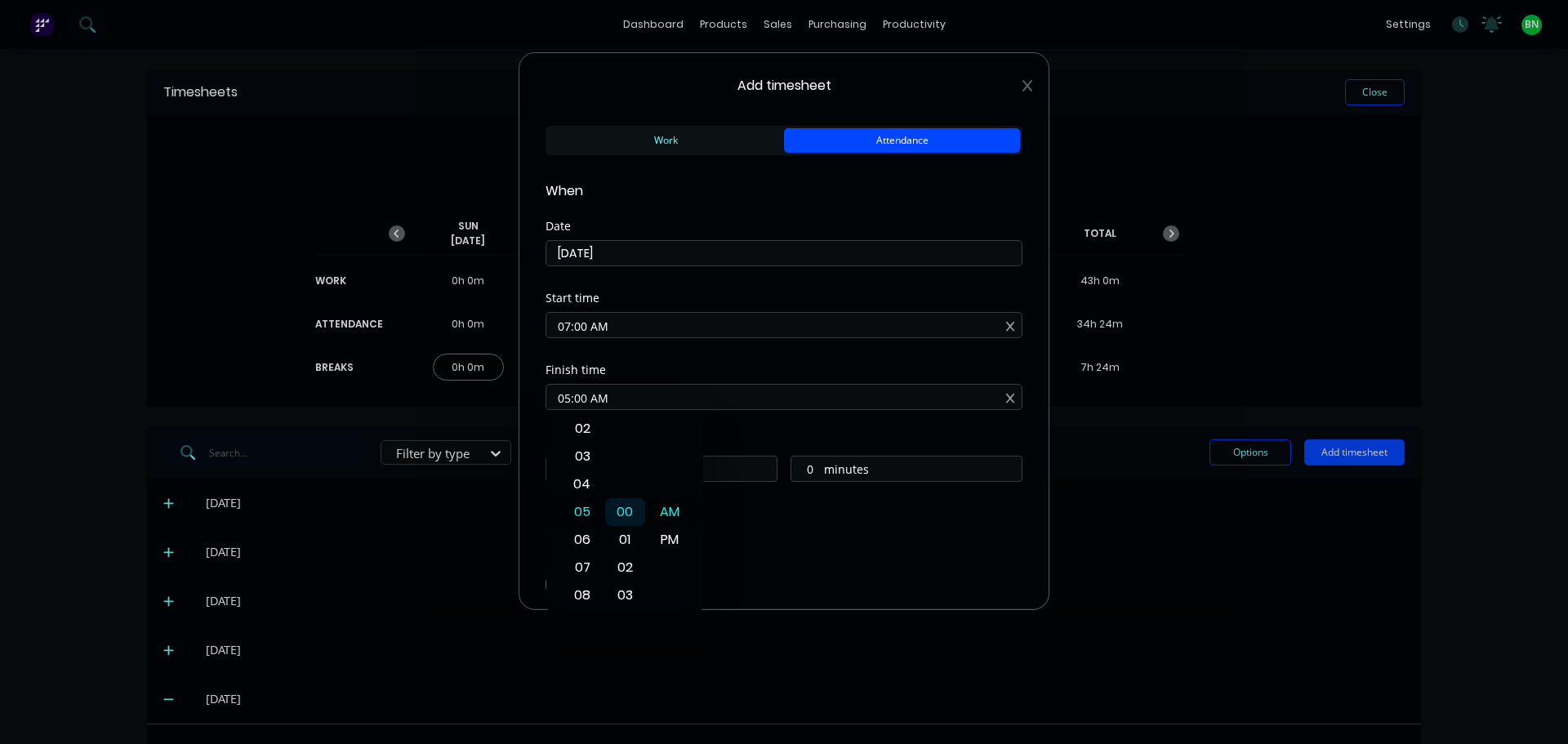
click at [619, 512] on div "00" at bounding box center [624, 512] width 40 height 28
click at [664, 538] on div "PM" at bounding box center [669, 540] width 40 height 28
type input "05:00 PM"
type input "10"
click at [800, 435] on div "Finish time 05:00 PM" at bounding box center [784, 400] width 477 height 72
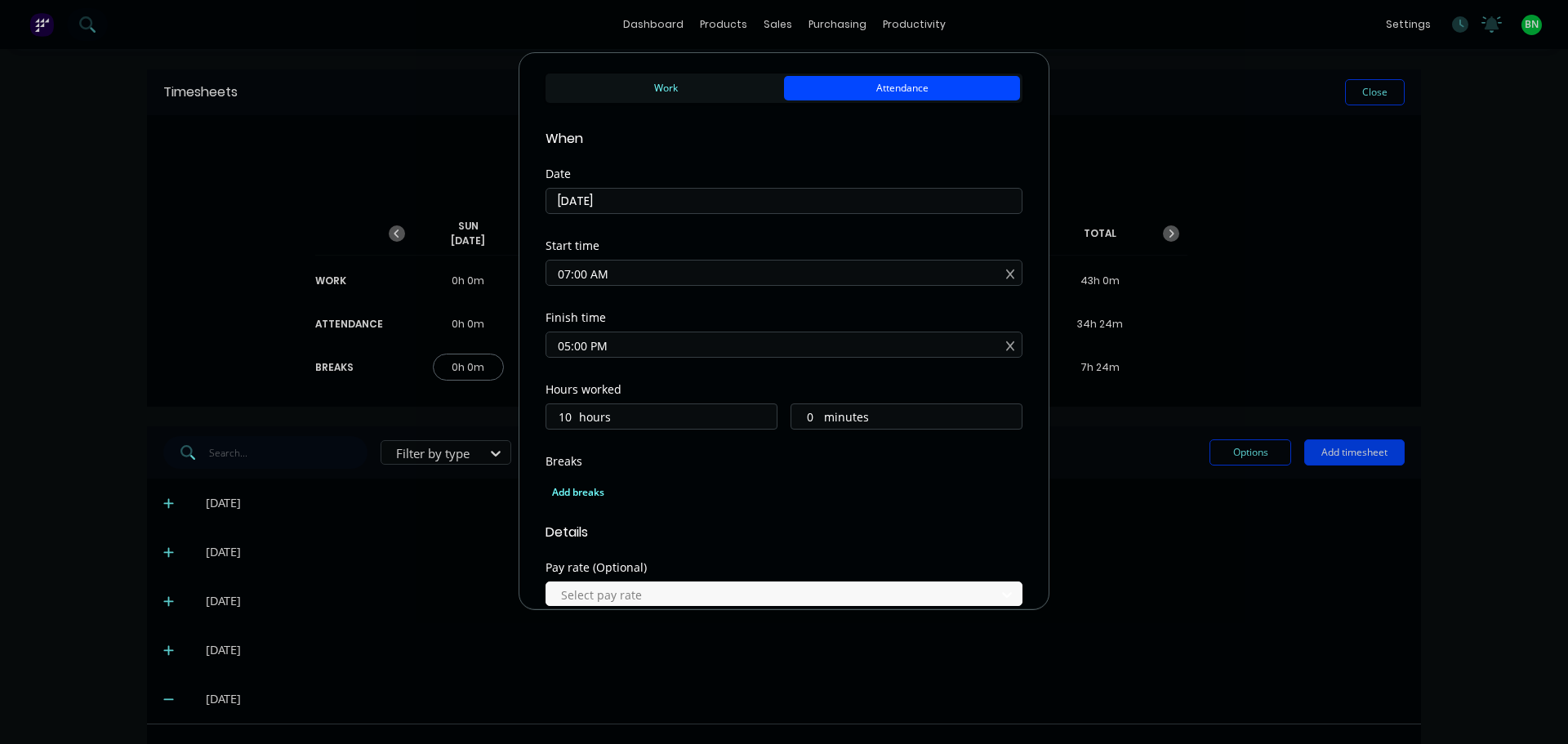
scroll to position [82, 0]
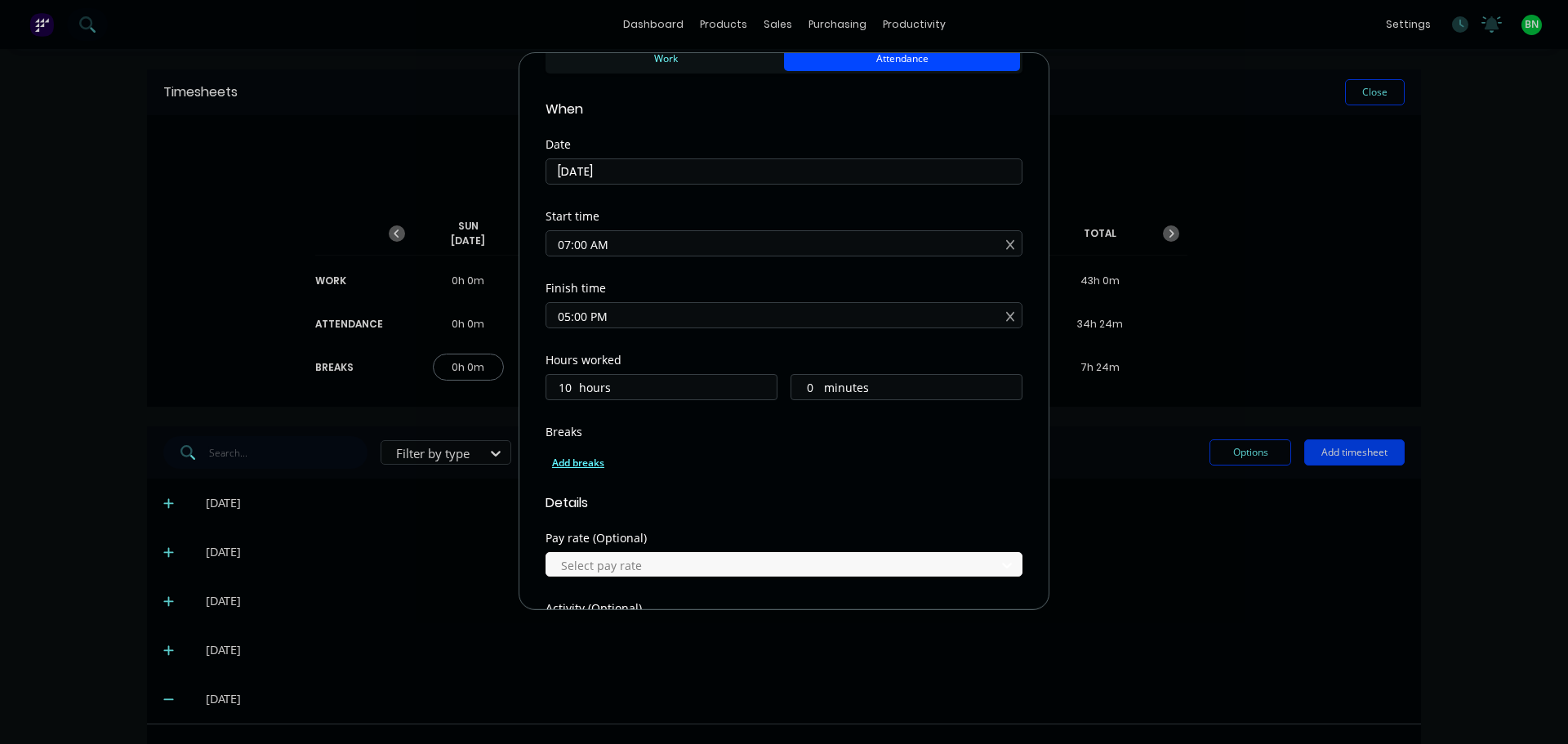
click at [585, 455] on div "Add breaks" at bounding box center [784, 463] width 464 height 21
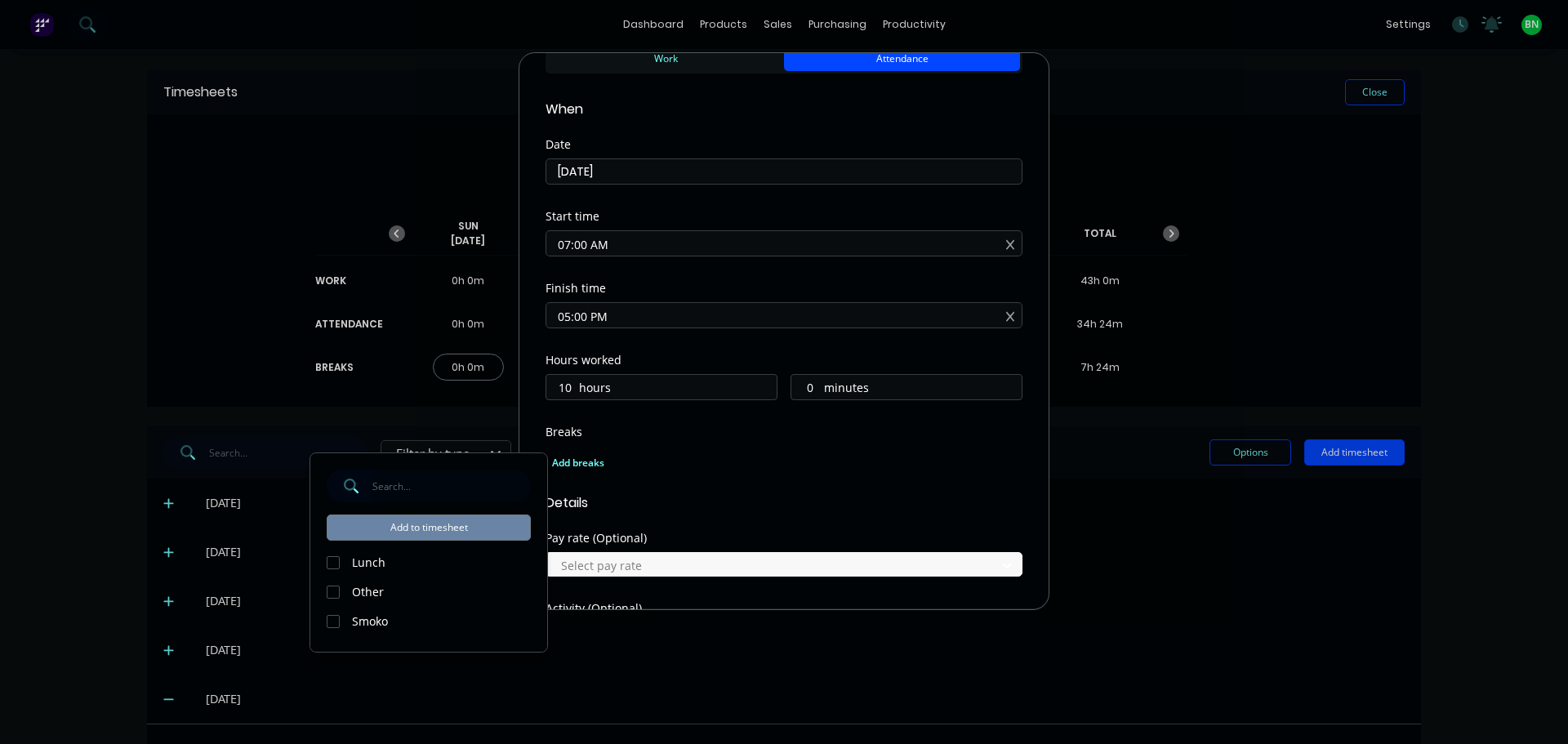
click at [332, 558] on div at bounding box center [334, 563] width 33 height 33
click at [339, 624] on div at bounding box center [334, 621] width 33 height 33
click at [416, 531] on button "Add to timesheet" at bounding box center [429, 527] width 204 height 26
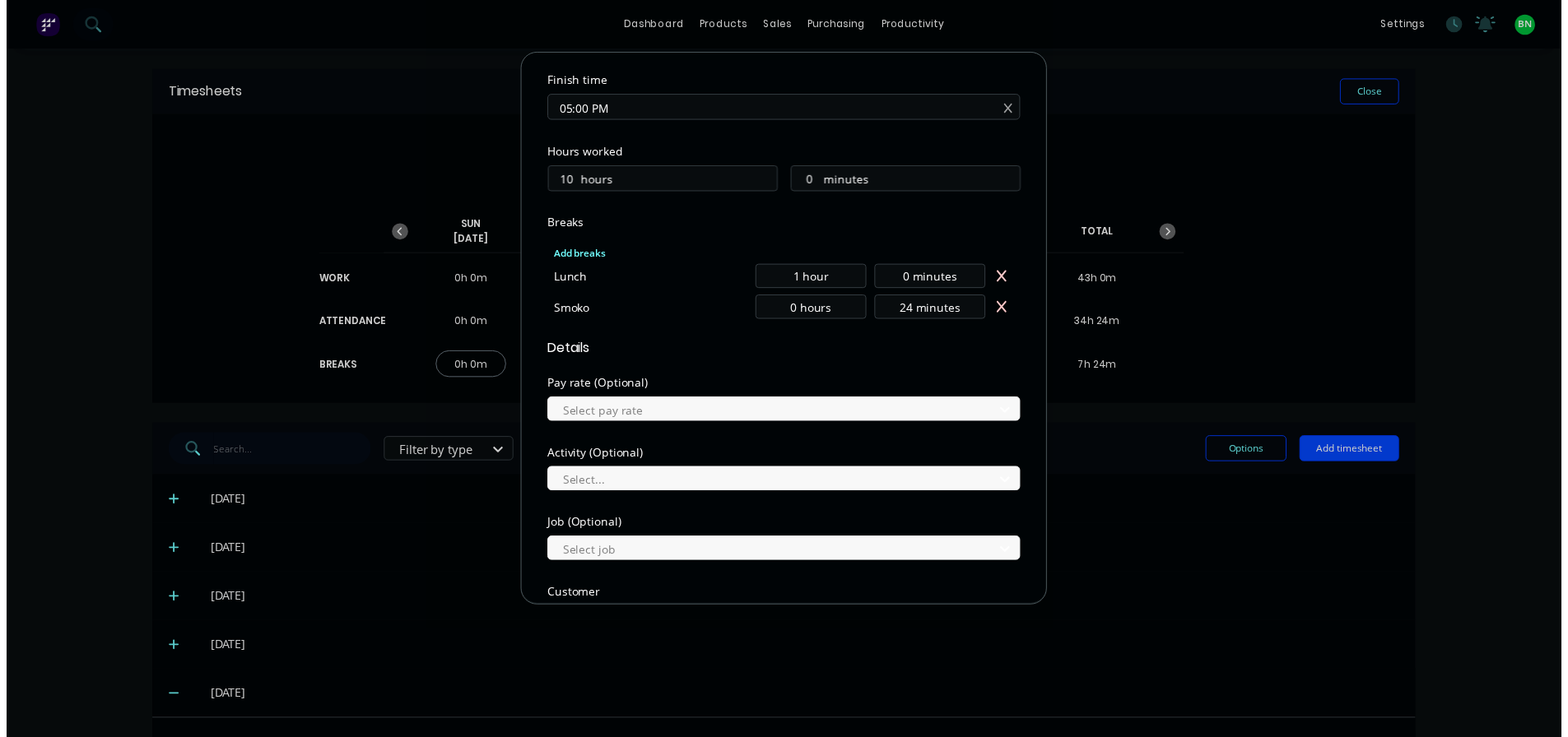
scroll to position [526, 0]
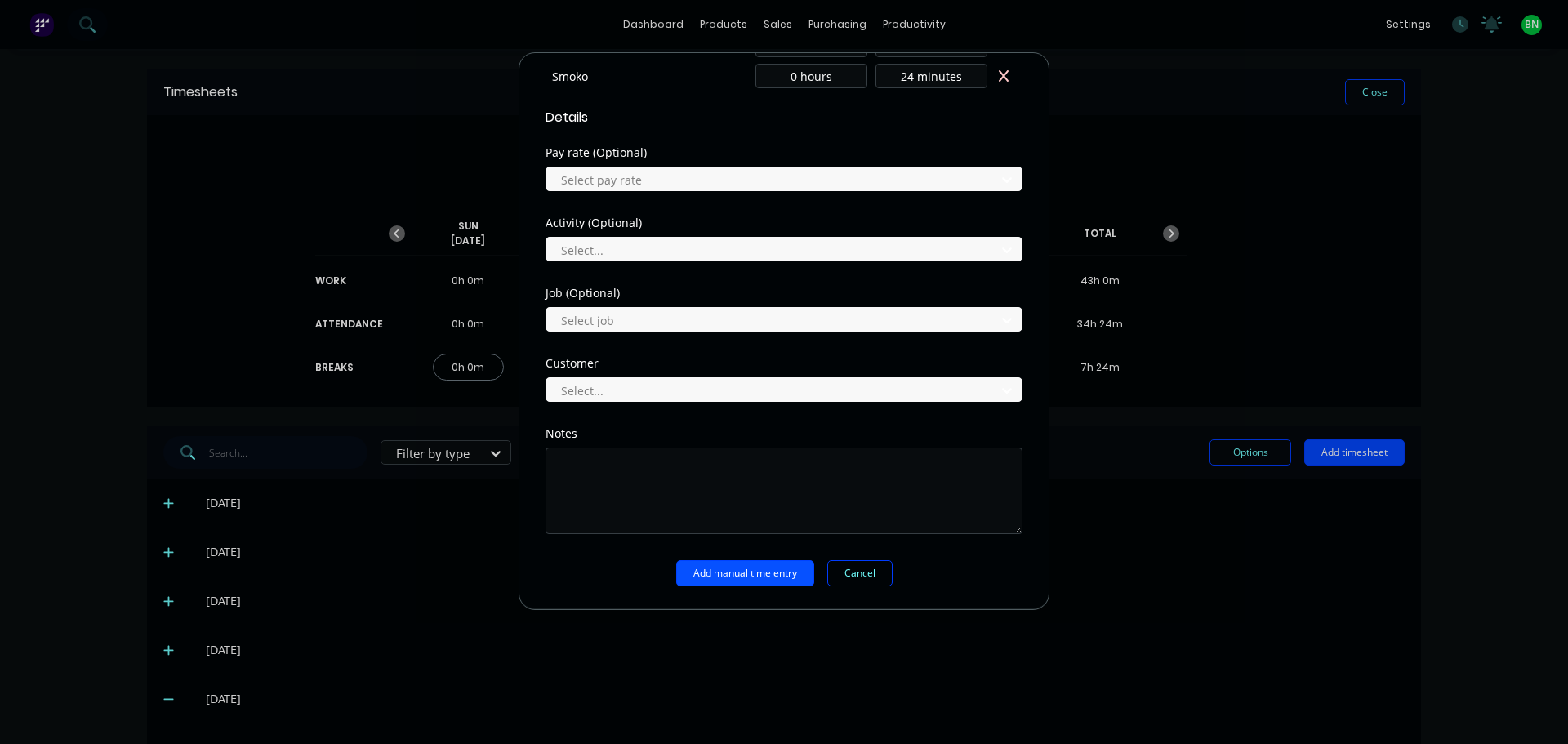
click at [751, 575] on button "Add manual time entry" at bounding box center [745, 573] width 138 height 26
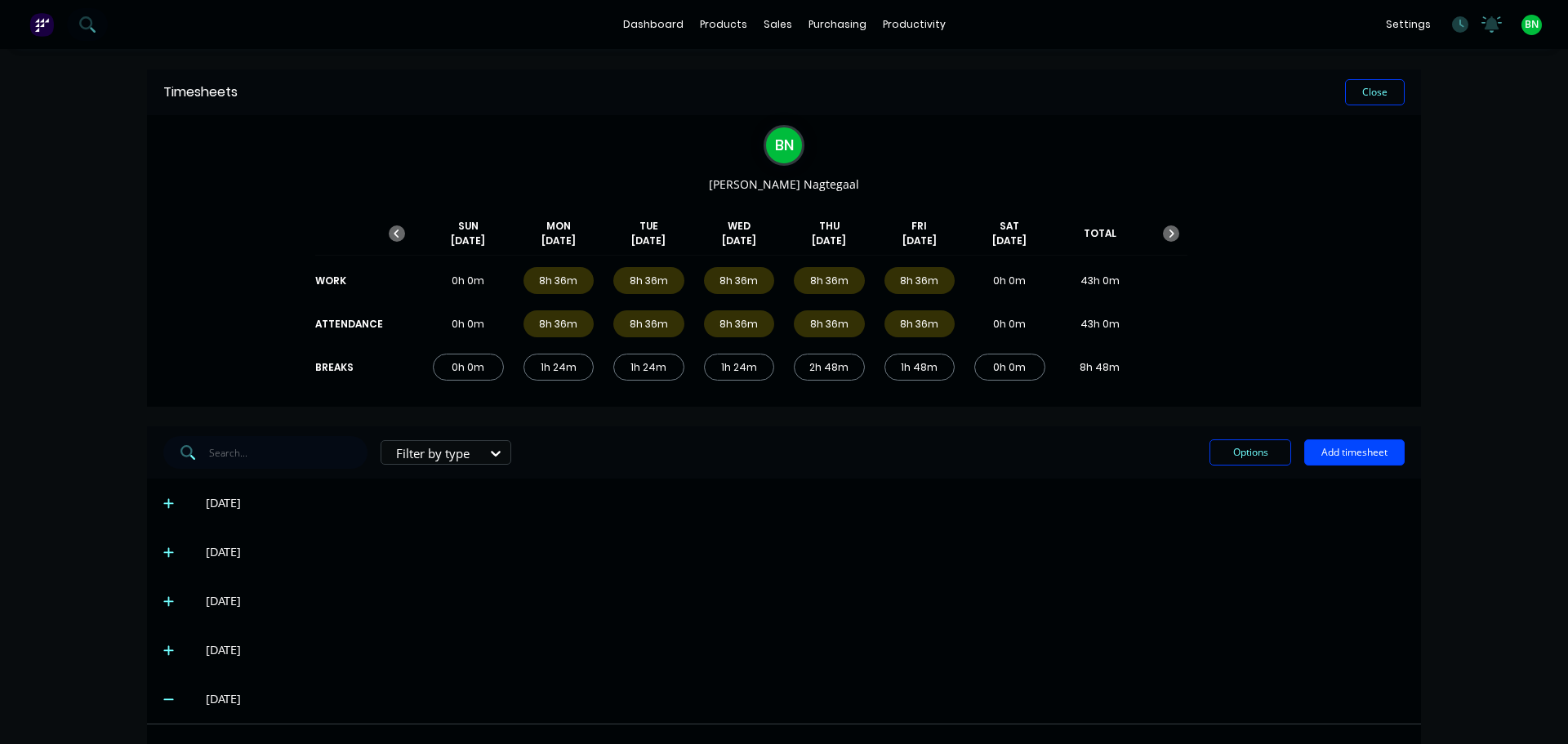
click at [1230, 296] on div "B N [PERSON_NAME] [DATE] [DATE] [DATE] [DATE] [DATE] [DATE] [DATE] TOTAL WORK 0…" at bounding box center [784, 261] width 1274 height 292
click at [1355, 94] on button "Close" at bounding box center [1374, 91] width 59 height 26
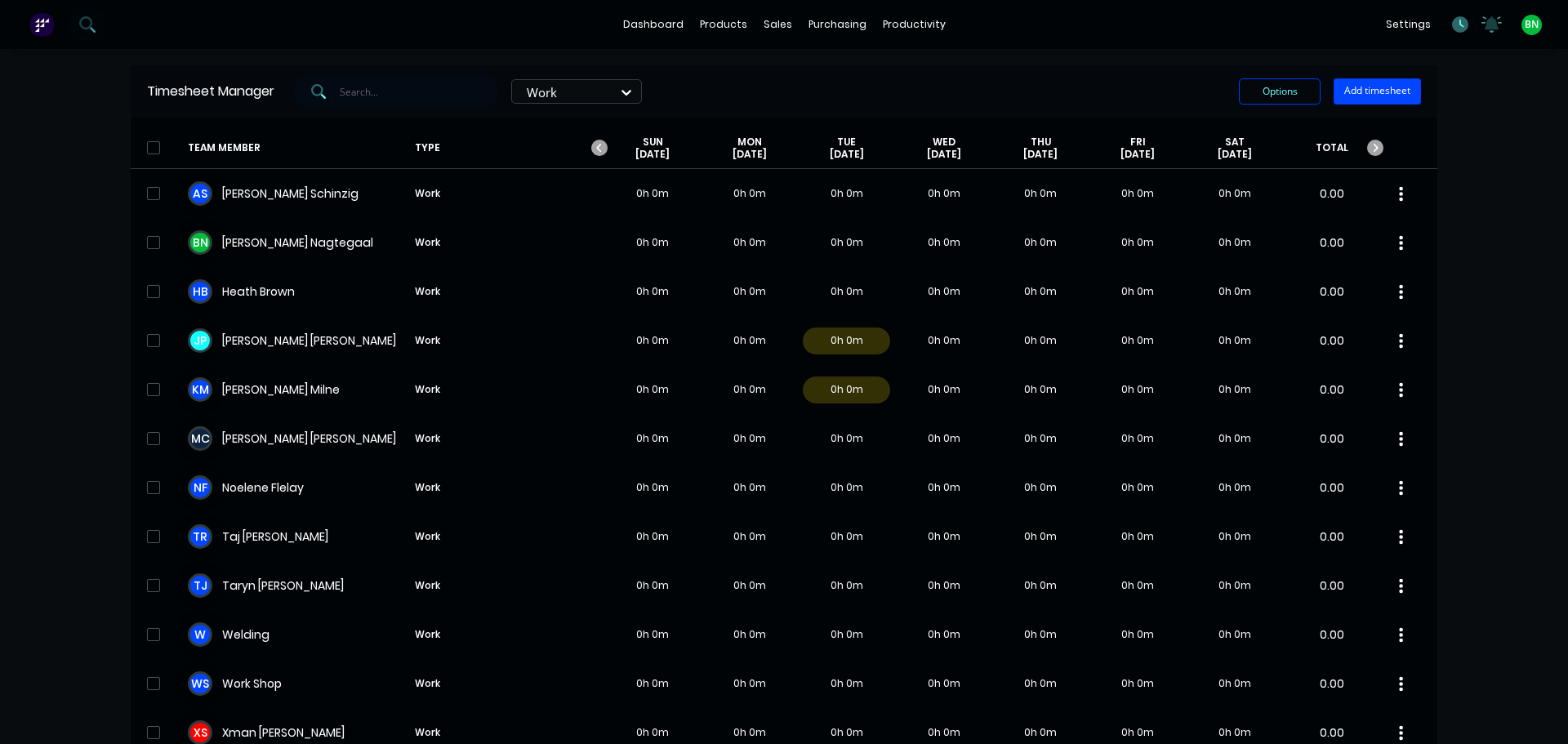
click at [1452, 23] on icon at bounding box center [1460, 24] width 17 height 17
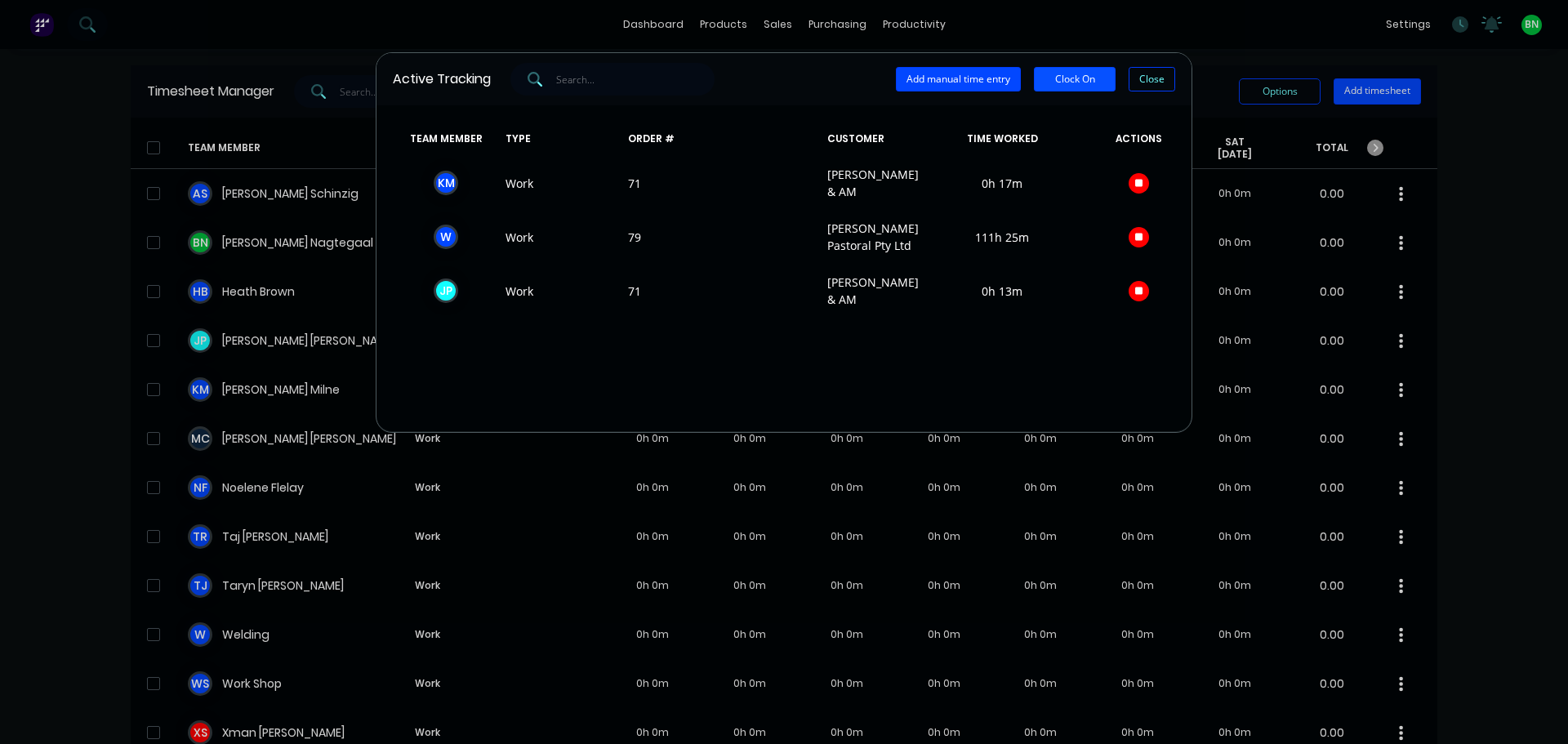
click at [1052, 87] on button "Clock On" at bounding box center [1075, 79] width 82 height 24
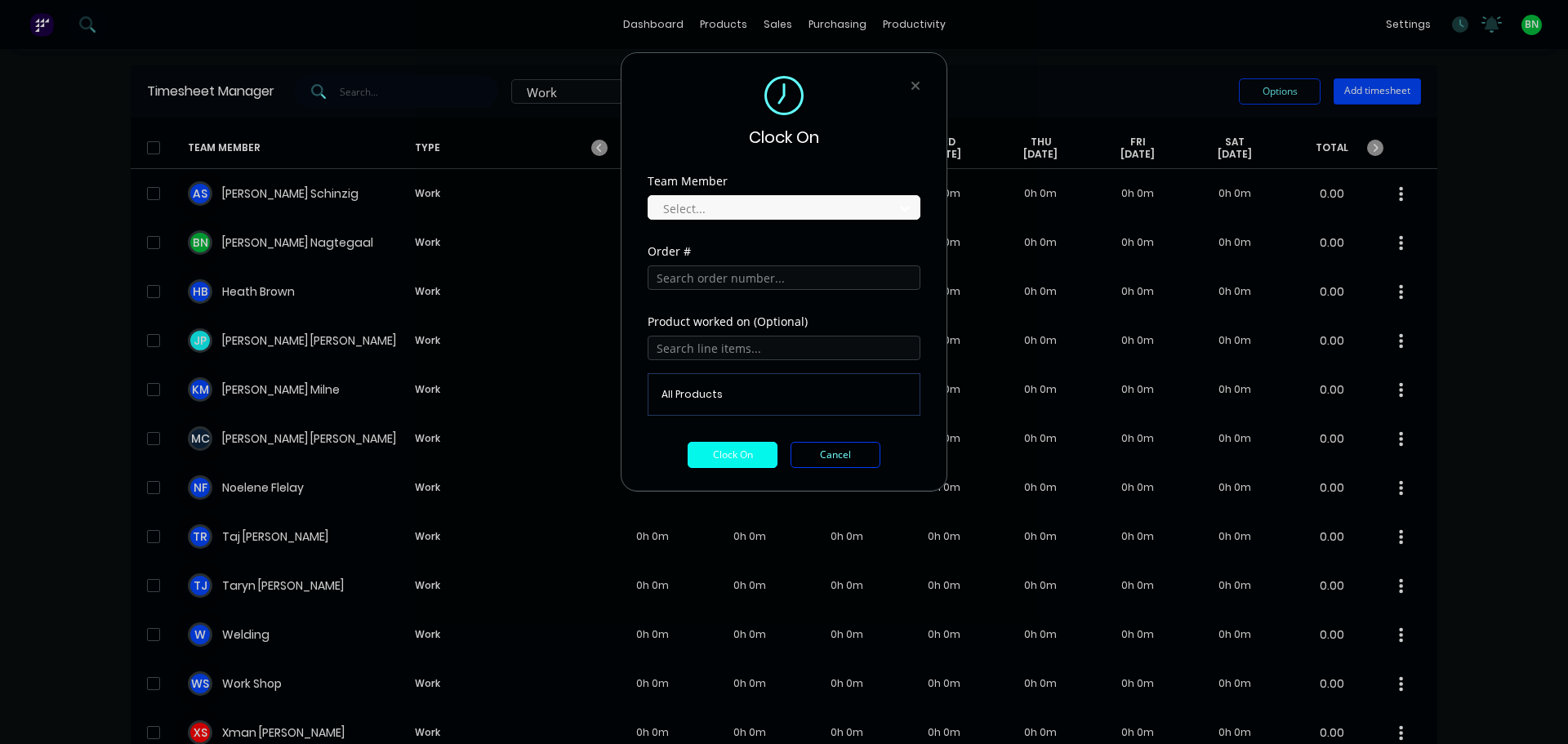
click at [921, 80] on div "Clock On Team Member Select... Order # Product worked on (Optional) All Product…" at bounding box center [784, 272] width 327 height 440
click at [802, 201] on div at bounding box center [773, 208] width 224 height 20
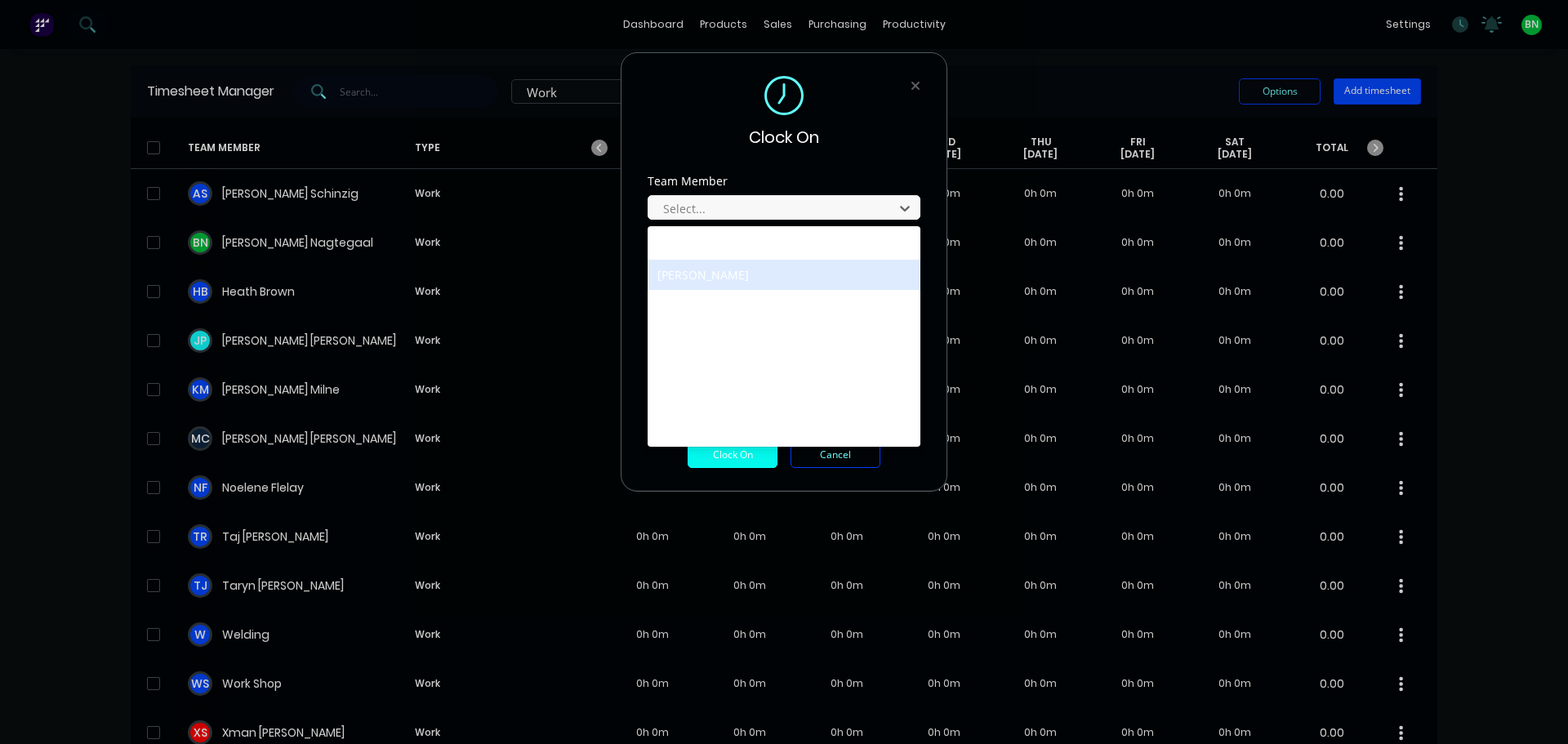
click at [700, 270] on div "[PERSON_NAME]" at bounding box center [784, 274] width 272 height 30
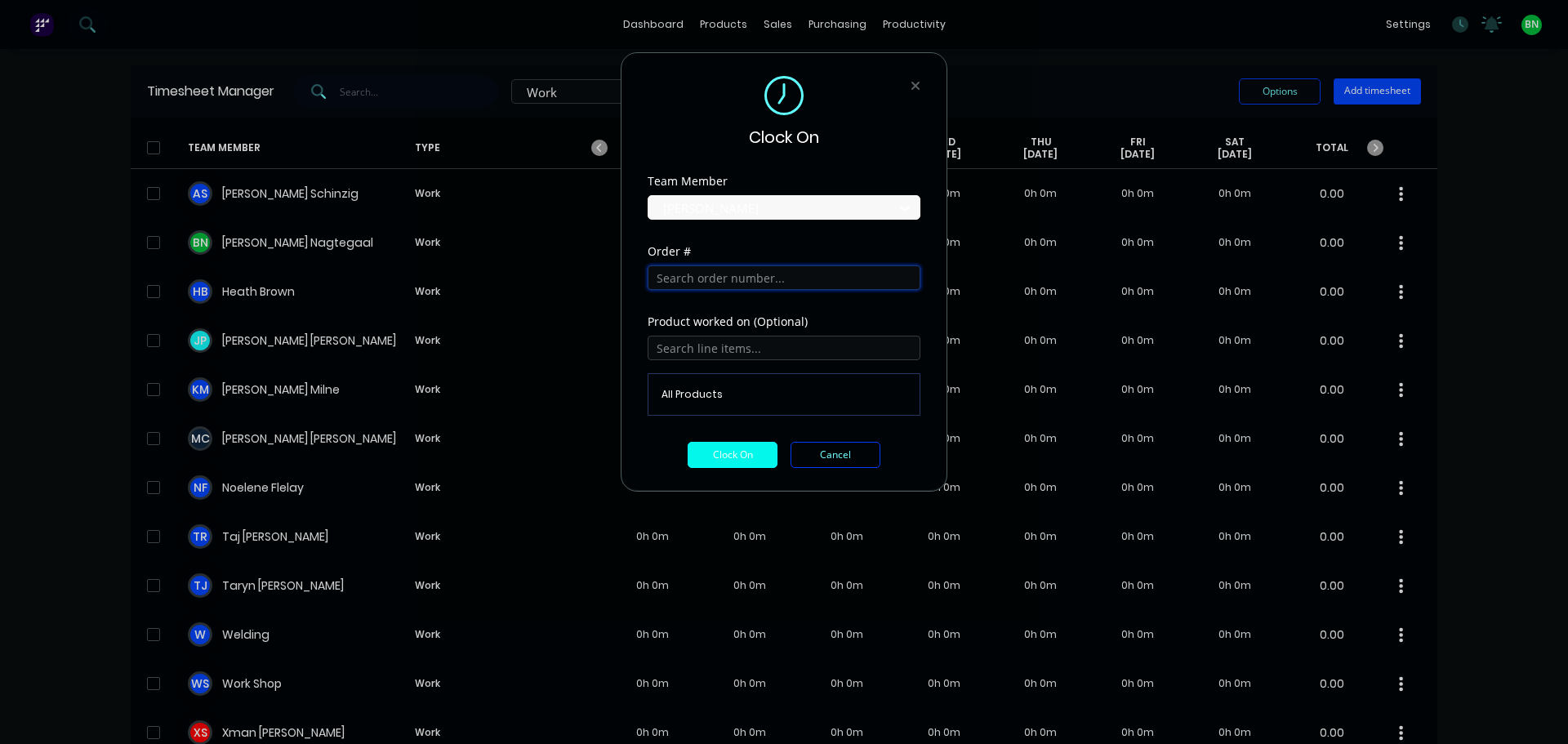
click at [733, 283] on input "text" at bounding box center [784, 277] width 272 height 24
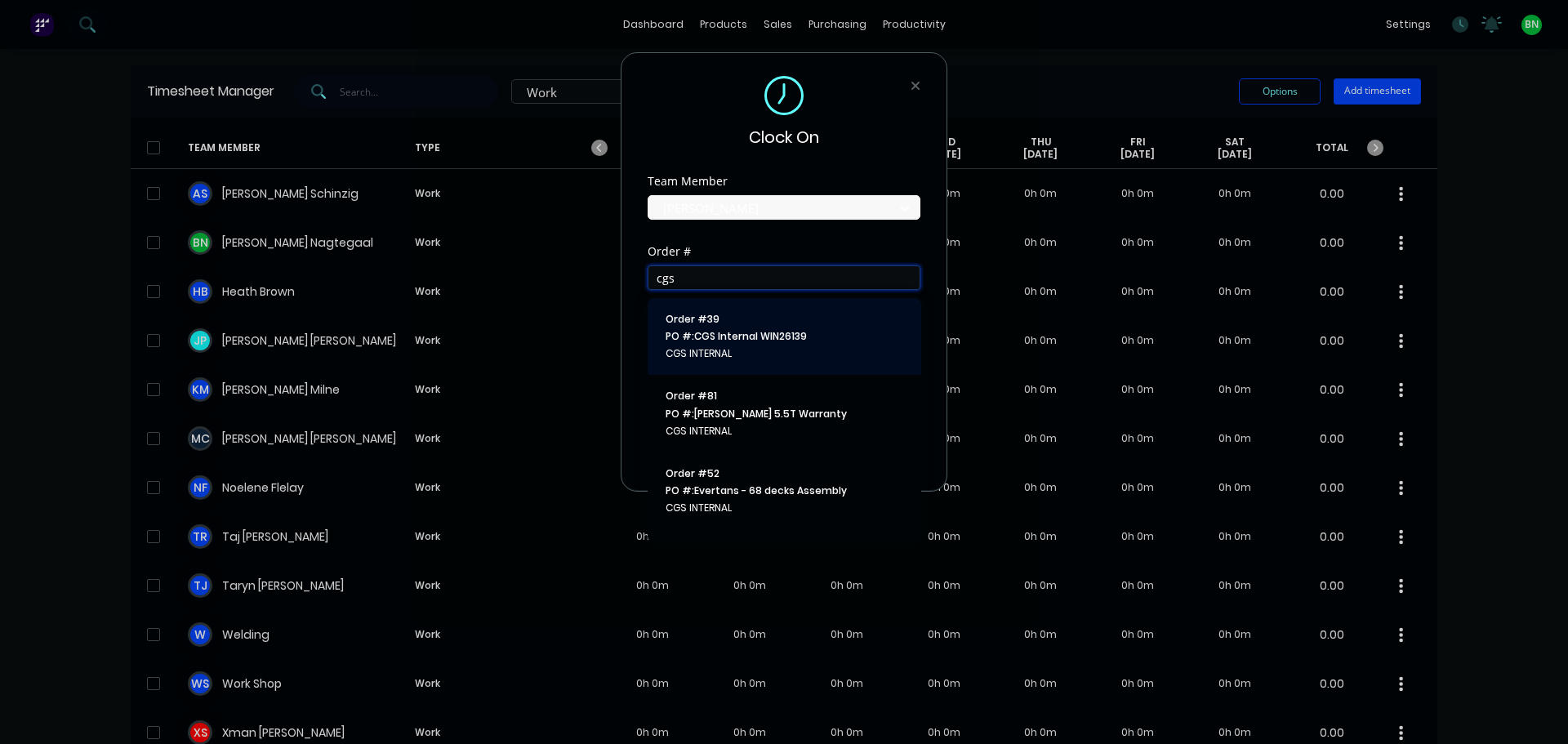
type input "cgs"
click at [730, 320] on span "Order # 39" at bounding box center [784, 319] width 237 height 15
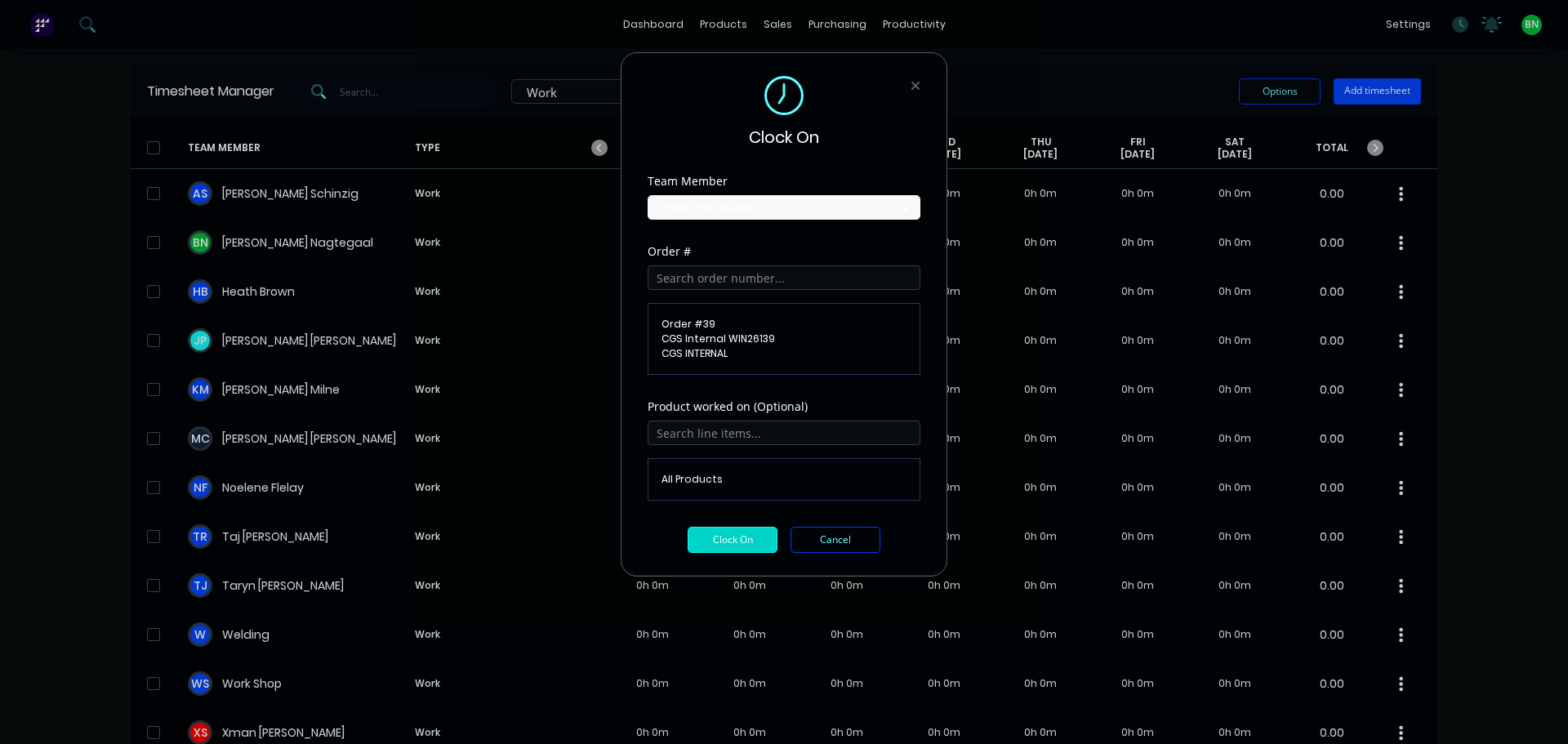
click at [757, 534] on button "Clock On" at bounding box center [732, 540] width 89 height 26
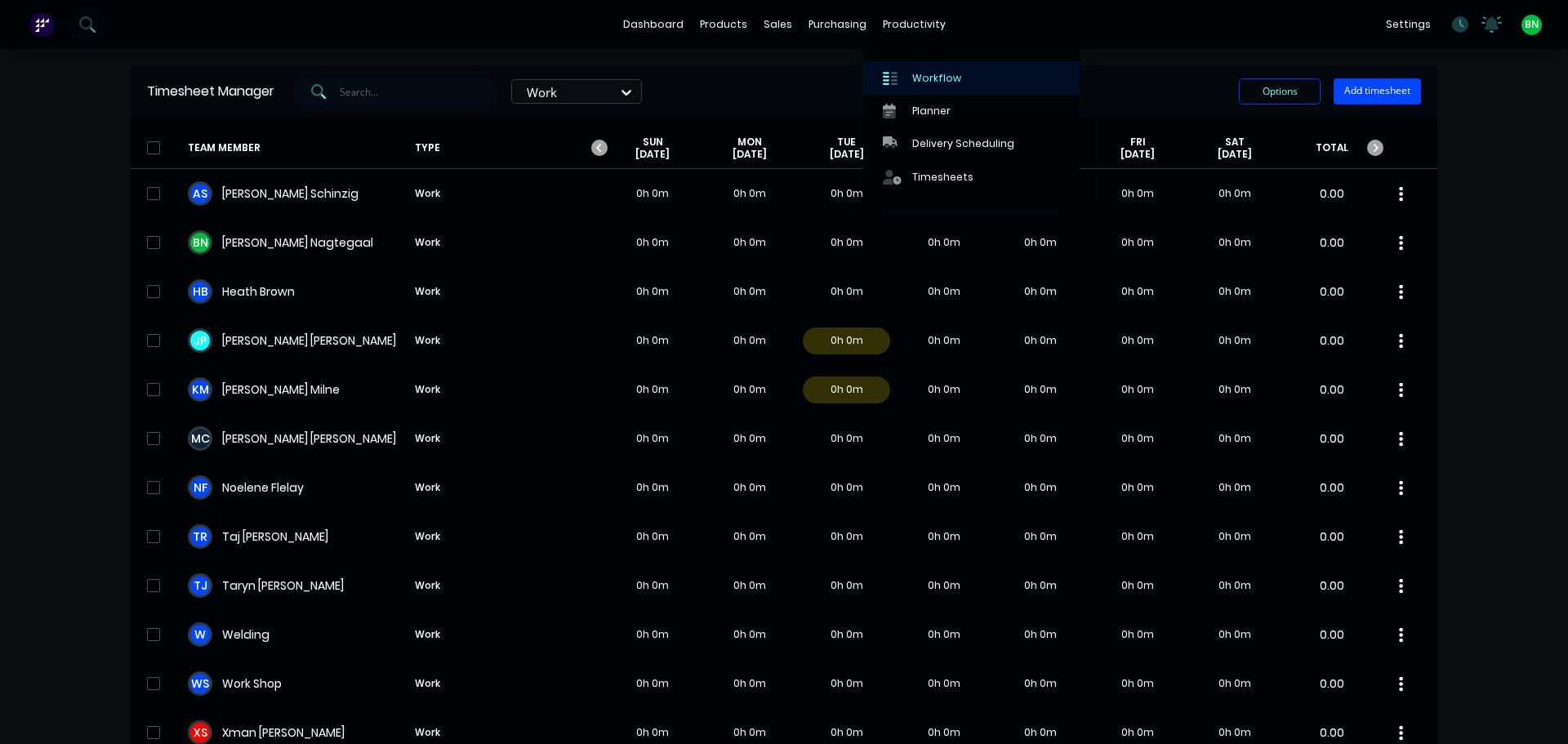
click at [925, 76] on div "Workflow" at bounding box center [937, 78] width 49 height 15
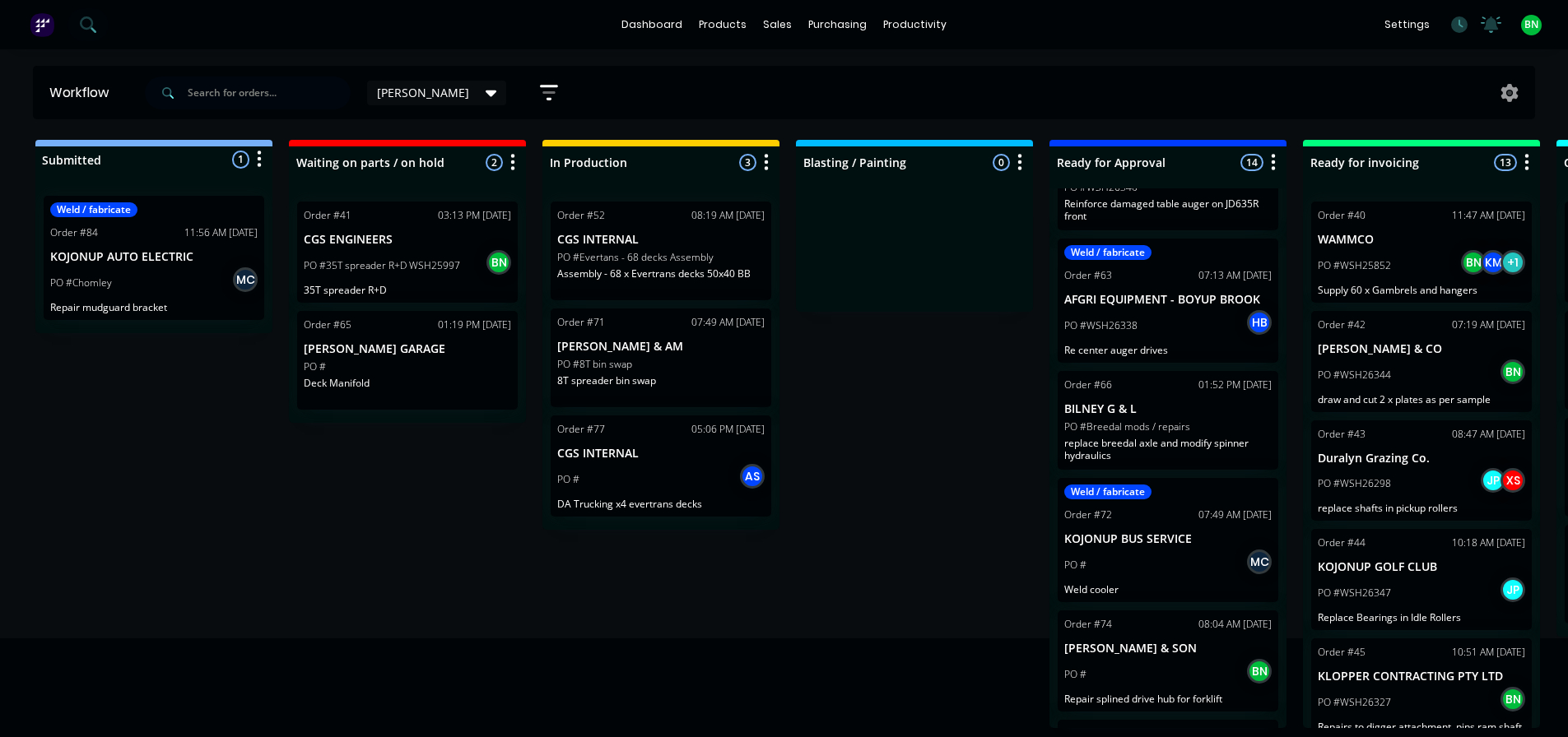
scroll to position [494, 0]
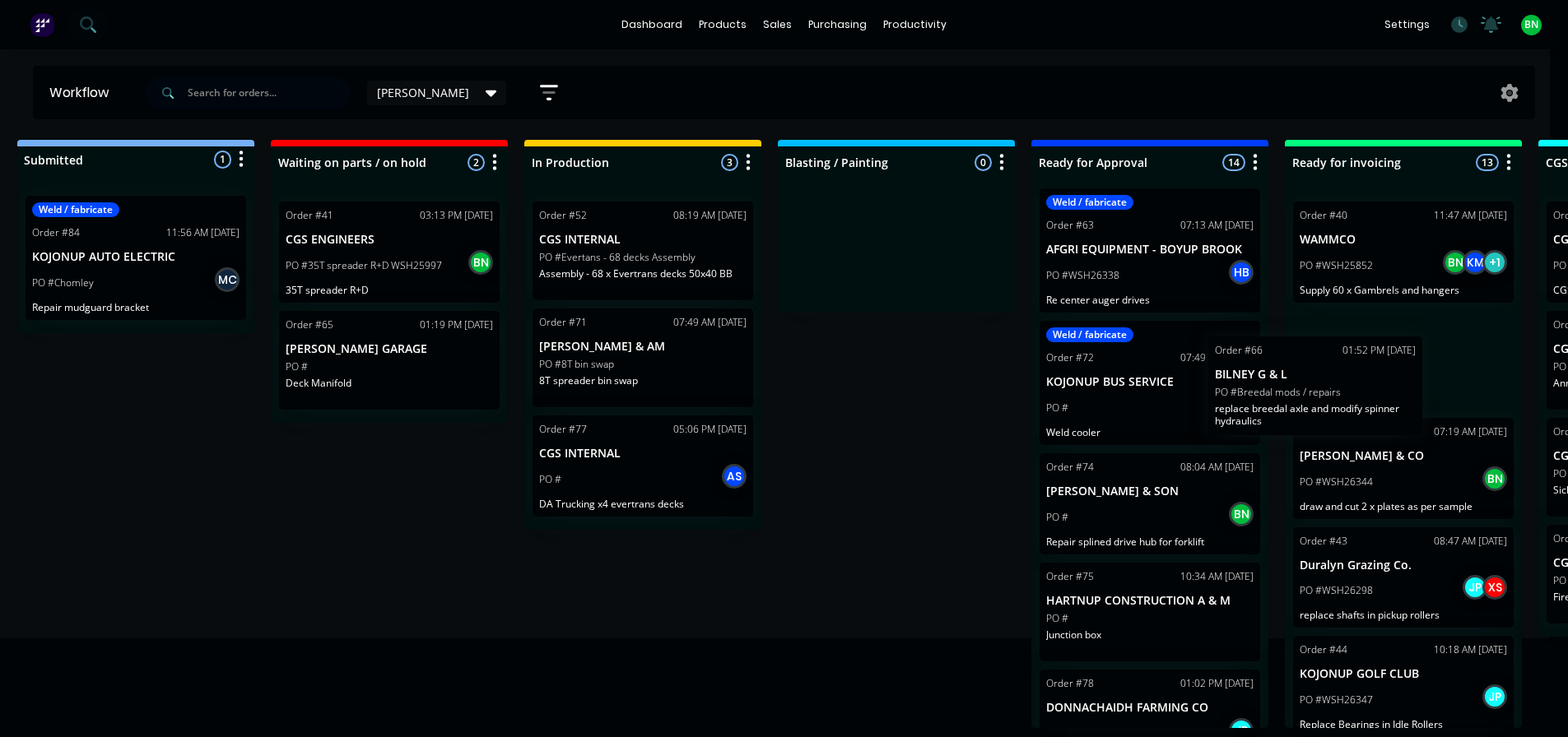
drag, startPoint x: 1201, startPoint y: 394, endPoint x: 1403, endPoint y: 369, distance: 203.5
click at [1403, 369] on div "Submitted 1 Status colour #273444 hex #273444 Save Cancel Summaries Total order…" at bounding box center [1102, 434] width 2267 height 588
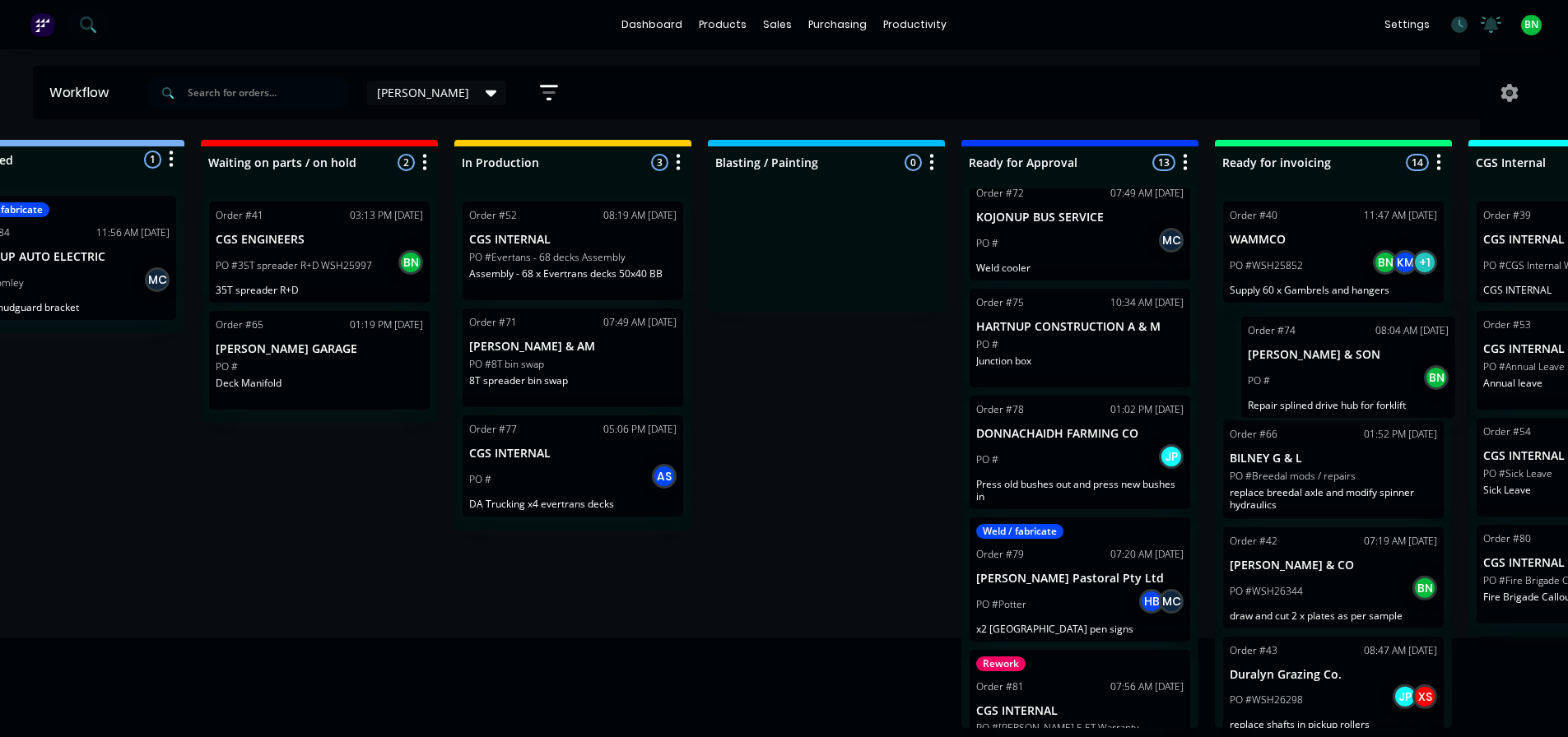
scroll to position [0, 140]
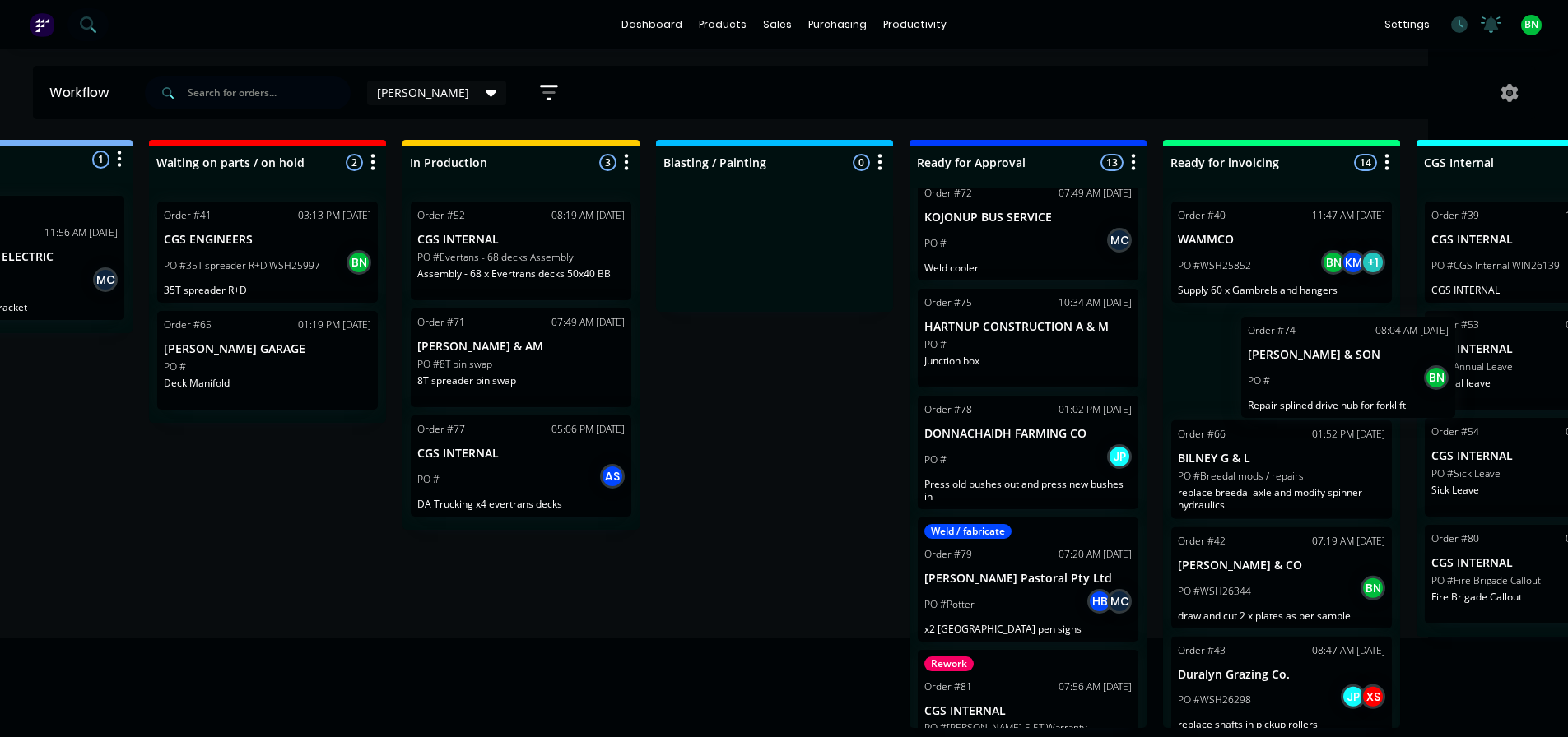
drag, startPoint x: 1137, startPoint y: 380, endPoint x: 1329, endPoint y: 393, distance: 192.4
click at [1352, 393] on div "Submitted 1 Status colour #273444 hex #273444 Save Cancel Summaries Total order…" at bounding box center [981, 434] width 2267 height 588
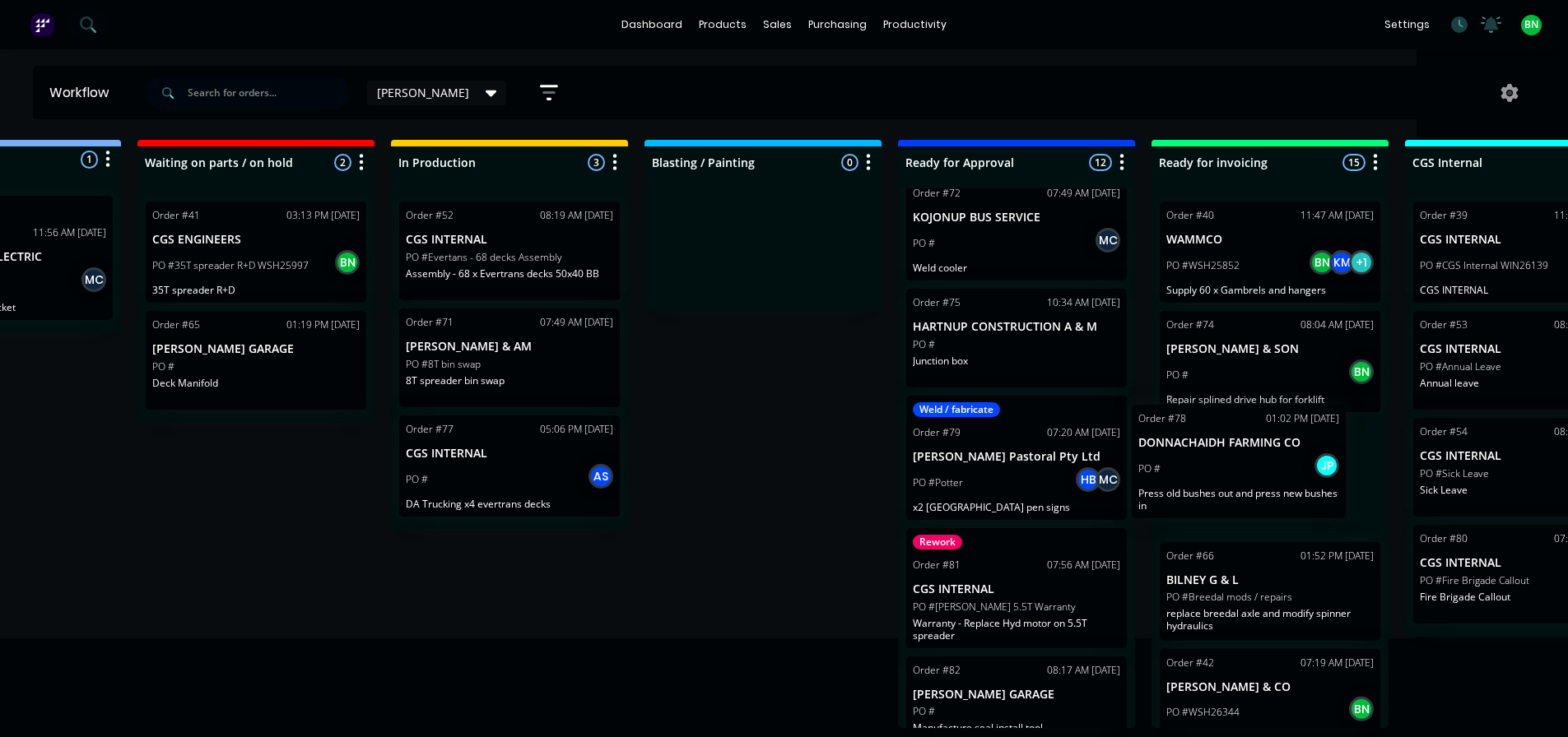
scroll to position [0, 172]
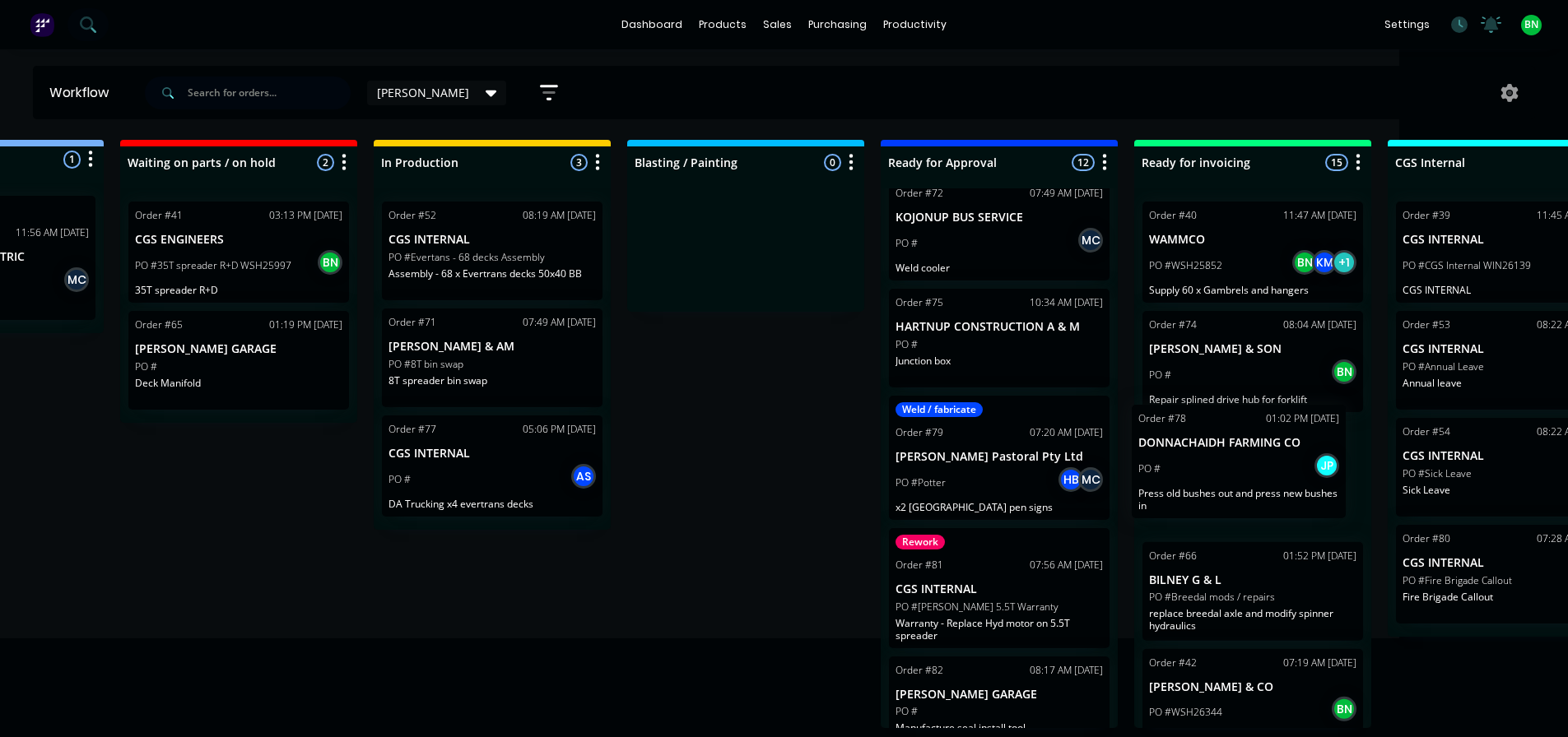
drag, startPoint x: 997, startPoint y: 487, endPoint x: 1228, endPoint y: 480, distance: 231.1
click at [1228, 480] on div "Submitted 1 Status colour #273444 hex #273444 Save Cancel Summaries Total order…" at bounding box center [952, 434] width 2267 height 588
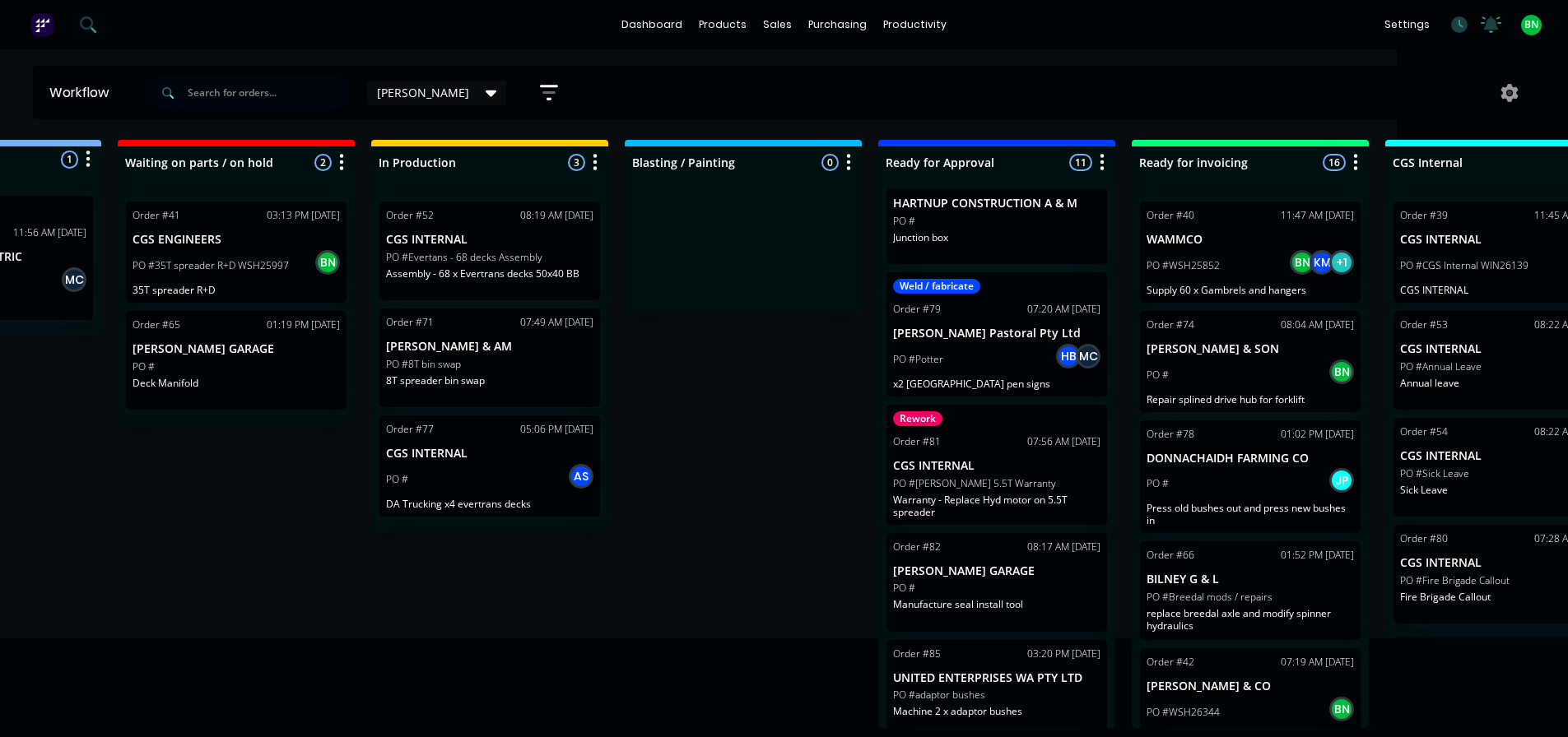
scroll to position [813, 0]
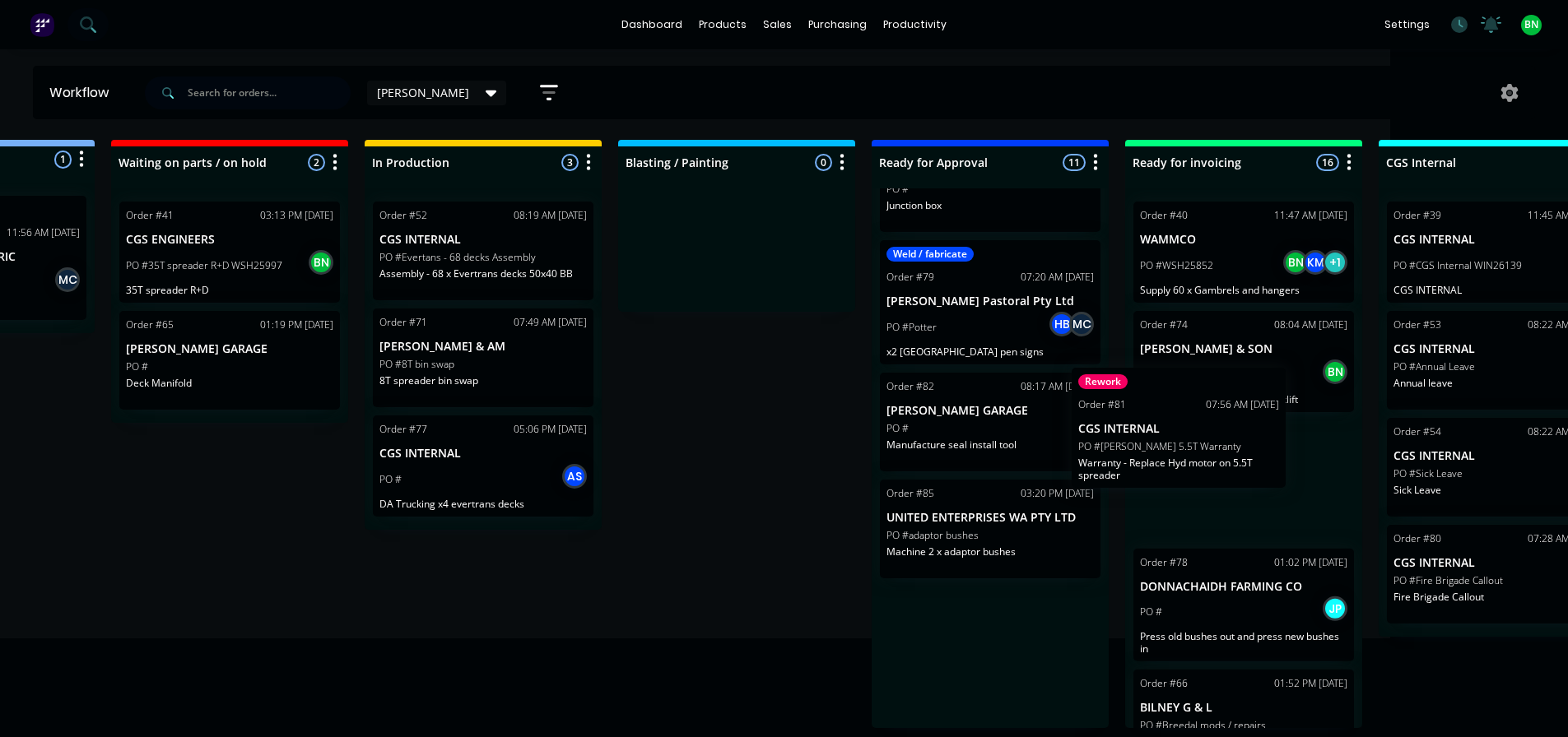
drag, startPoint x: 1001, startPoint y: 464, endPoint x: 1198, endPoint y: 438, distance: 198.7
click at [1198, 438] on div "Submitted 1 Status colour #273444 hex #273444 Save Cancel Summaries Total order…" at bounding box center [943, 434] width 2267 height 588
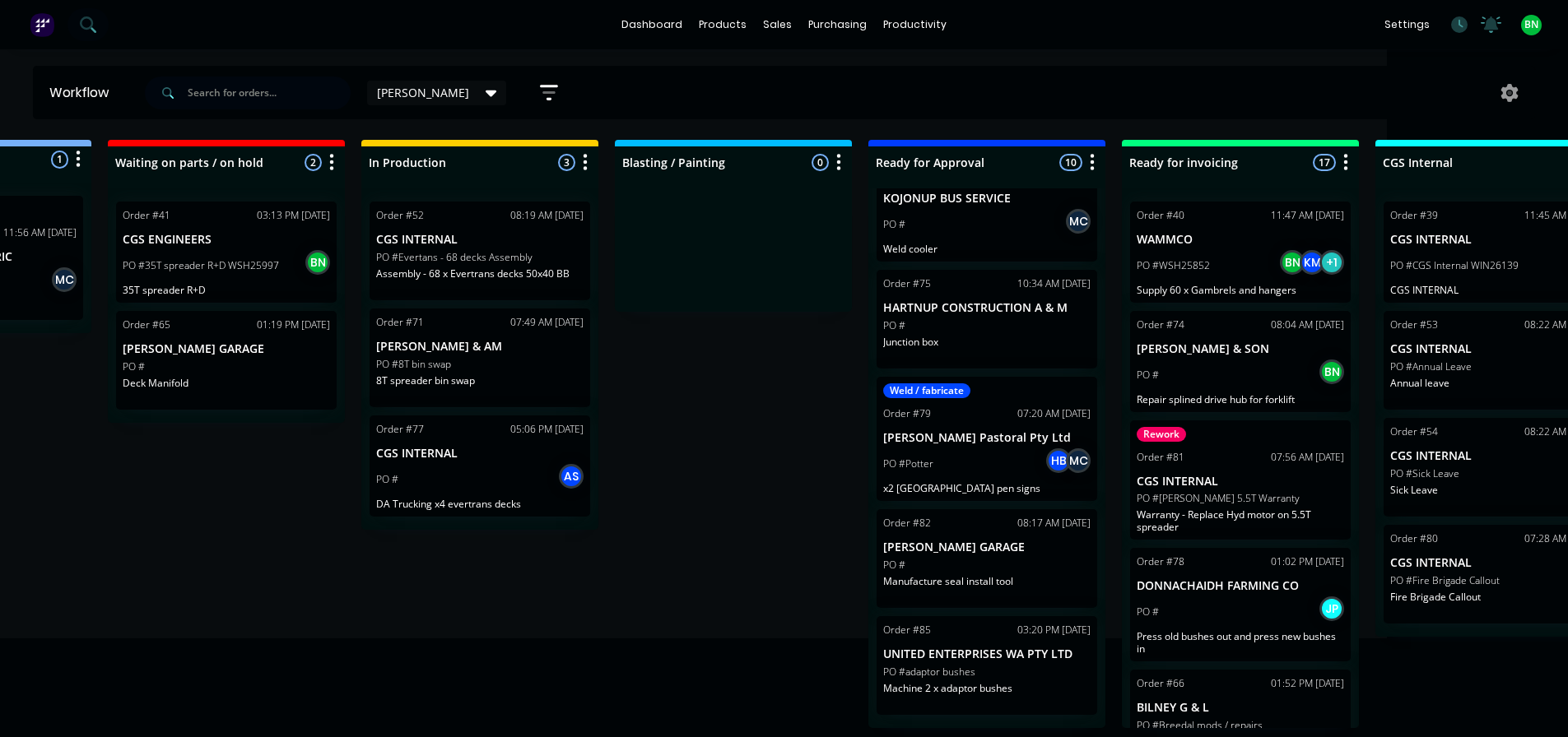
scroll to position [3, 181]
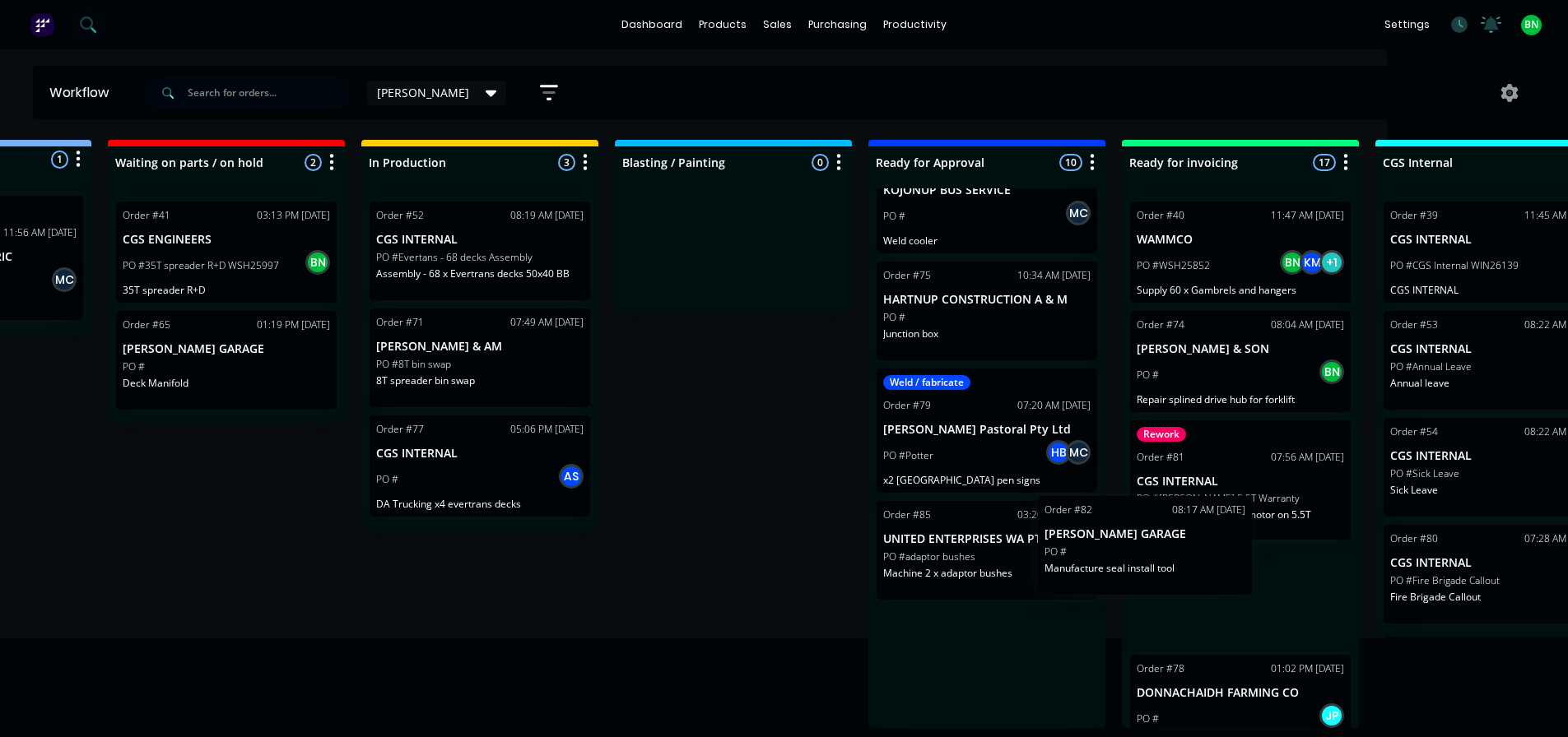
drag, startPoint x: 984, startPoint y: 578, endPoint x: 1173, endPoint y: 557, distance: 190.2
click at [1173, 557] on div "Submitted 1 Status colour #273444 hex #273444 Save Cancel Summaries Total order…" at bounding box center [940, 434] width 2267 height 588
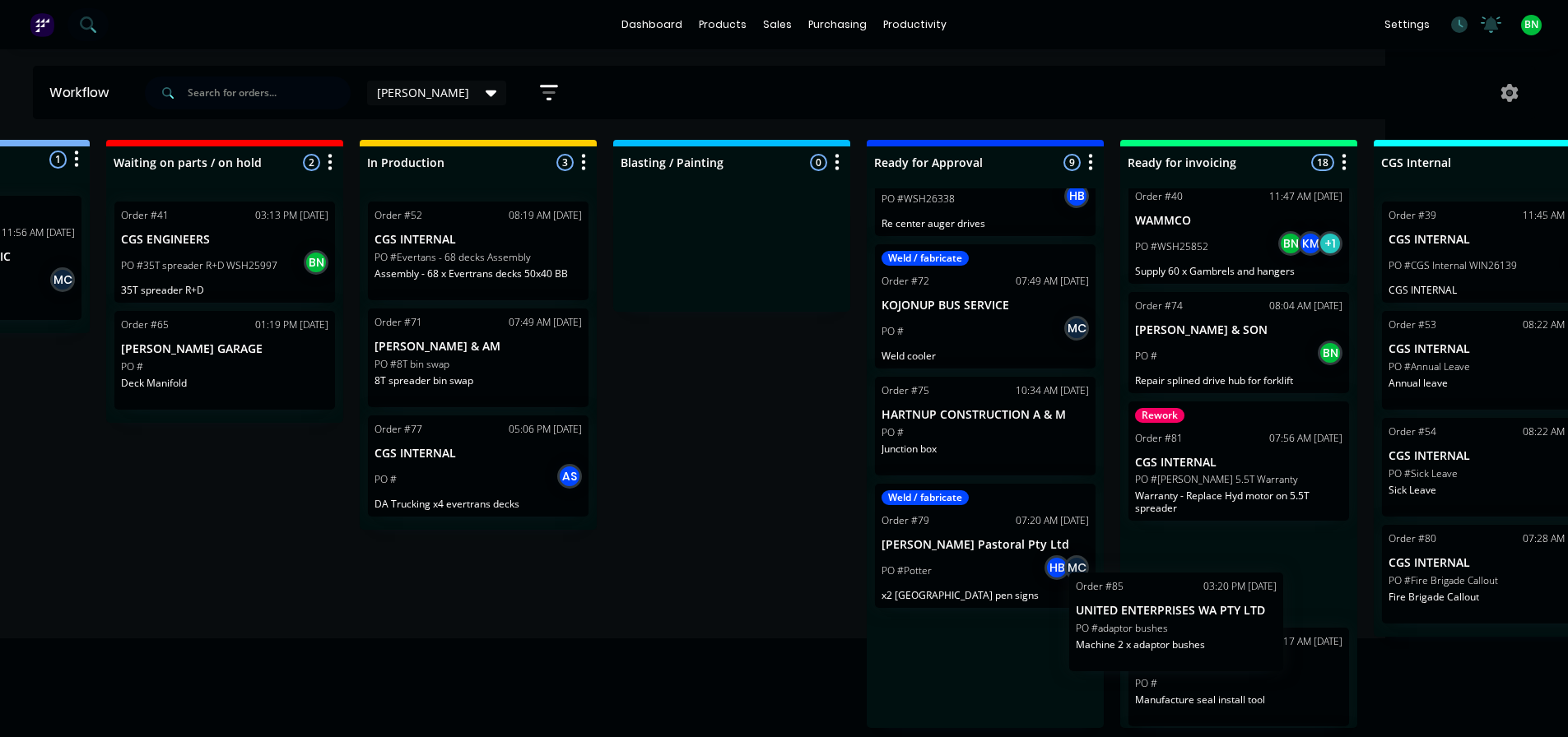
scroll to position [3, 187]
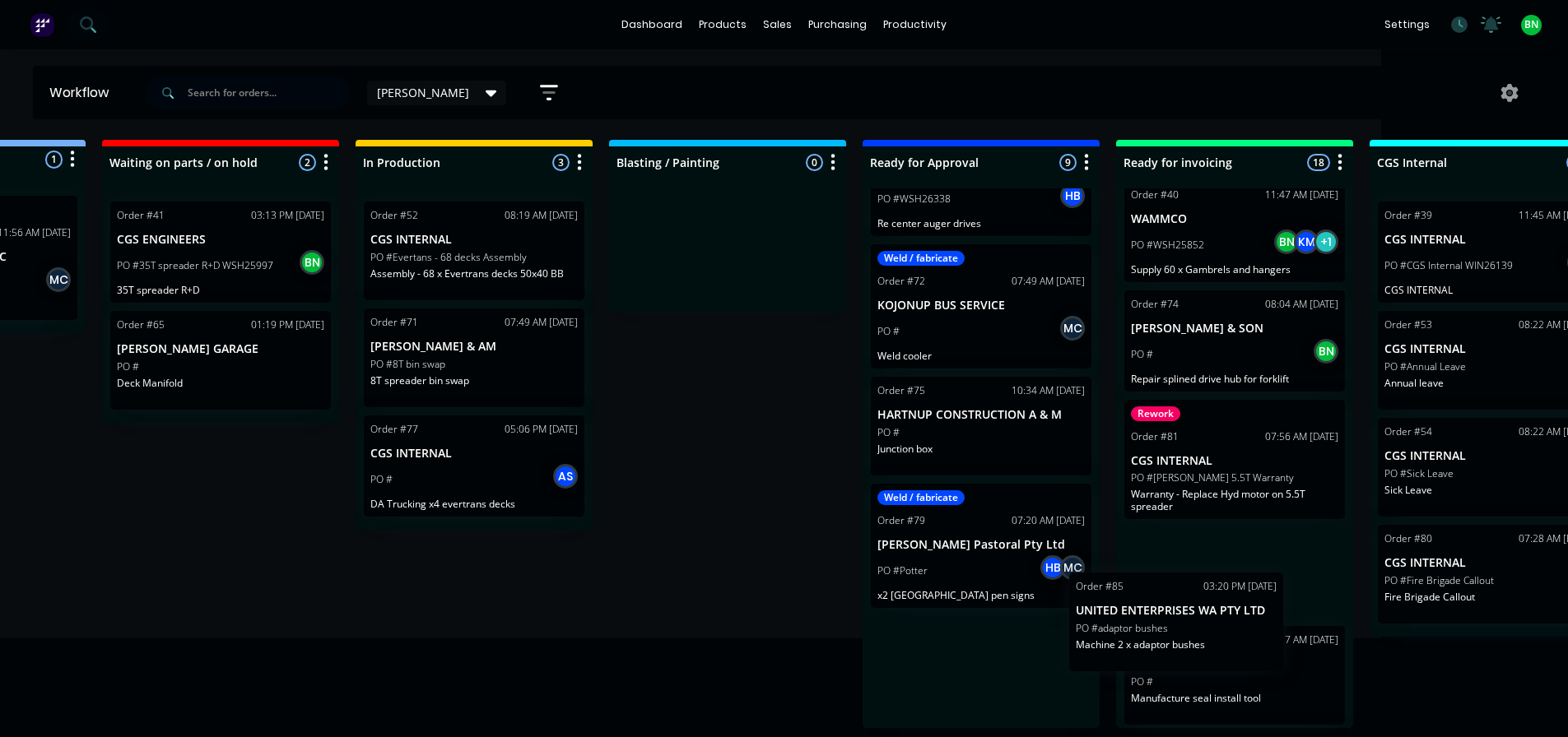
drag, startPoint x: 997, startPoint y: 684, endPoint x: 1199, endPoint y: 630, distance: 209.1
click at [1199, 630] on div "Submitted 1 Status colour #273444 hex #273444 Save Cancel Summaries Total order…" at bounding box center [934, 434] width 2267 height 588
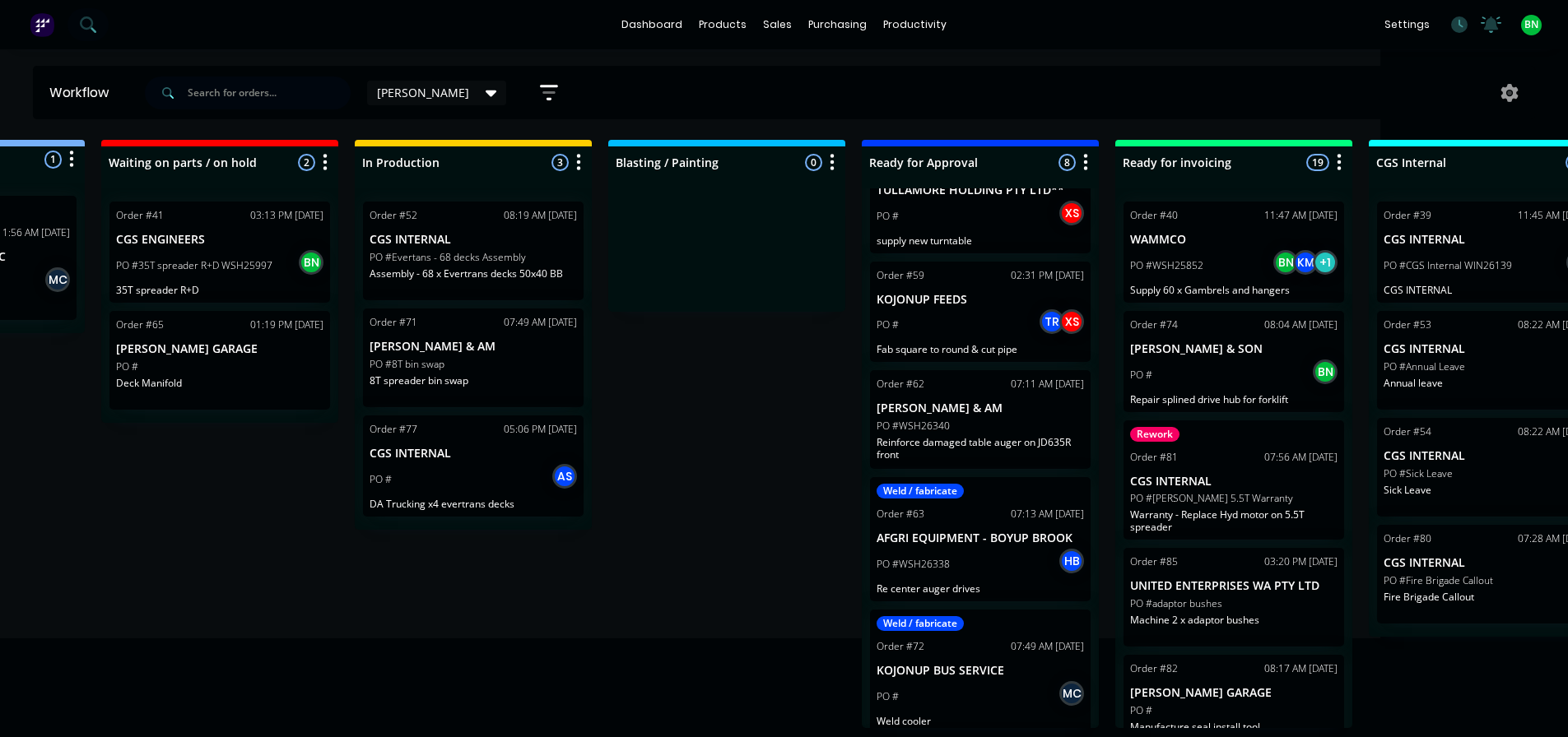
scroll to position [0, 0]
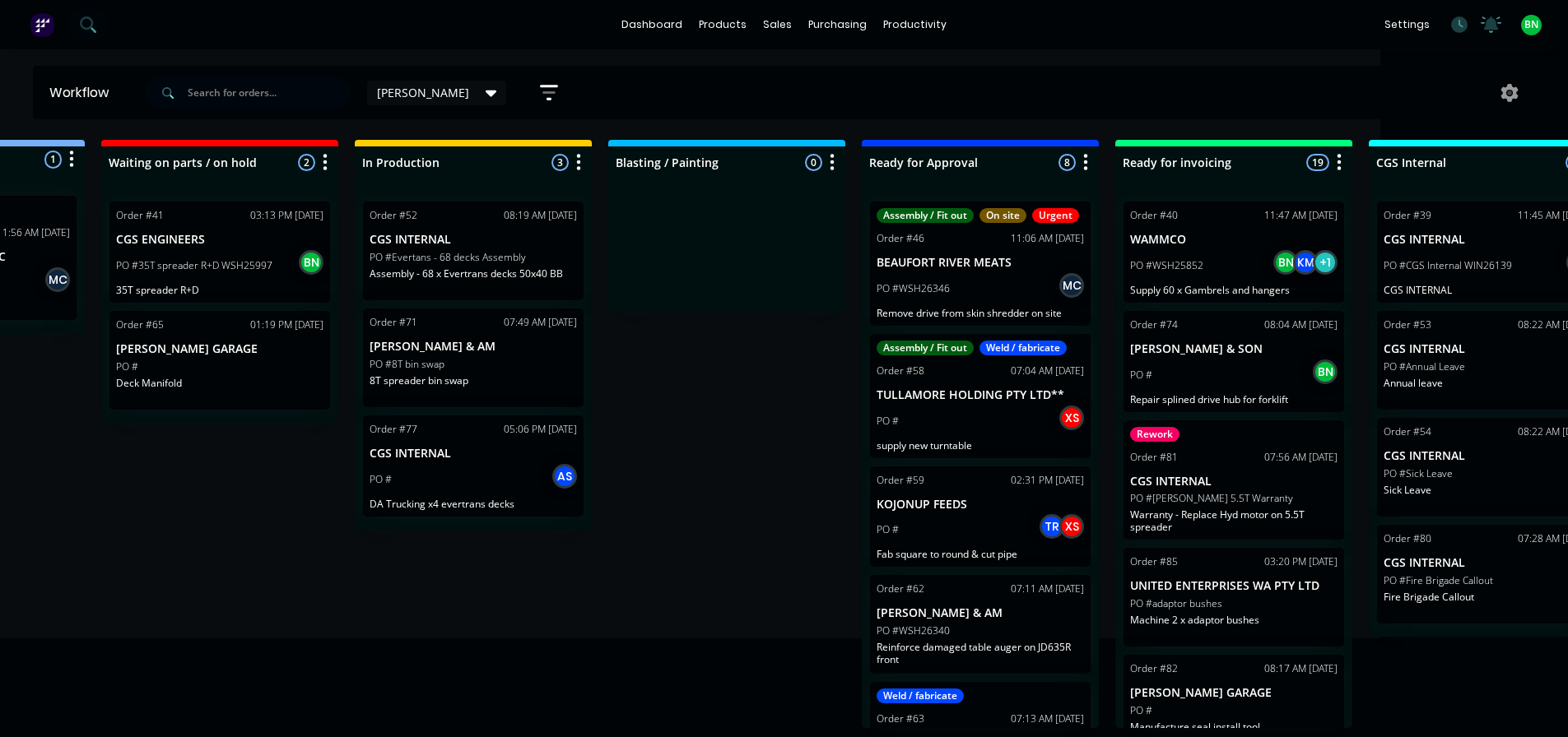
click at [772, 531] on div "Submitted 1 Status colour #273444 hex #273444 Save Cancel Summaries Total order…" at bounding box center [933, 434] width 2267 height 588
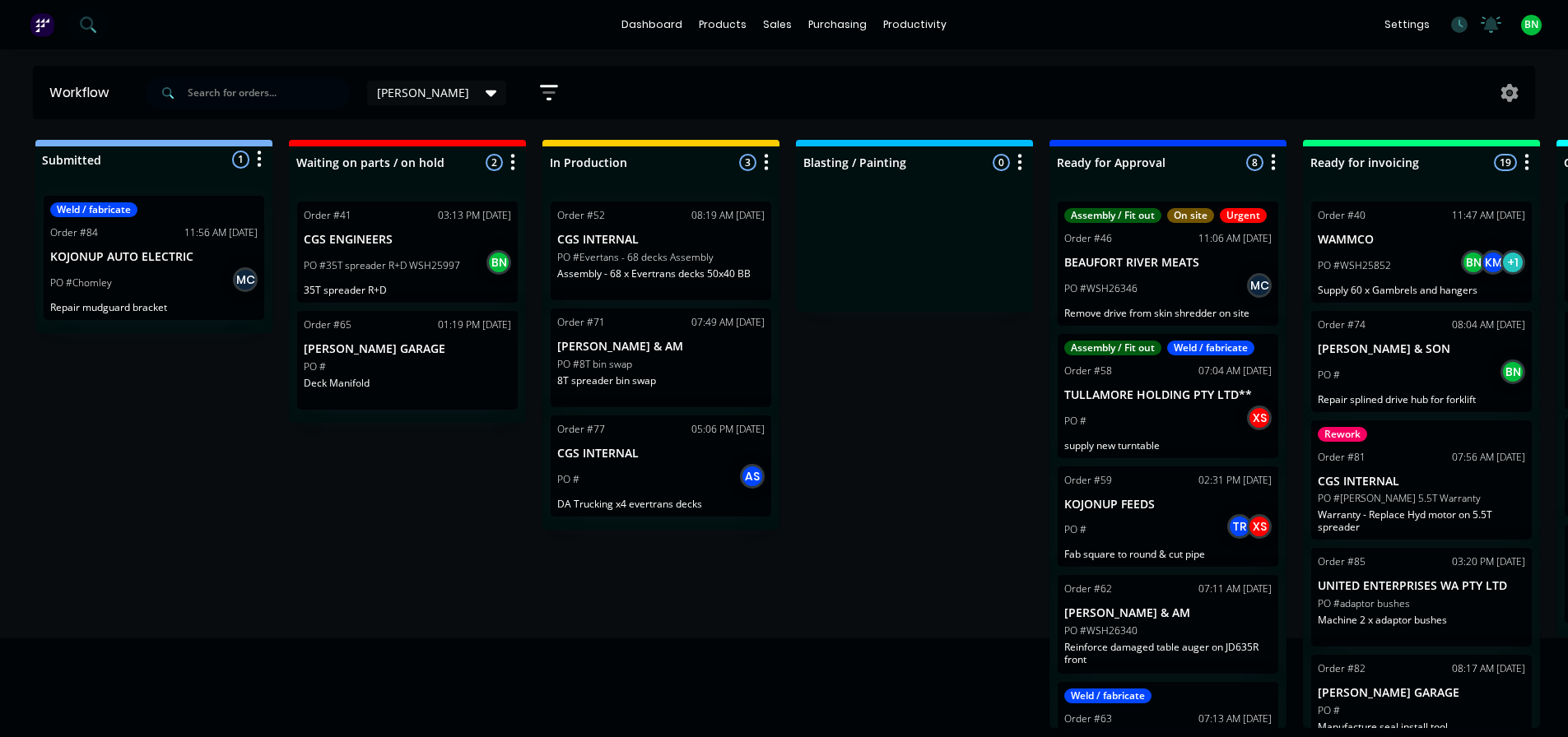
click at [711, 694] on div "Submitted 1 Status colour #273444 hex #273444 Save Cancel Summaries Total order…" at bounding box center [1120, 434] width 2267 height 588
click at [893, 404] on div "Submitted 1 Status colour #273444 hex #273444 Save Cancel Summaries Total order…" at bounding box center [1120, 434] width 2267 height 588
click at [722, 24] on div "products" at bounding box center [721, 25] width 64 height 25
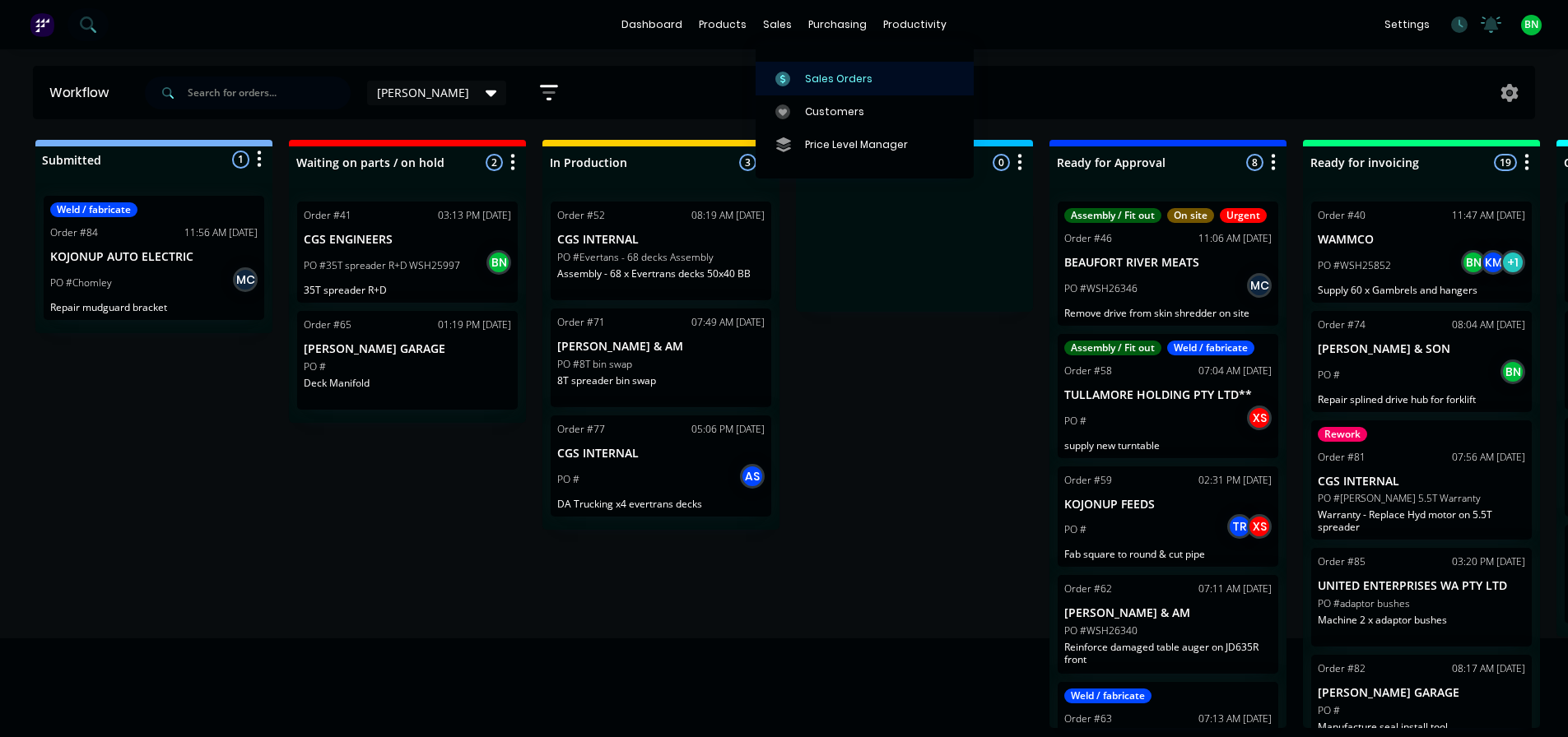
click at [799, 78] on div at bounding box center [787, 78] width 24 height 15
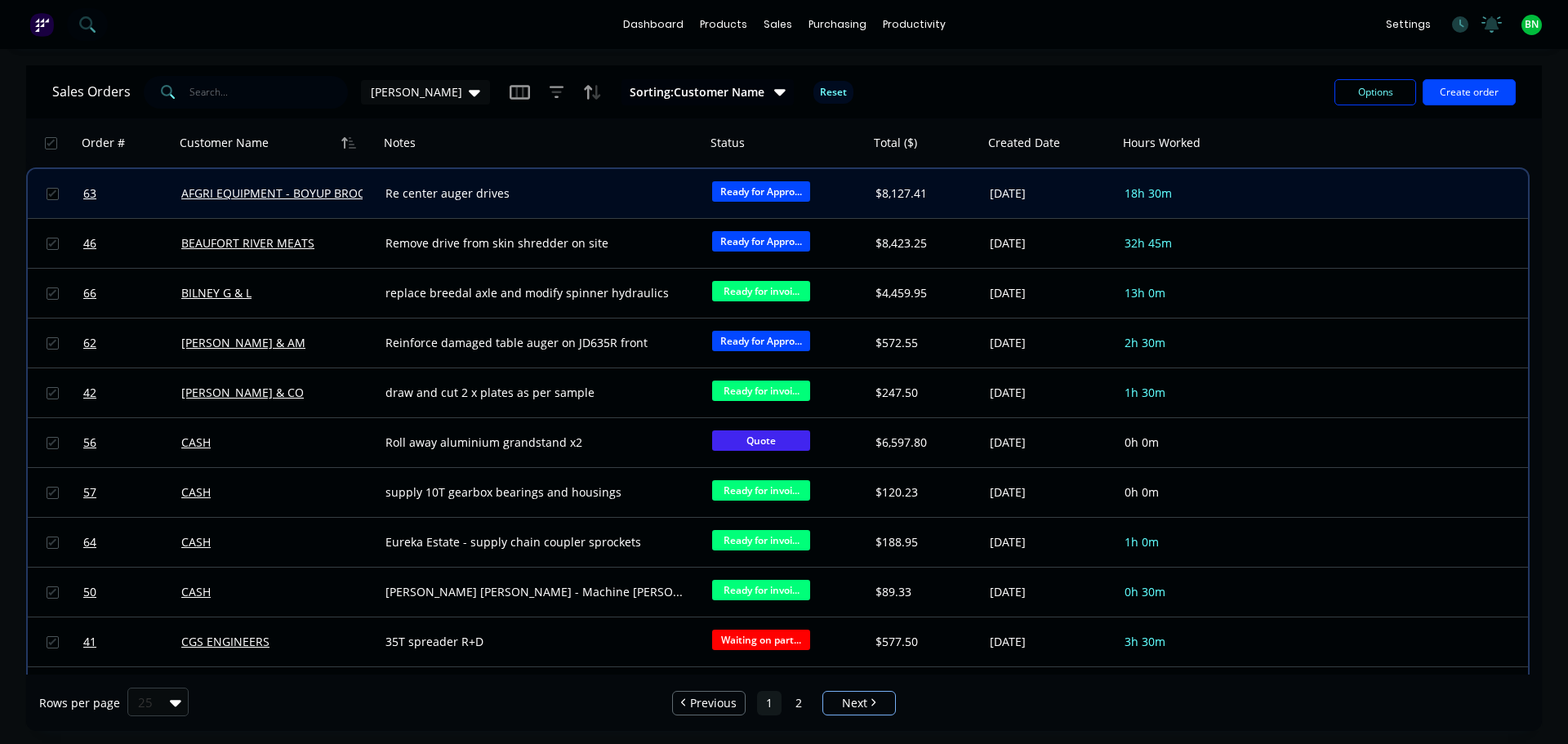
click at [503, 188] on div "Re center auger drives" at bounding box center [534, 194] width 298 height 17
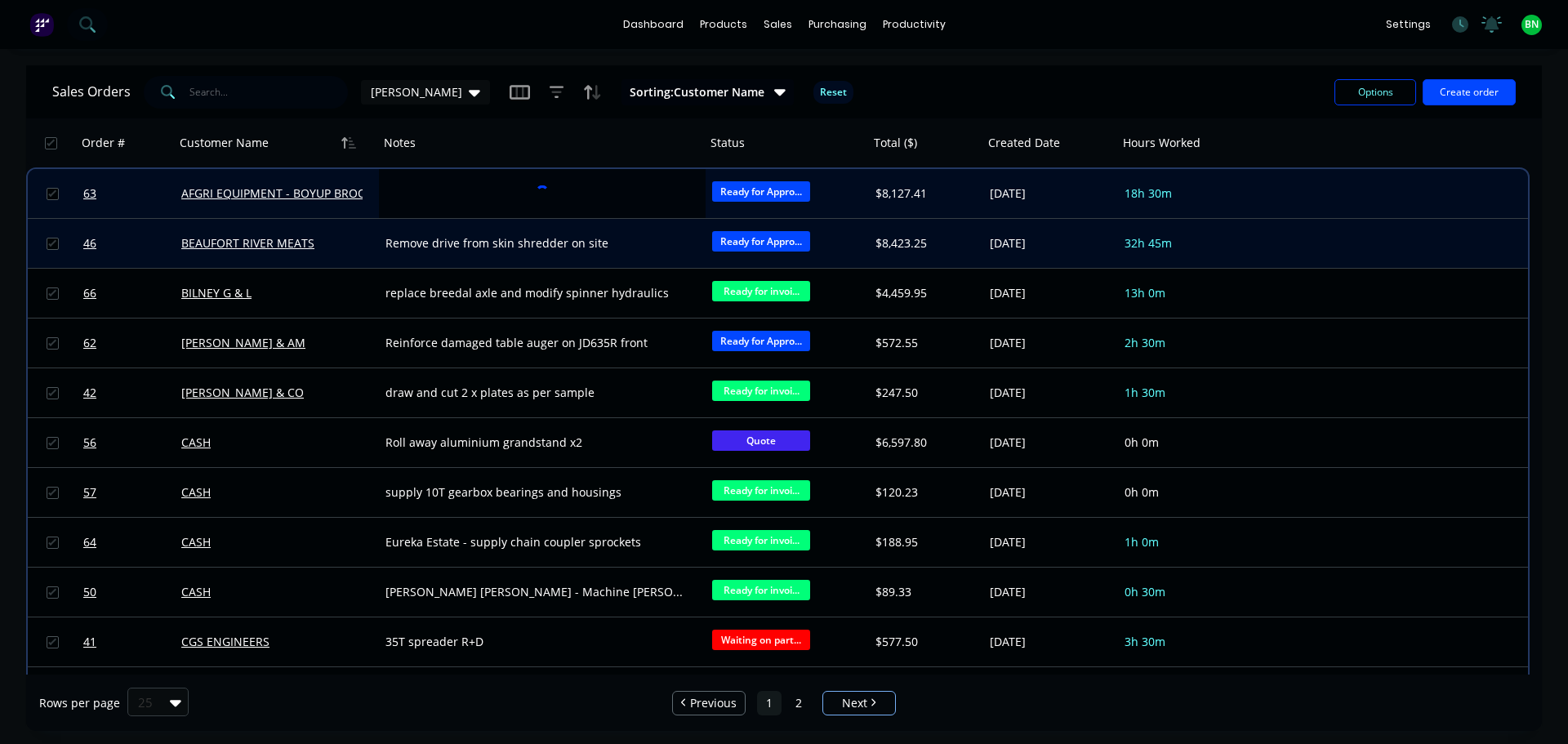
click at [356, 231] on div "BEAUFORT RIVER MEATS" at bounding box center [277, 243] width 204 height 49
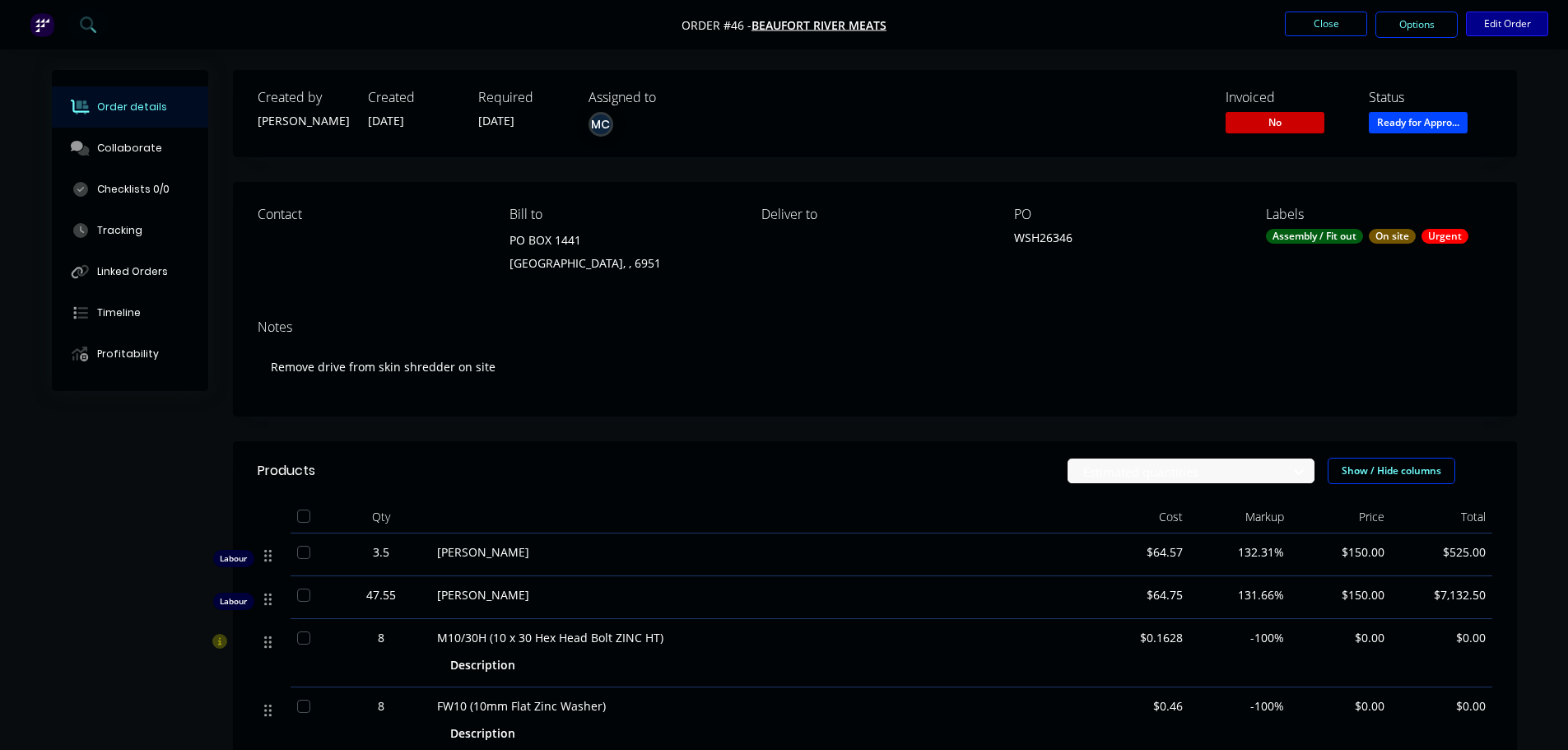
click at [1504, 25] on button "Edit Order" at bounding box center [1506, 24] width 82 height 25
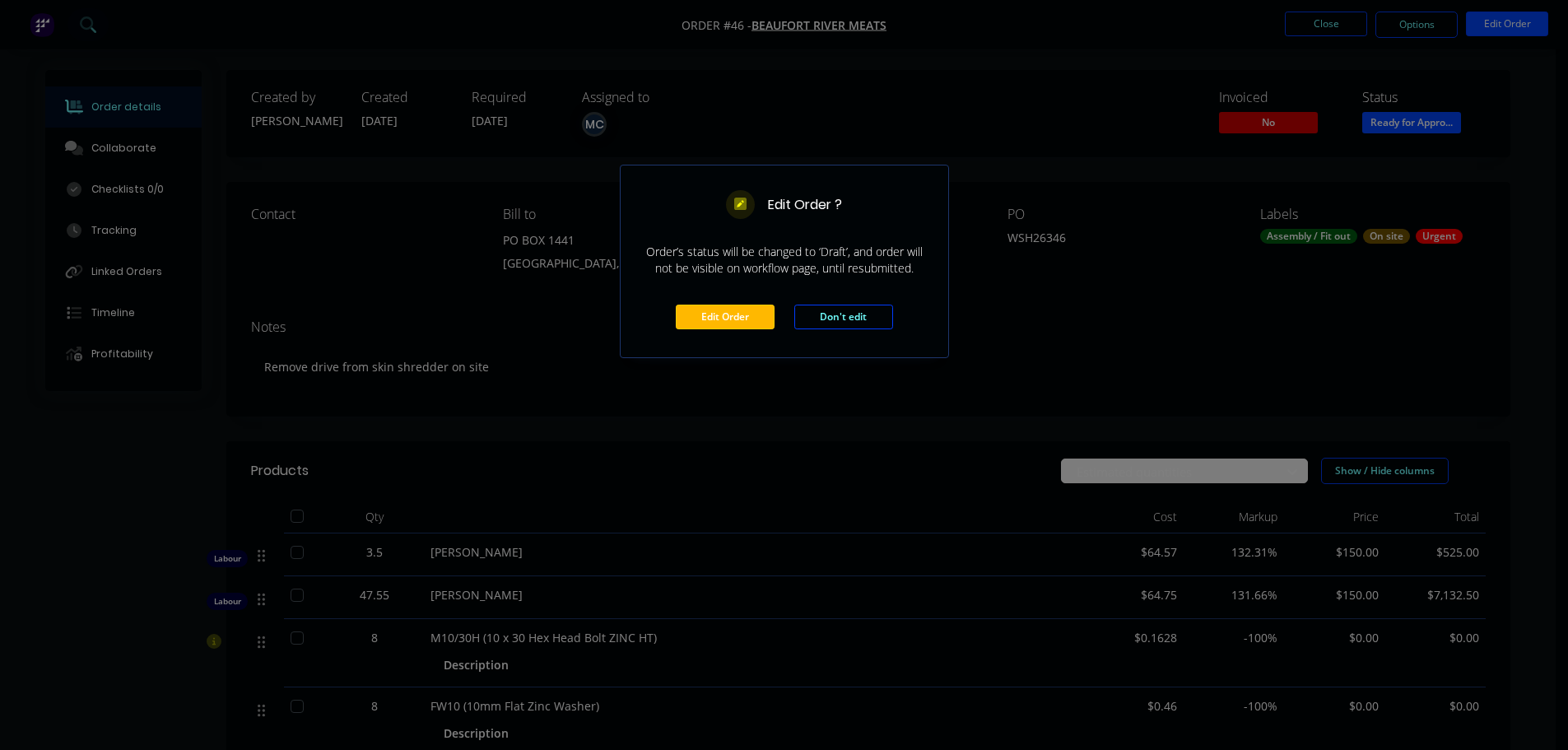
click at [709, 315] on button "Edit Order" at bounding box center [724, 317] width 99 height 25
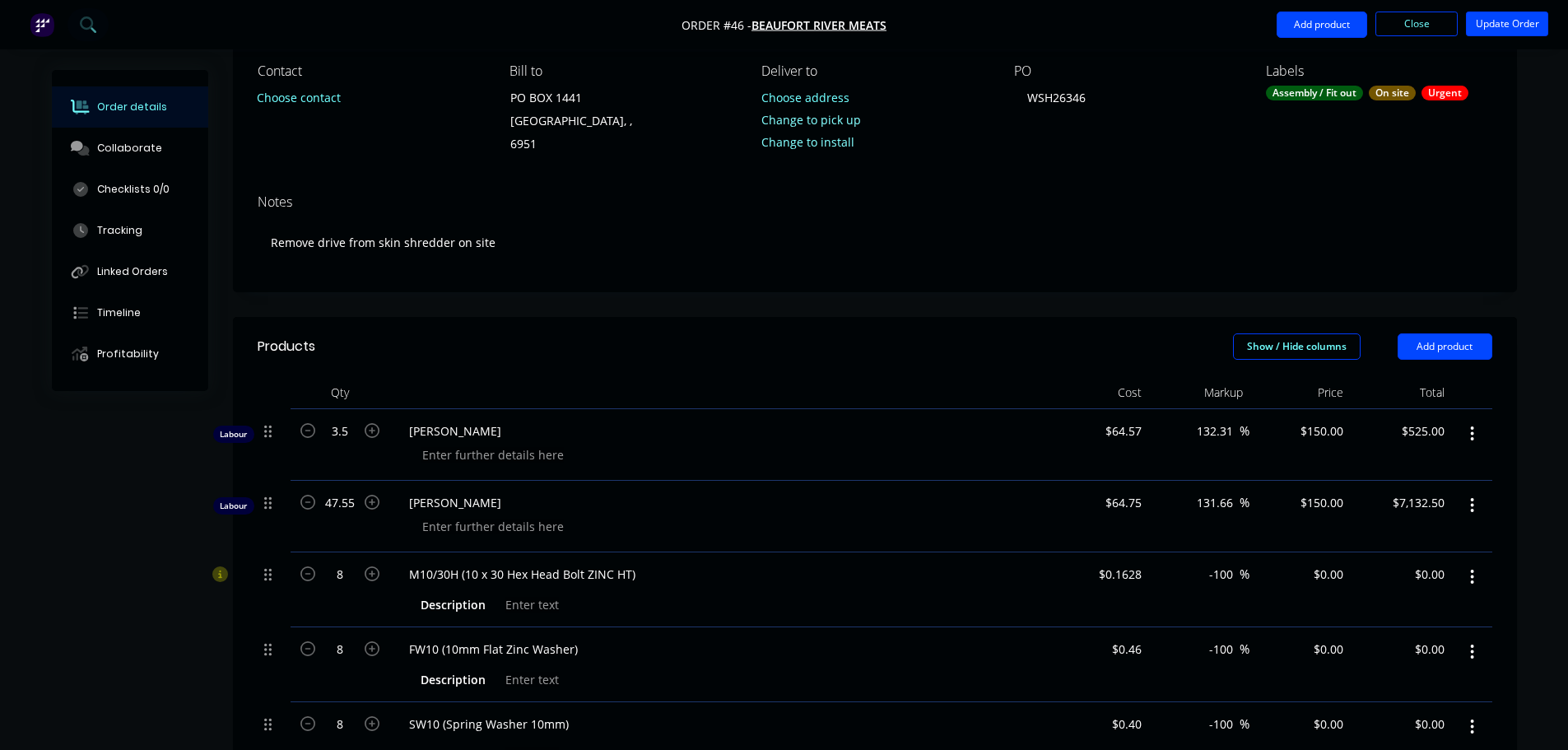
scroll to position [659, 0]
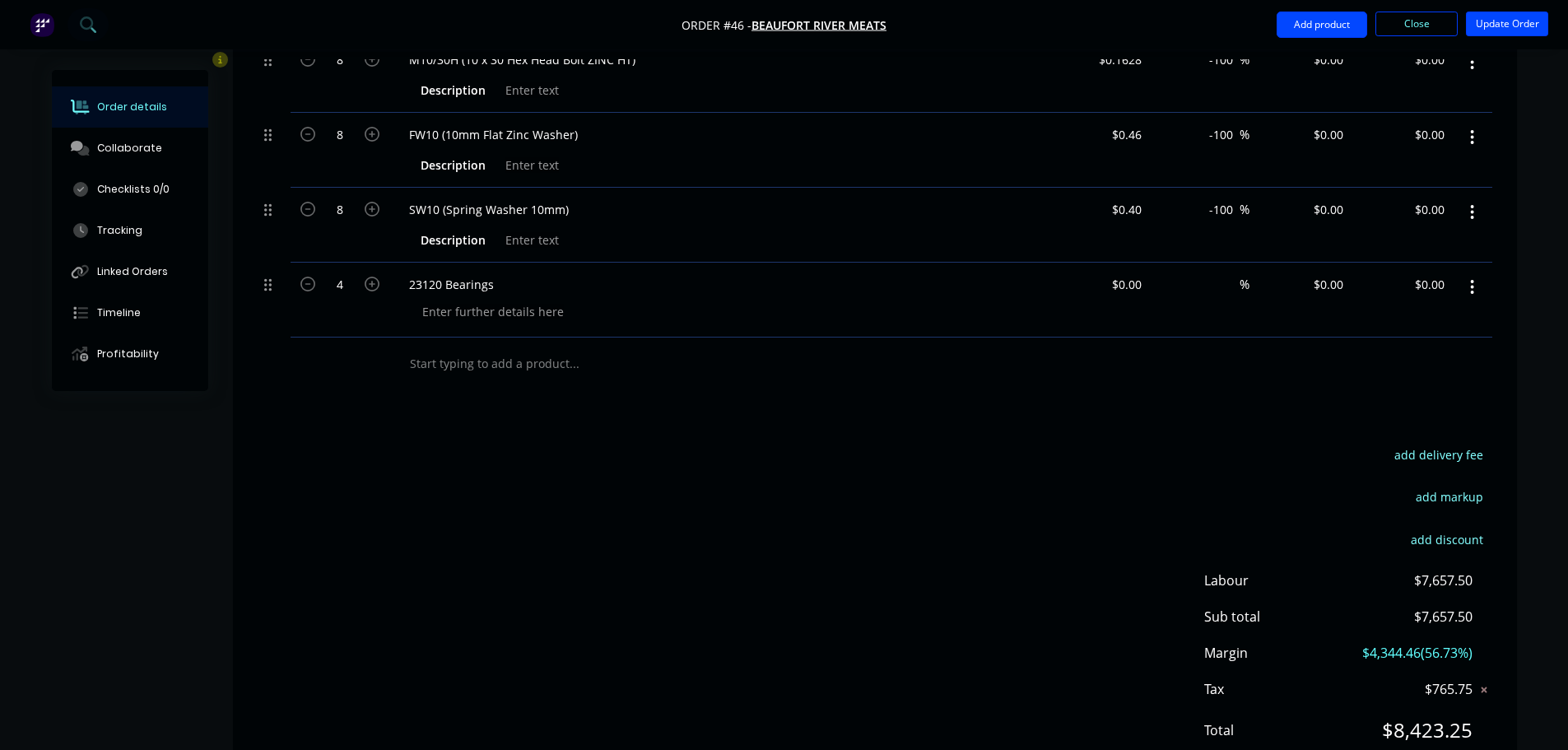
click at [490, 347] on input "text" at bounding box center [573, 364] width 329 height 33
type input "p"
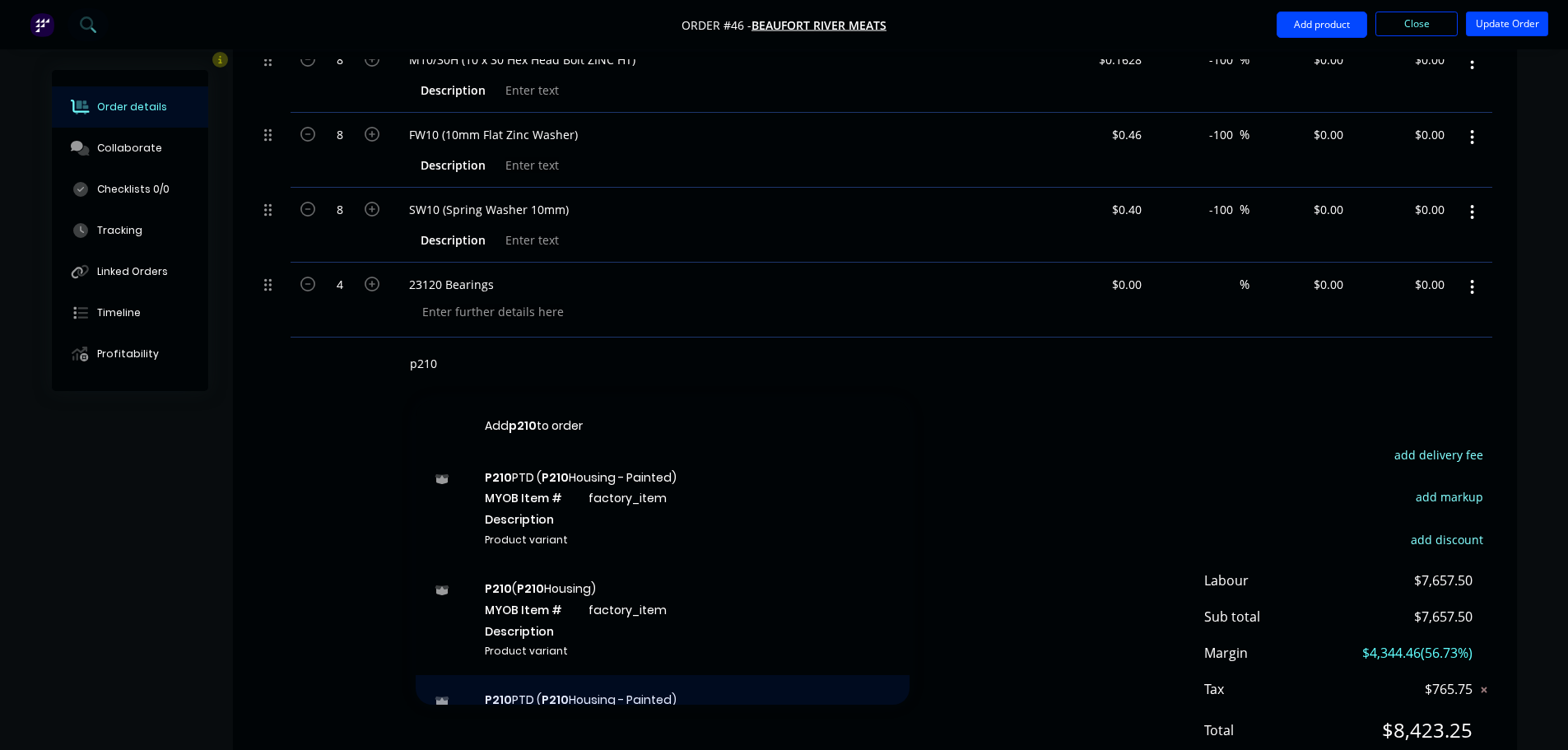
scroll to position [177, 0]
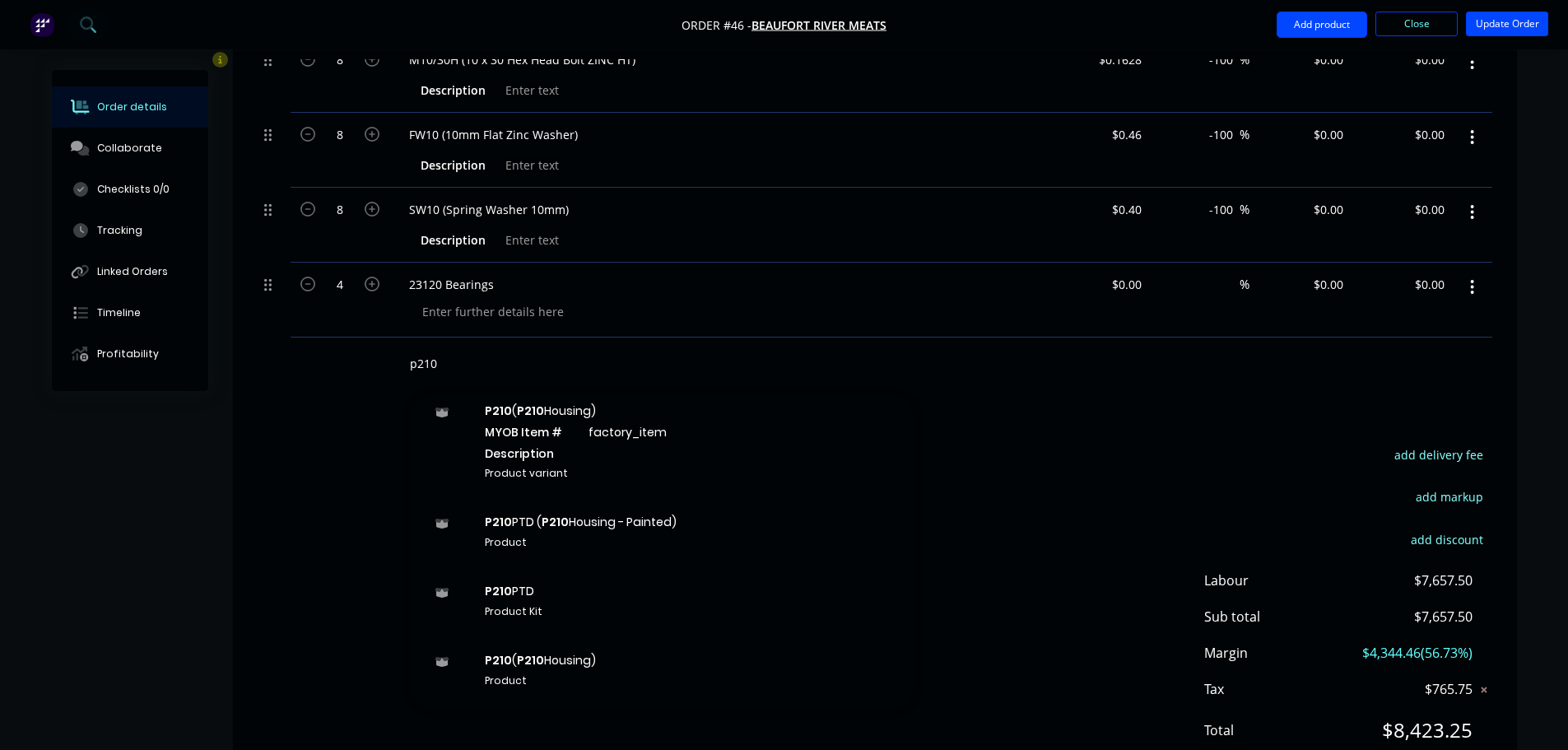
type input "p210"
click at [1106, 455] on div "add delivery fee add markup add discount Labour $7,657.50 Sub total $7,657.50 M…" at bounding box center [875, 603] width 1235 height 318
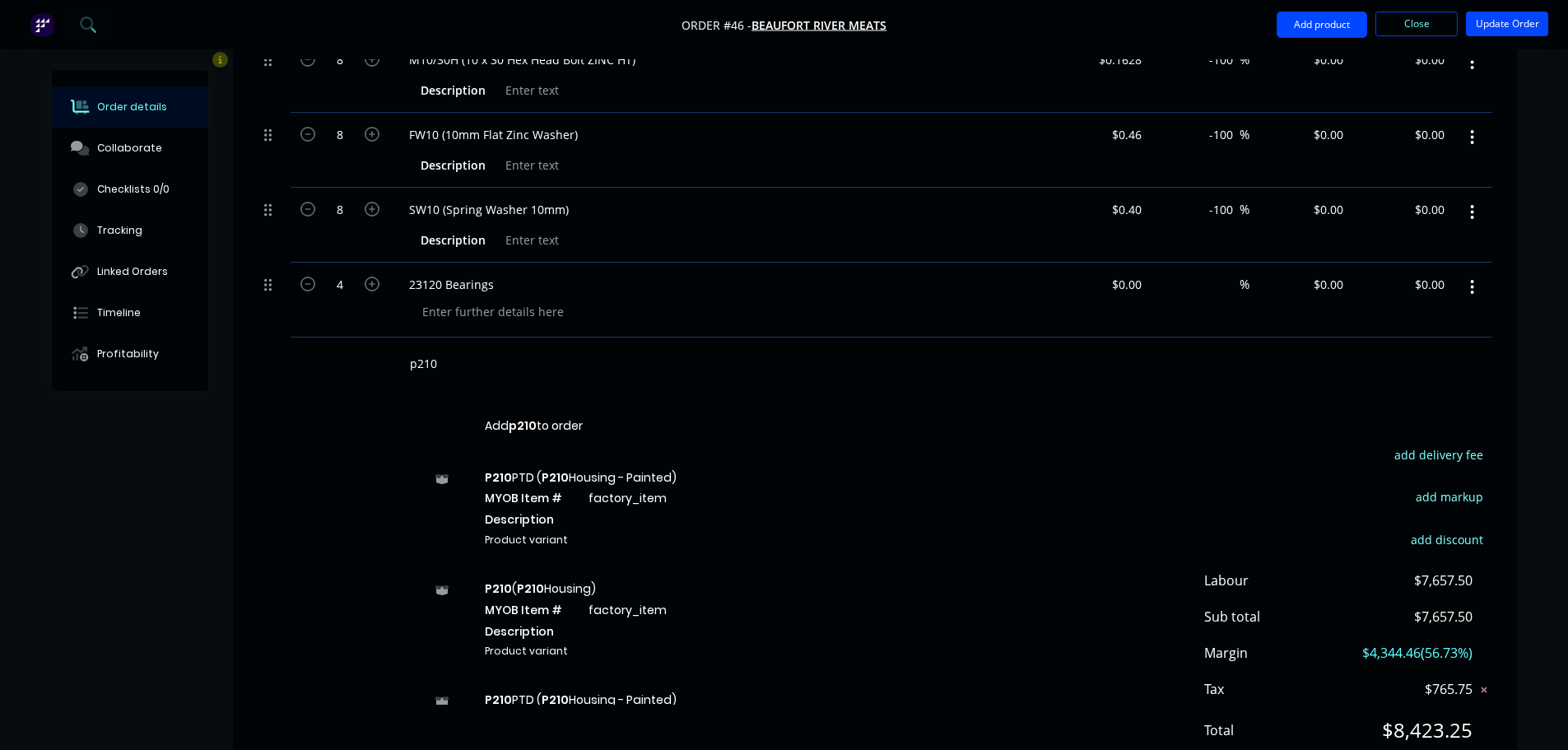
drag, startPoint x: 421, startPoint y: 347, endPoint x: 383, endPoint y: 347, distance: 38.0
click at [383, 347] on div "p210 Add p210 to order P210 PTD ( P210 Housing - Painted) MYOB Item # factory_i…" at bounding box center [875, 364] width 1235 height 54
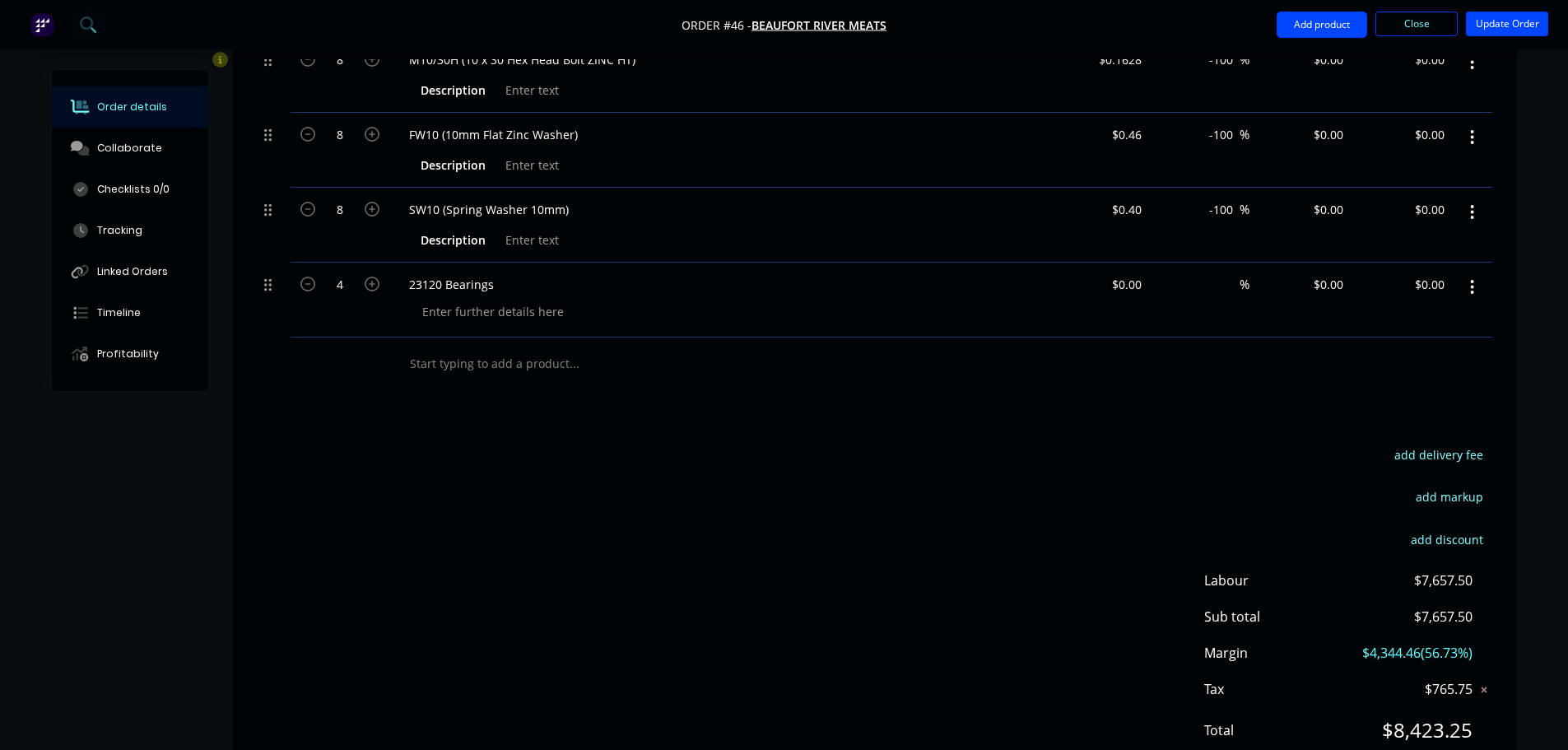
click at [1068, 444] on div "add delivery fee add markup add discount Labour $7,657.50 Sub total $7,657.50 M…" at bounding box center [875, 603] width 1235 height 318
click at [1425, 26] on button "Close" at bounding box center [1416, 24] width 82 height 25
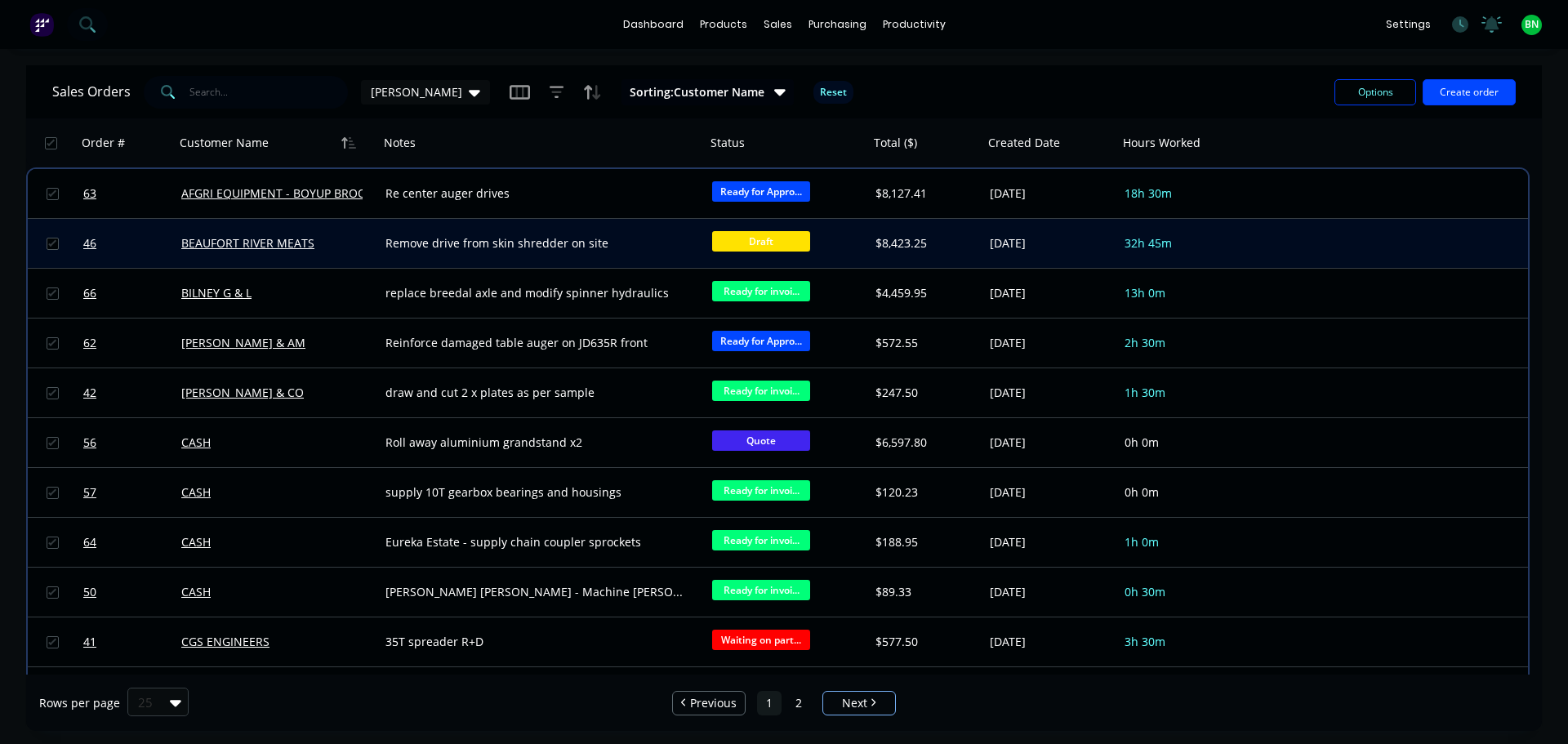
click at [709, 242] on div "Draft" at bounding box center [787, 243] width 163 height 49
click at [795, 247] on div at bounding box center [787, 243] width 163 height 49
click at [756, 240] on div at bounding box center [787, 243] width 163 height 49
click at [308, 254] on div "BEAUFORT RIVER MEATS" at bounding box center [277, 243] width 204 height 49
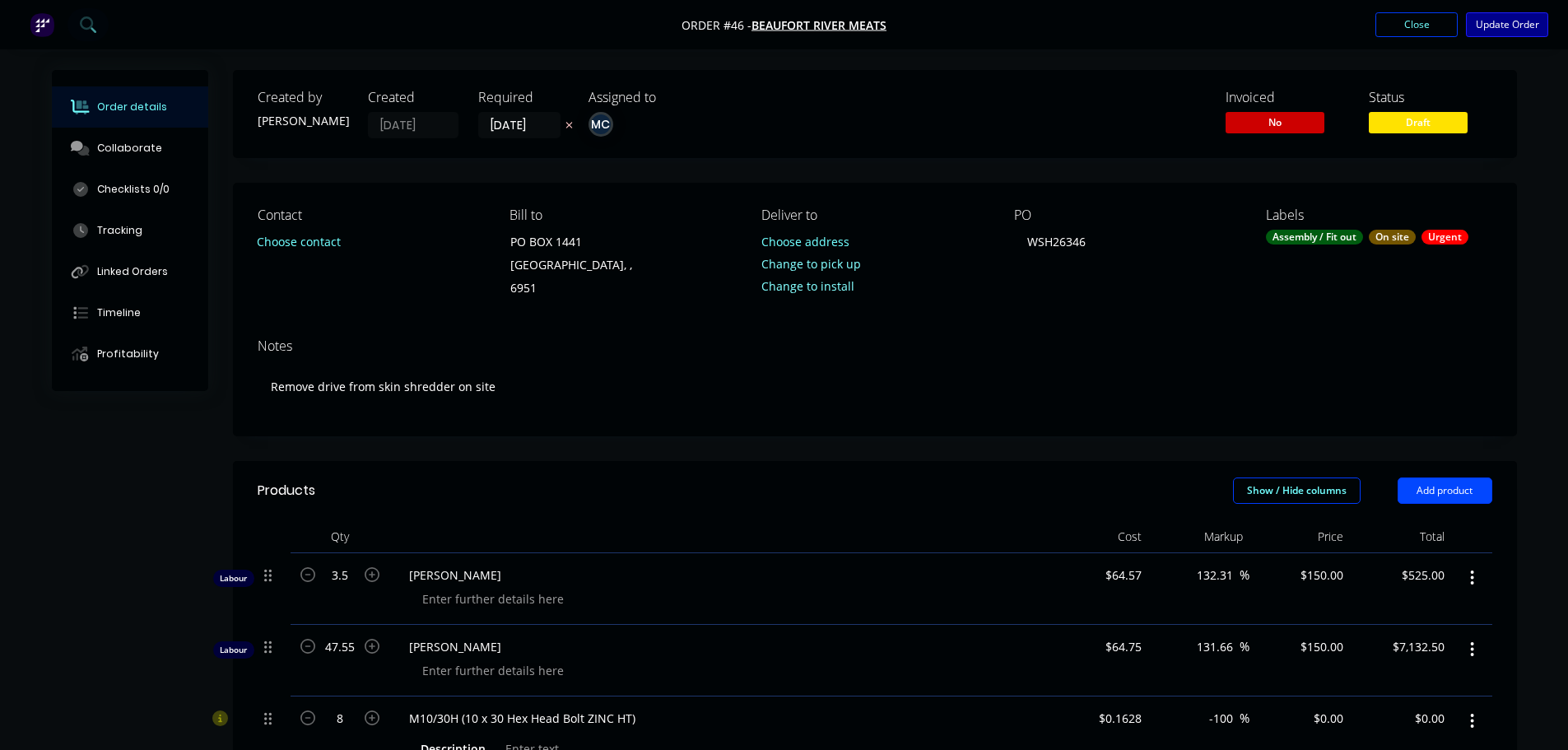
click at [1522, 21] on button "Update Order" at bounding box center [1506, 25] width 82 height 25
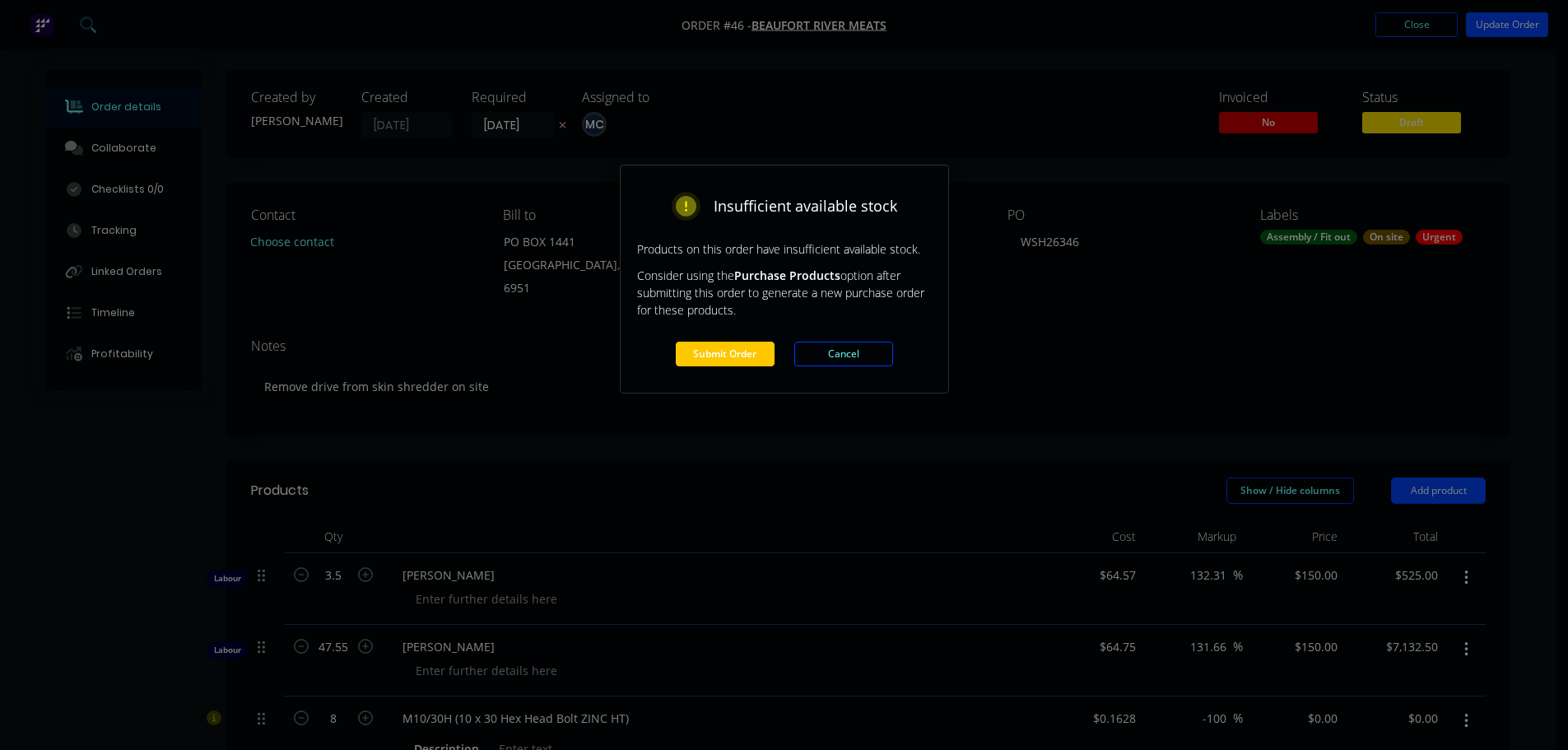
click at [689, 357] on button "Submit Order" at bounding box center [724, 353] width 99 height 25
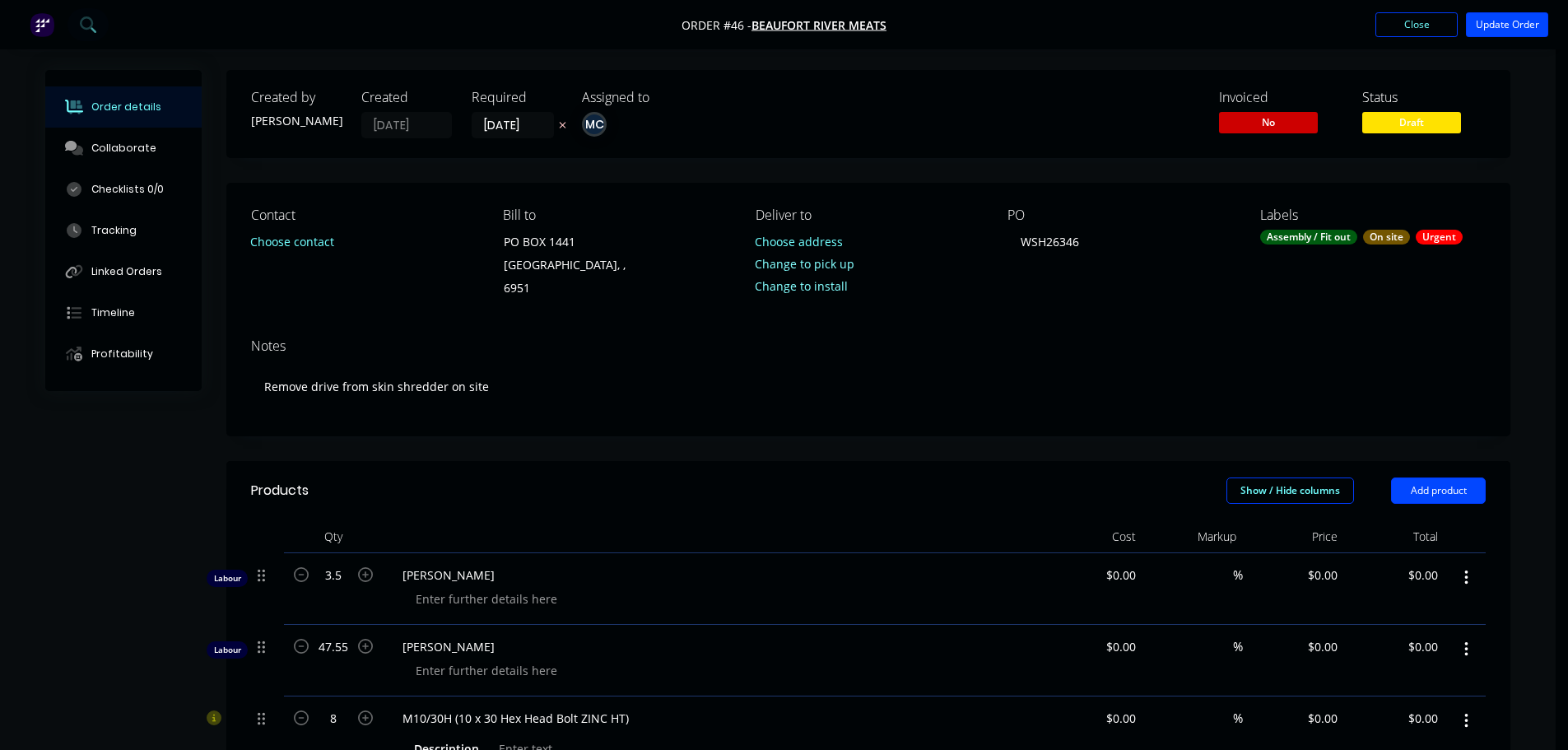
type input "$64.57"
type input "132.31"
type input "$150.00"
type input "$525.00"
type input "$64.75"
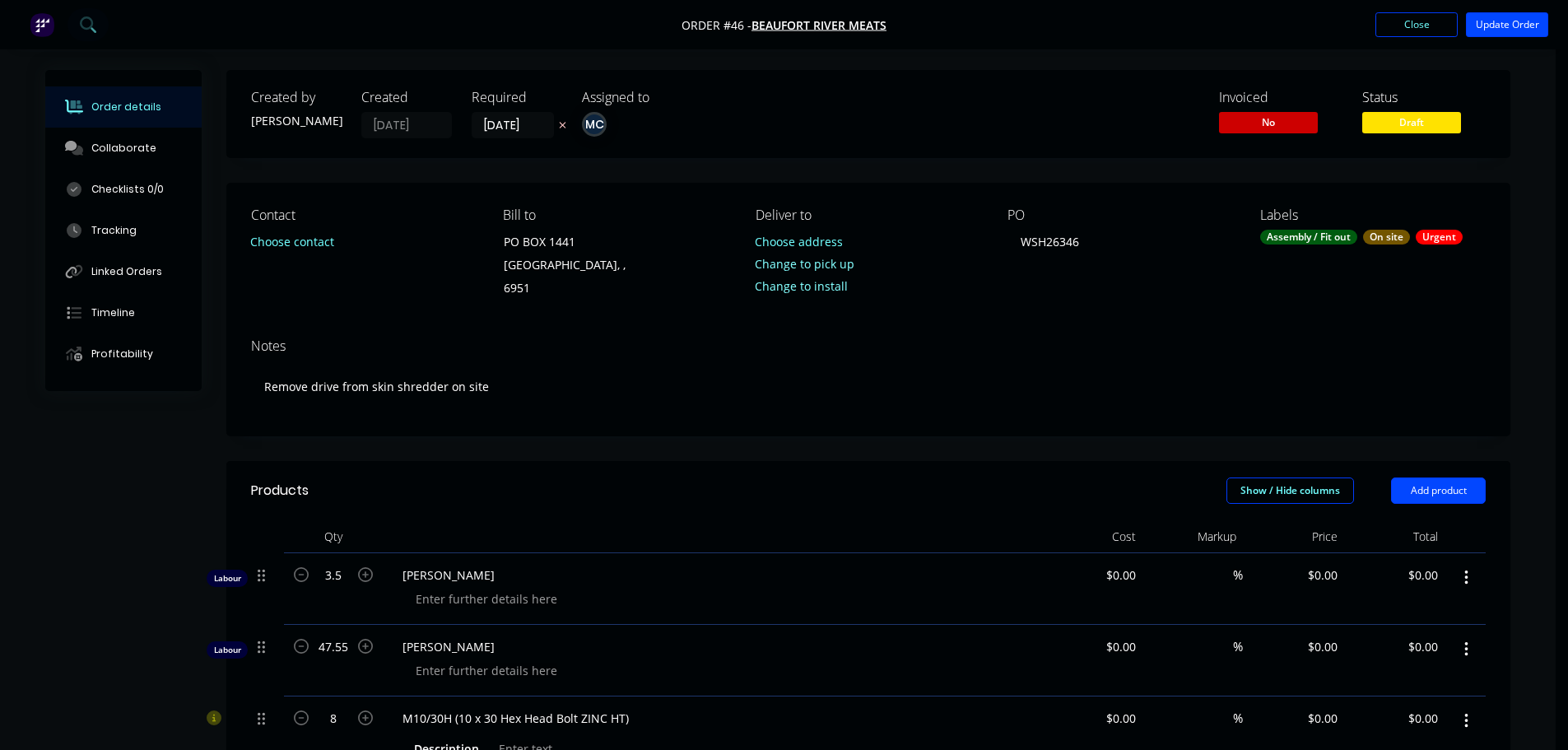
type input "131.66"
type input "$150.00"
type input "$7,132.50"
type input "$0.1628"
type input "-100"
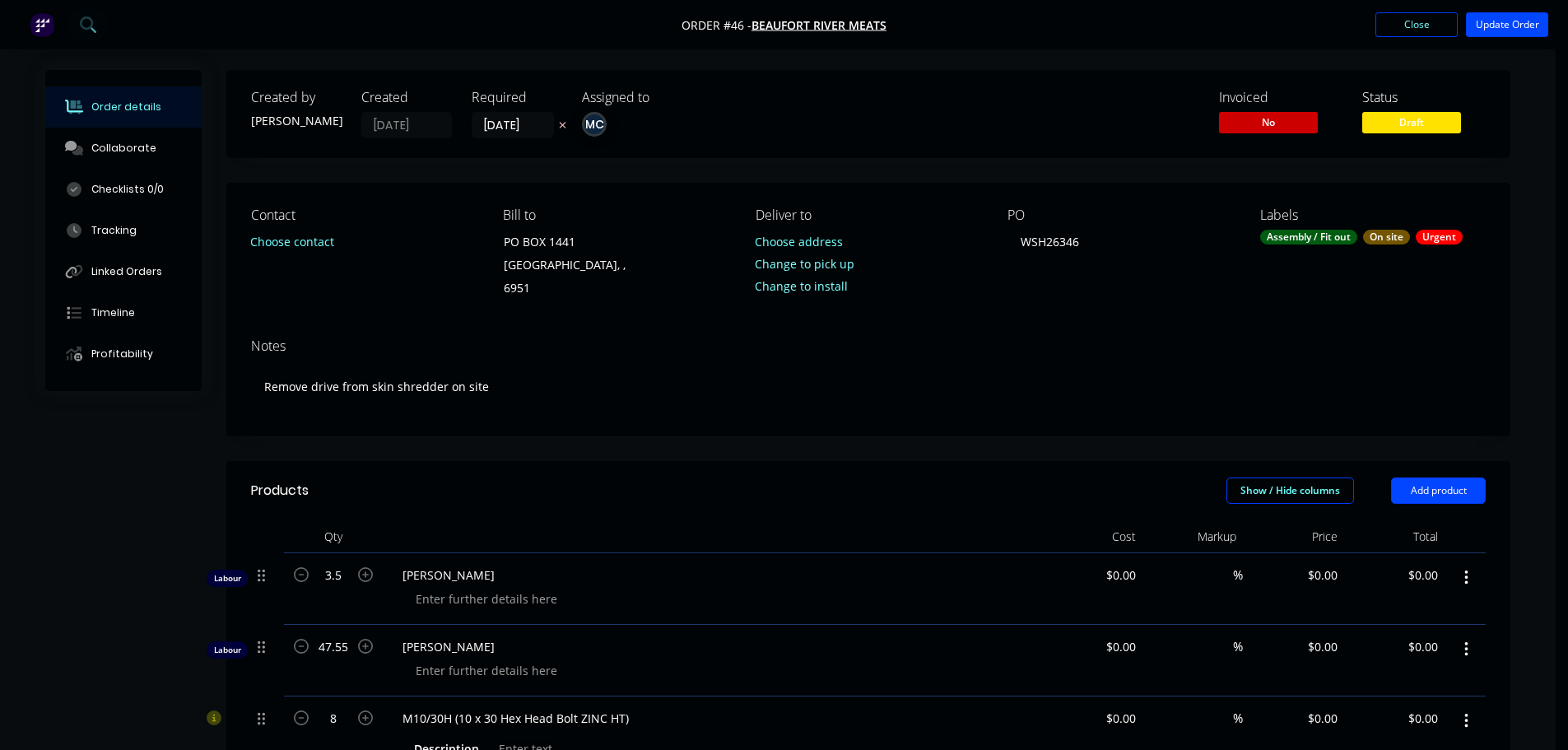
type input "$0.46"
type input "-100"
type input "$0.40"
type input "-100"
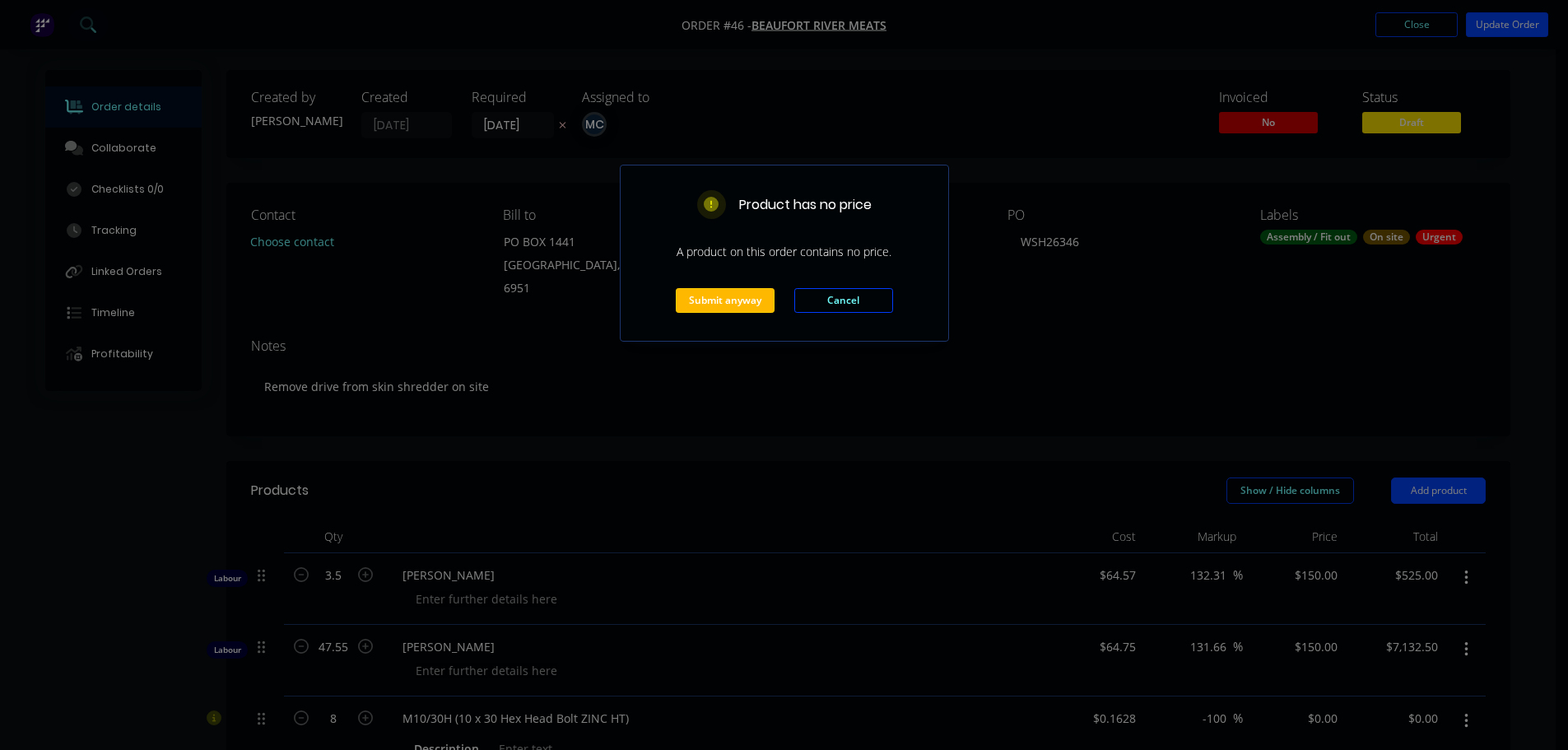
click at [726, 302] on button "Submit anyway" at bounding box center [724, 300] width 99 height 25
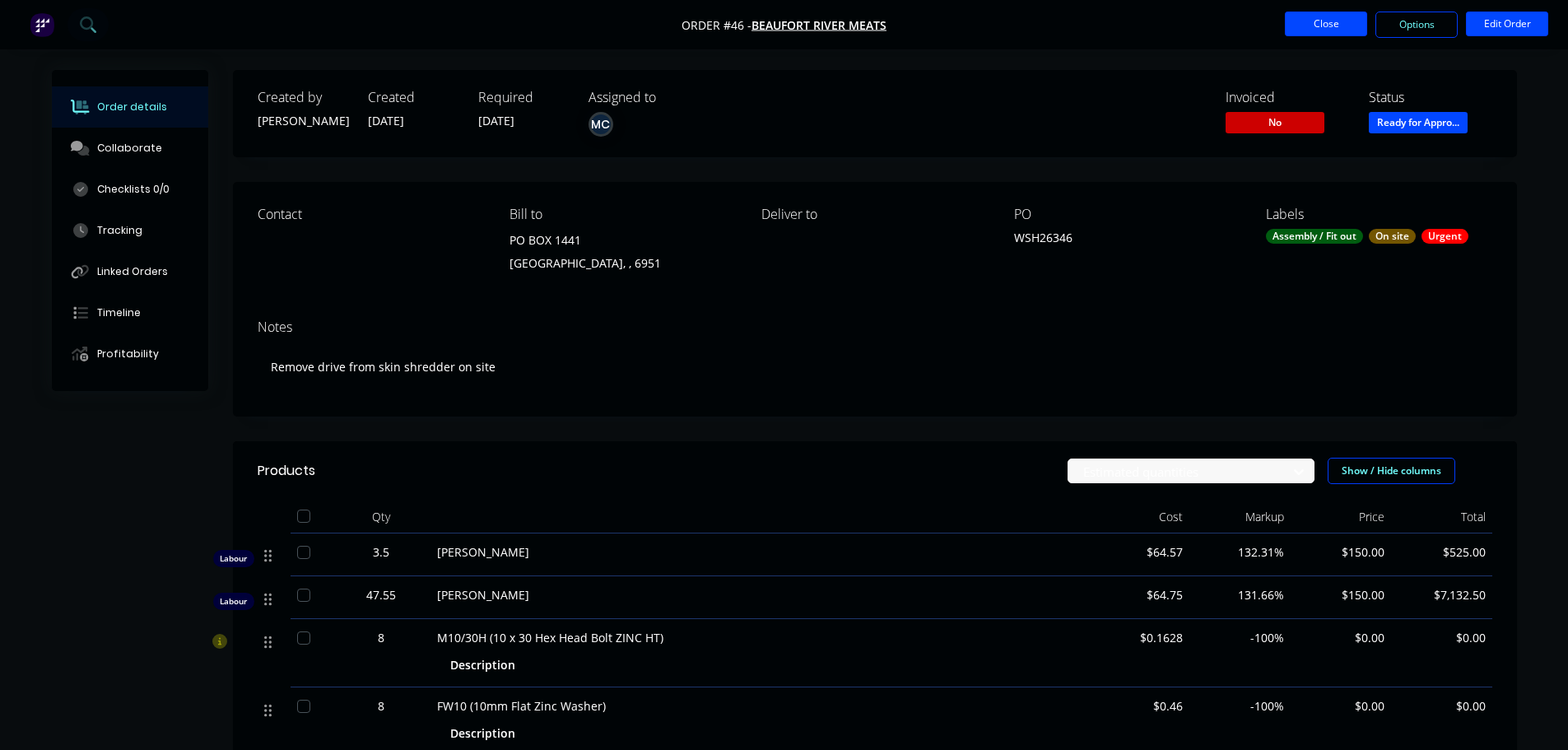
click at [1306, 29] on button "Close" at bounding box center [1326, 24] width 82 height 25
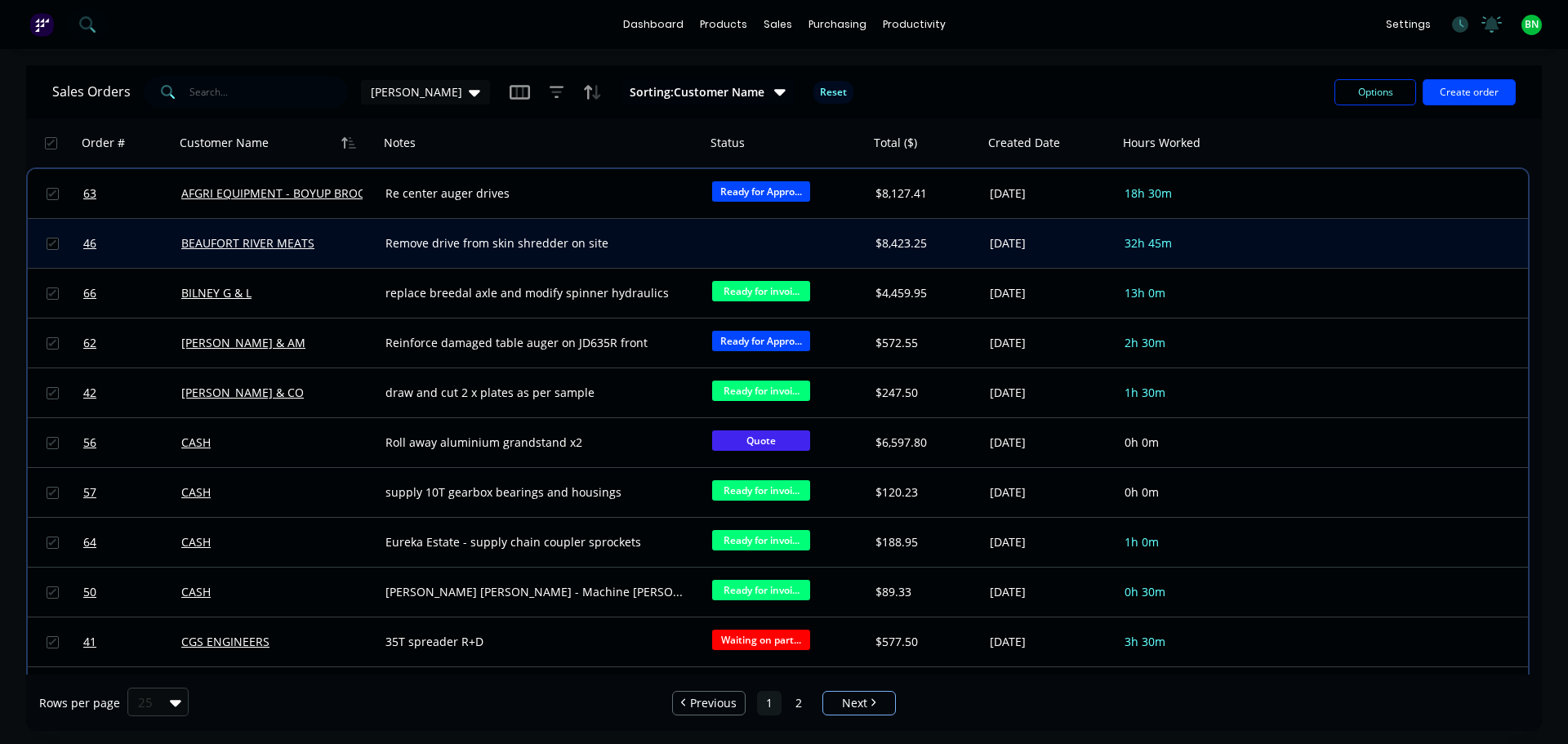
click at [777, 237] on div at bounding box center [787, 243] width 163 height 49
drag, startPoint x: 766, startPoint y: 246, endPoint x: 837, endPoint y: 259, distance: 72.2
click at [774, 258] on div at bounding box center [787, 243] width 163 height 49
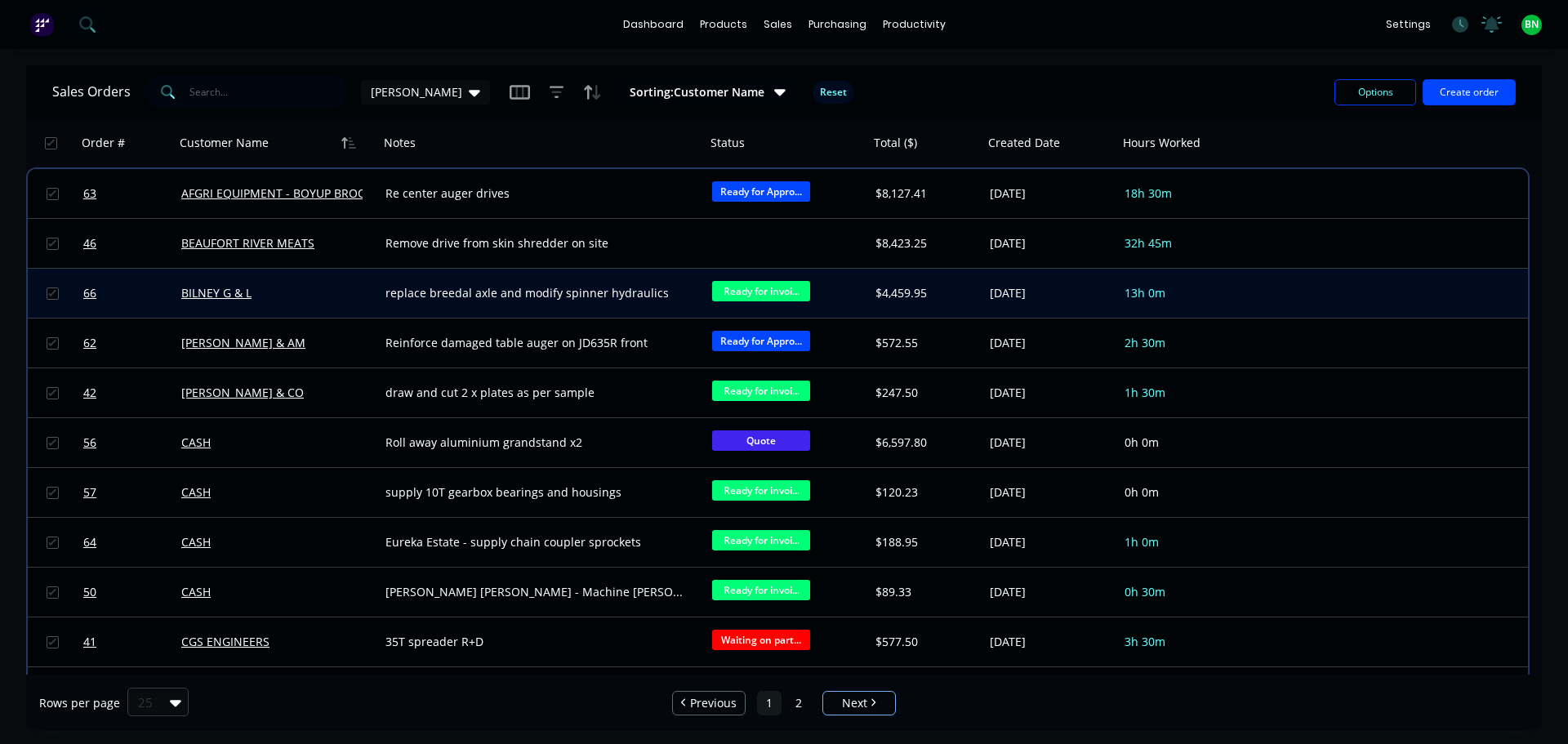
click at [776, 298] on span "Ready for invoi..." at bounding box center [761, 291] width 98 height 20
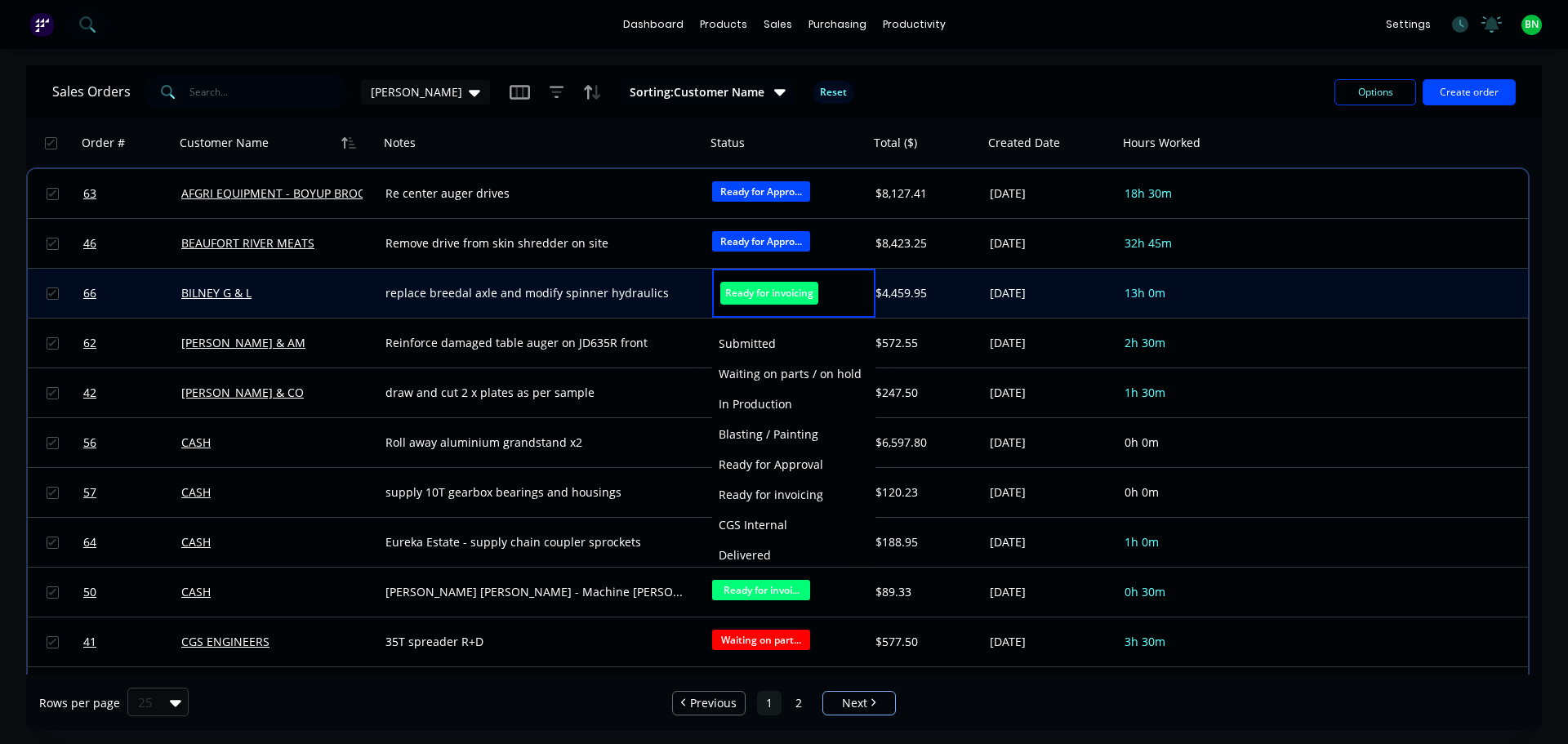
click at [690, 304] on div "replace breedal axle and modify spinner hydraulics" at bounding box center [543, 293] width 327 height 49
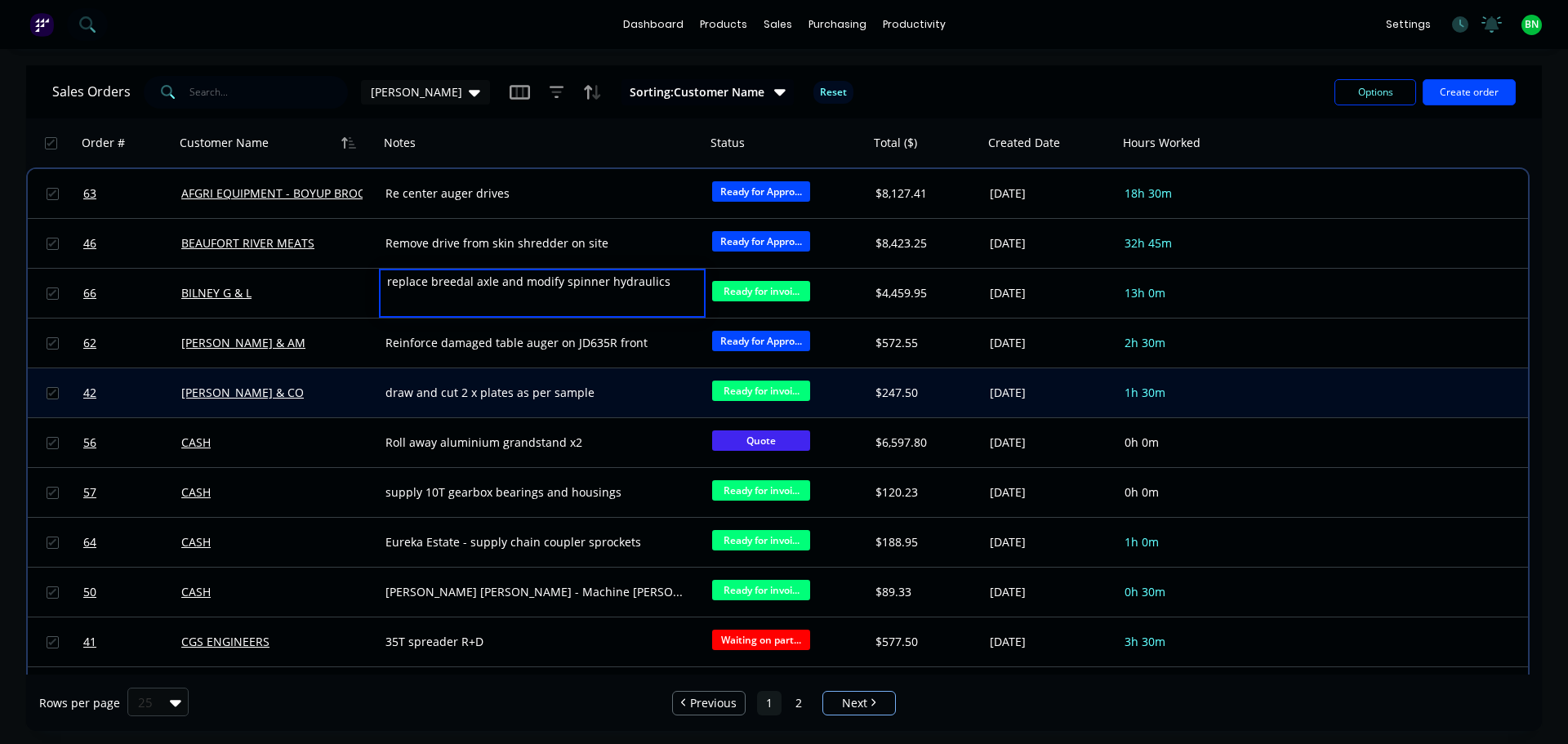
click at [658, 391] on div "draw and cut 2 x plates as per sample" at bounding box center [534, 392] width 298 height 17
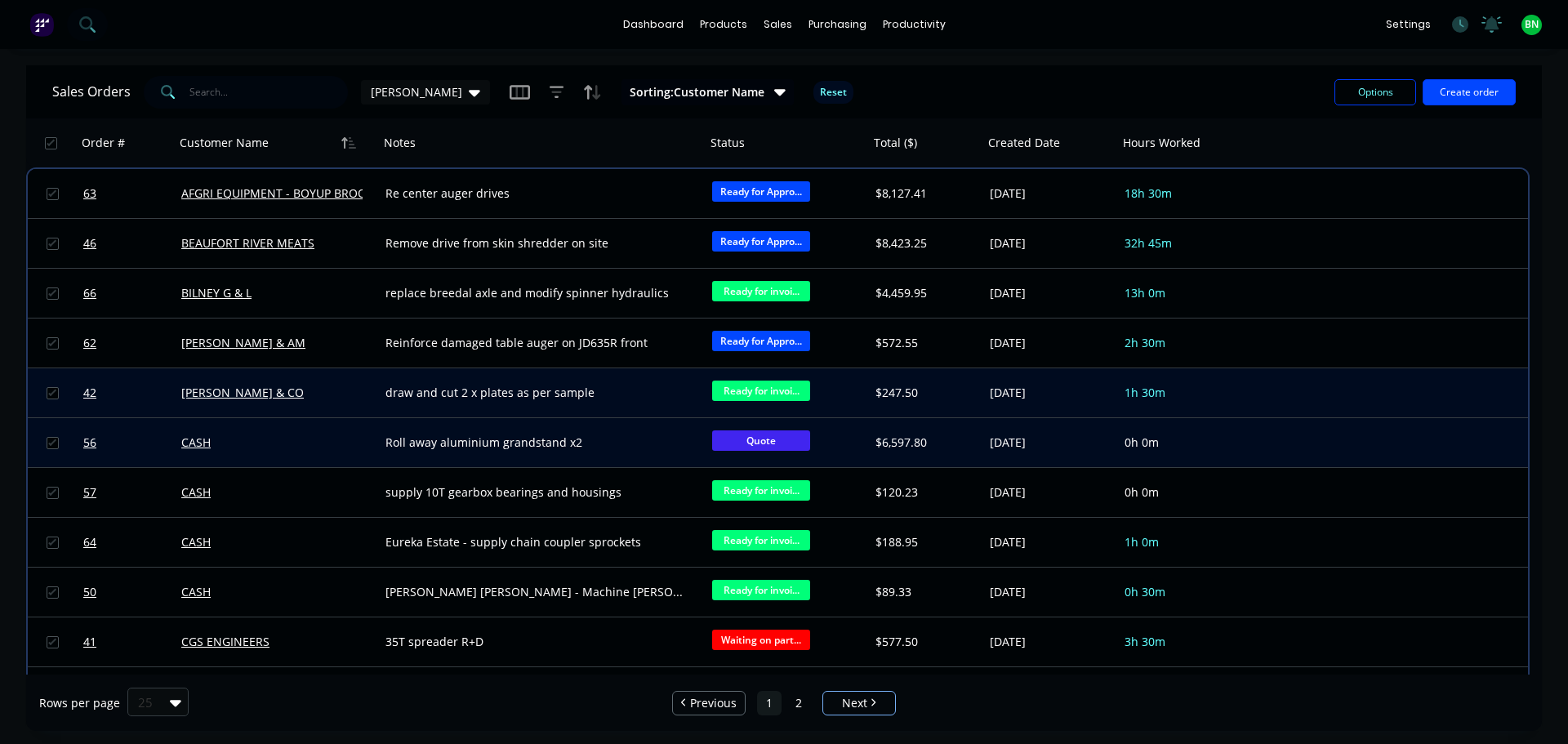
click at [1403, 424] on div "56 CASH Roll away aluminium grandstand x2 Quote $6,597.80 [DATE] 0h 0m" at bounding box center [778, 443] width 1500 height 50
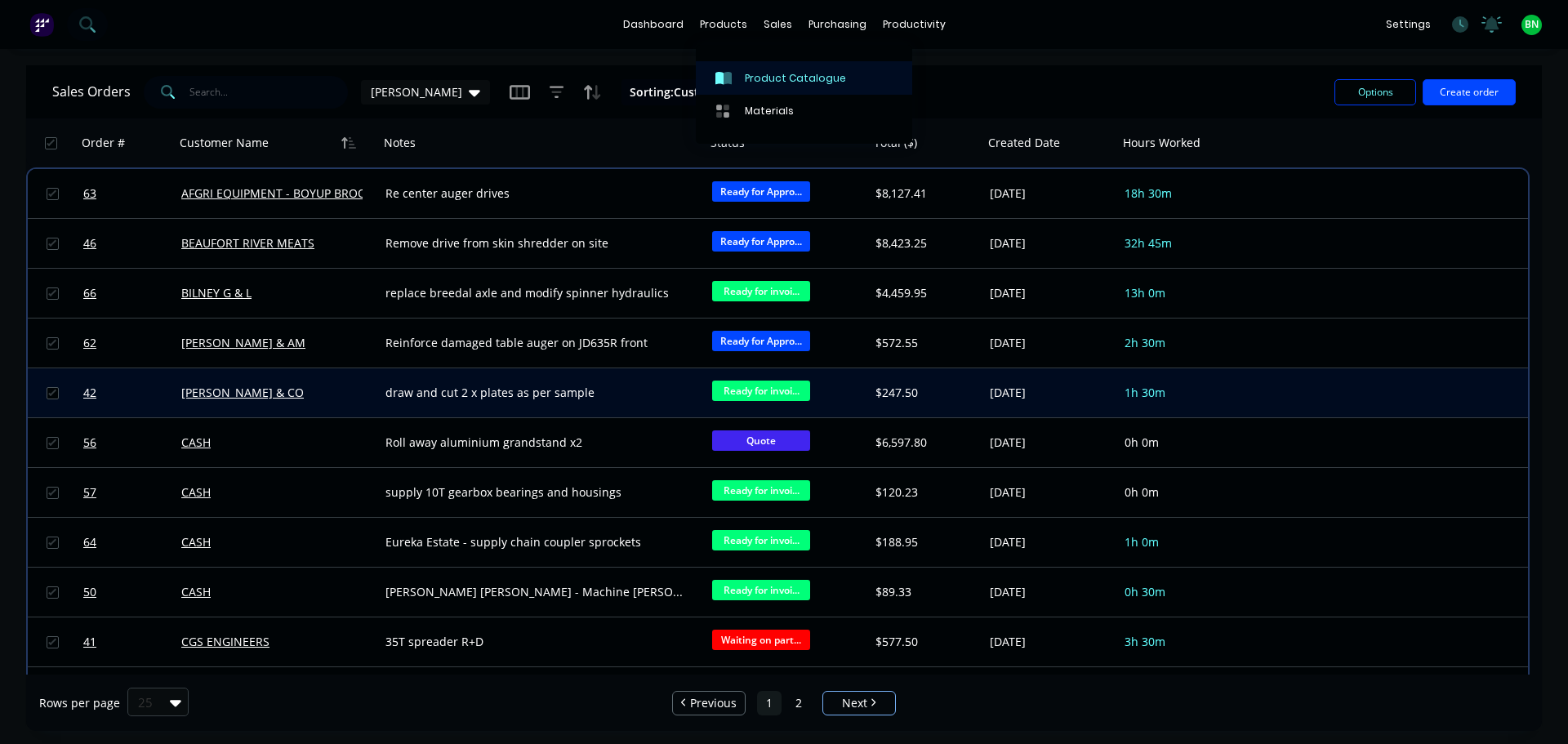
click at [769, 75] on div "Product Catalogue" at bounding box center [796, 78] width 101 height 15
